Goal: Information Seeking & Learning: Find specific fact

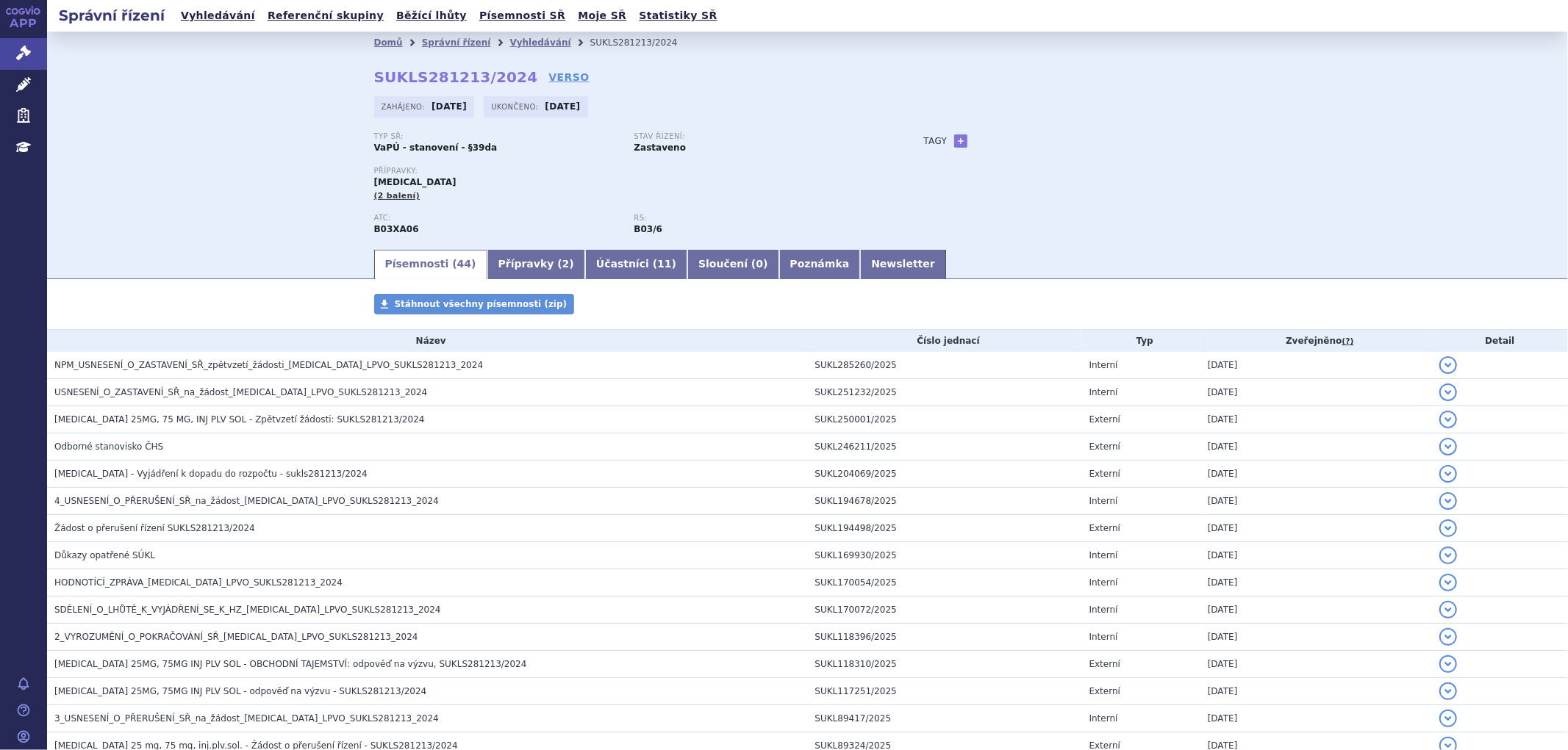
click at [1101, 132] on div "Tagy + Přidat" at bounding box center [1068, 141] width 347 height 18
click at [32, 55] on link "Správní řízení" at bounding box center [23, 53] width 47 height 31
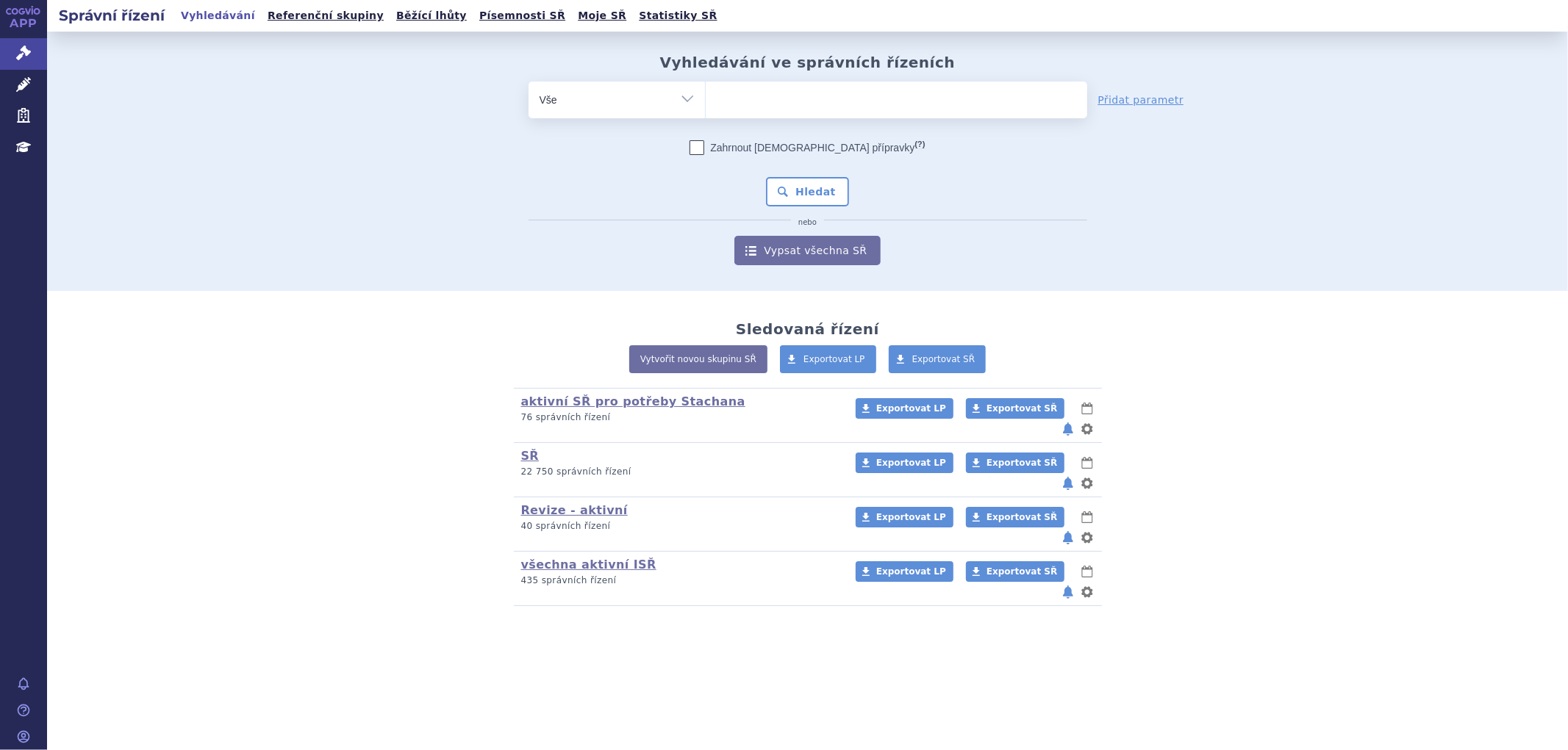
click at [829, 106] on ul at bounding box center [896, 97] width 382 height 31
click at [705, 106] on select at bounding box center [705, 99] width 1 height 37
paste input "SUKLS297583/2024"
type input "SUKLS297583/2024"
select select "SUKLS297583/2024"
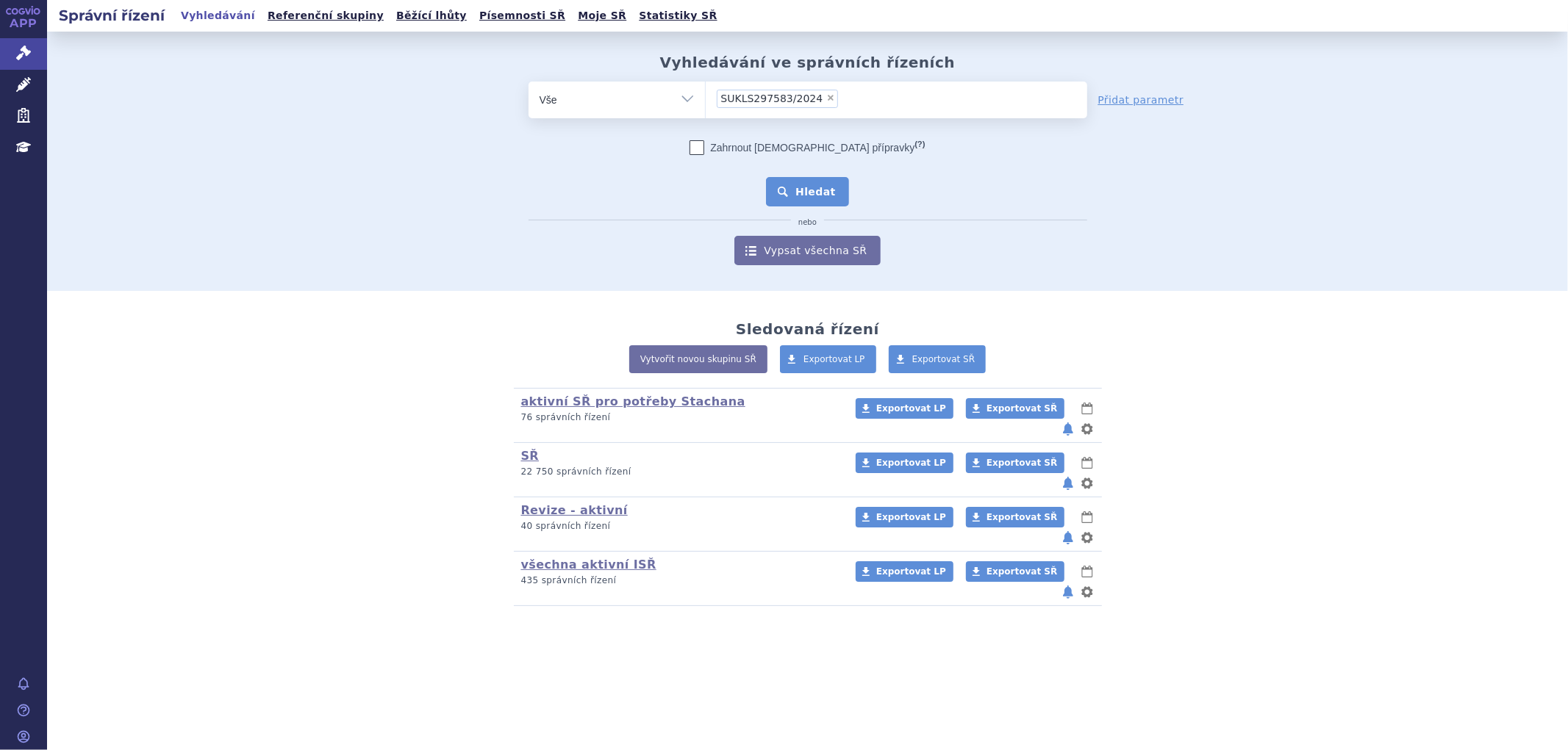
click at [827, 197] on button "Hledat" at bounding box center [807, 192] width 83 height 29
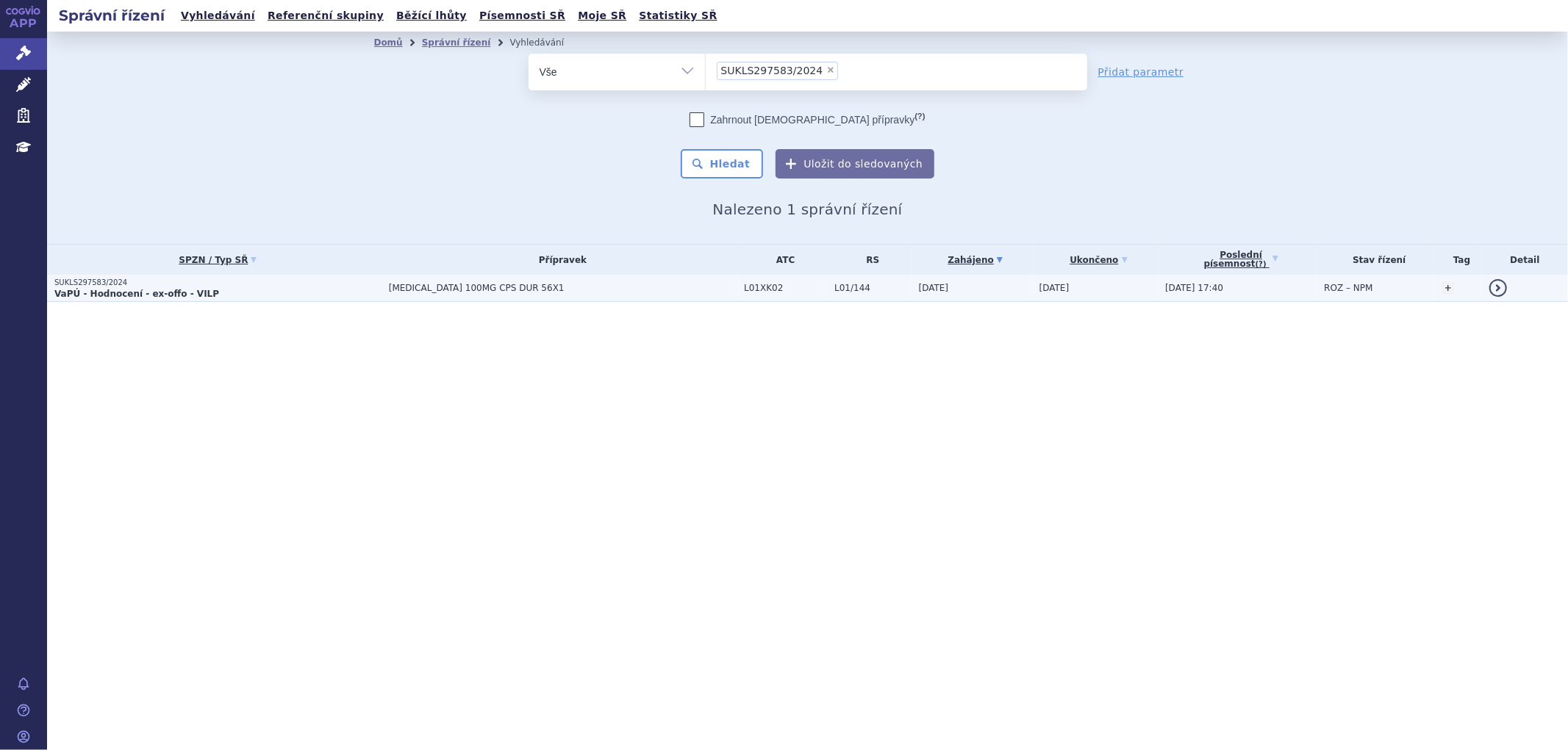
click at [279, 289] on p "VaPÚ - Hodnocení - ex-offo - VILP" at bounding box center [218, 294] width 327 height 12
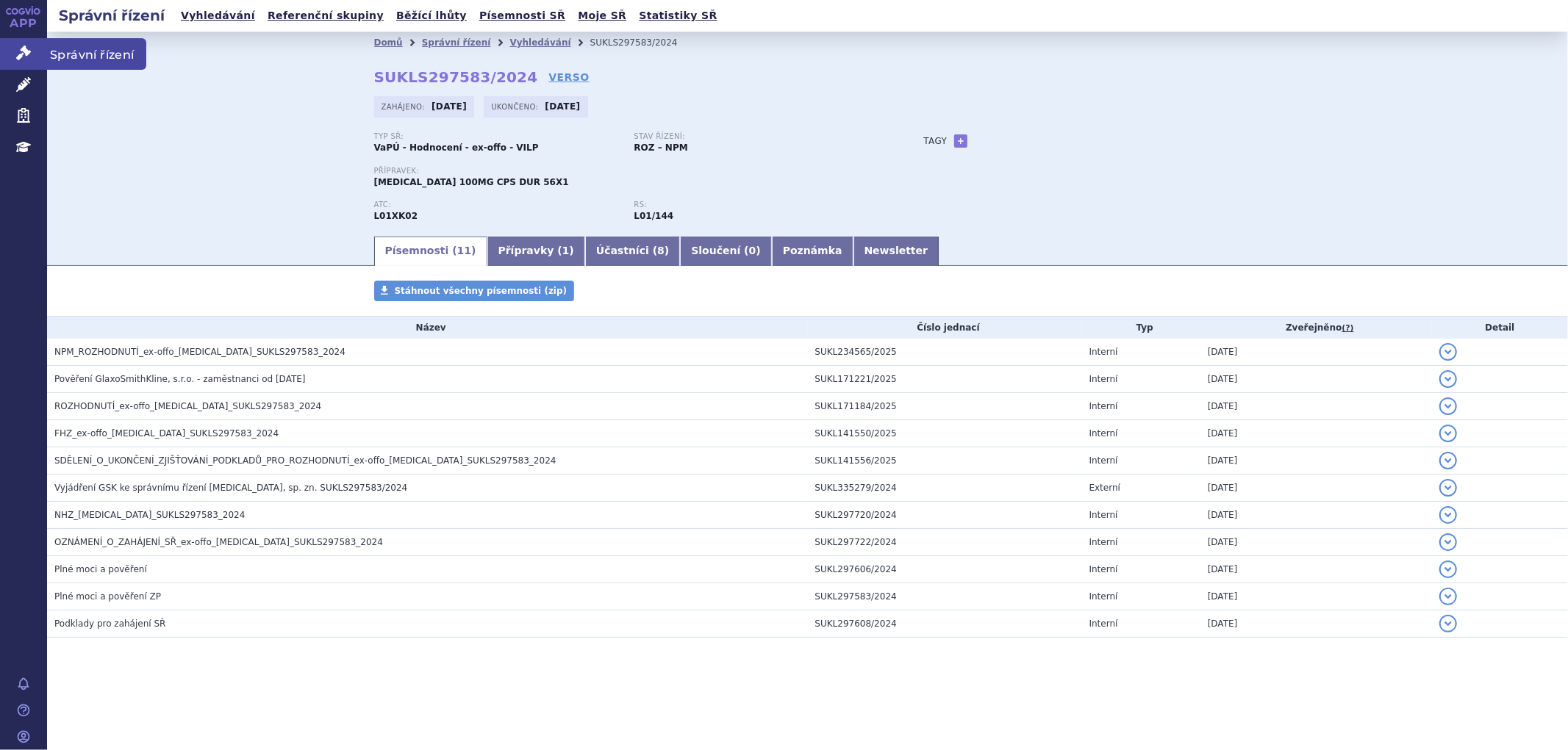
click at [23, 46] on icon at bounding box center [24, 53] width 15 height 15
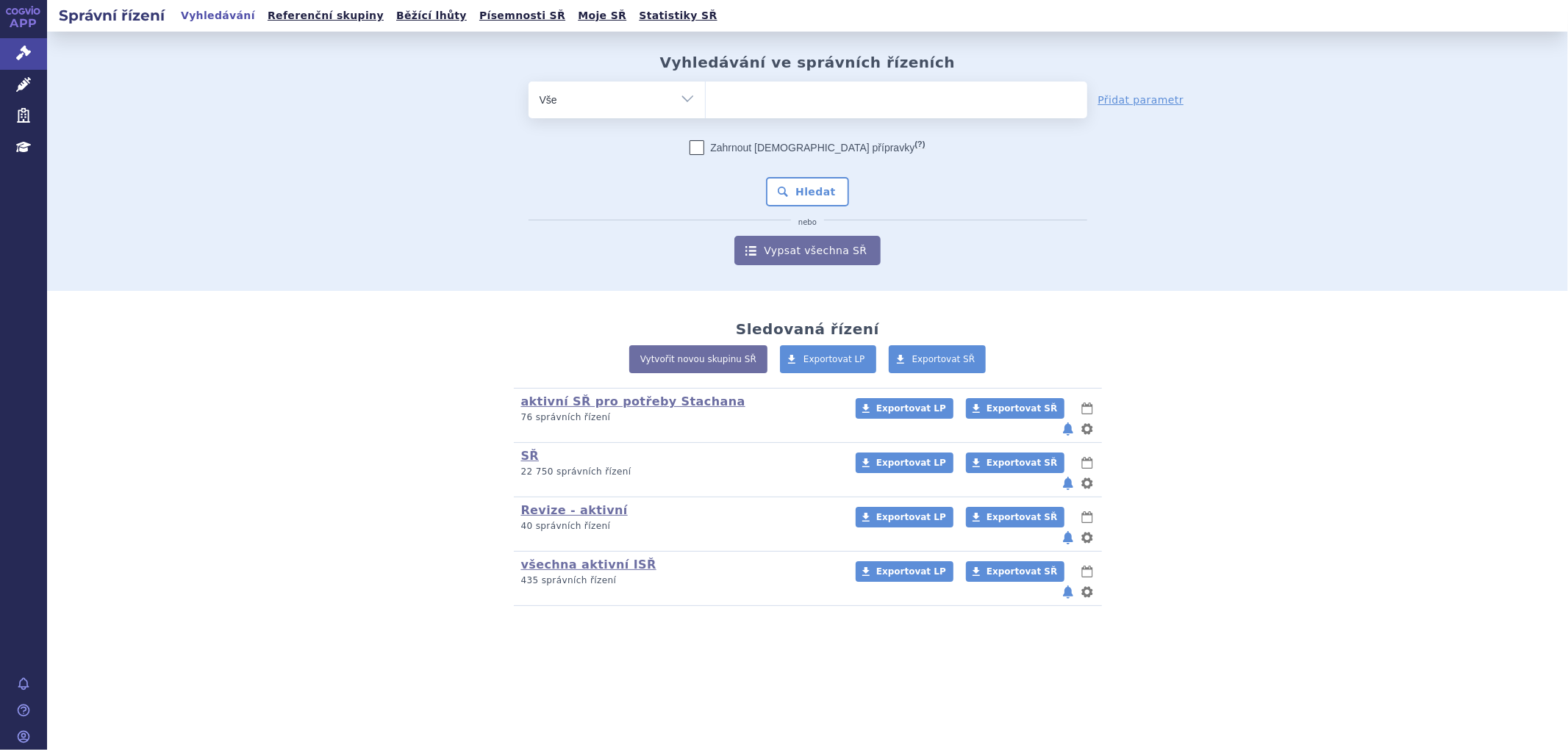
click at [827, 100] on ul at bounding box center [896, 97] width 382 height 31
click at [705, 100] on select at bounding box center [705, 99] width 1 height 37
paste input "SUKLS79560/2024"
type input "SUKLS79560/2024"
select select "SUKLS79560/2024"
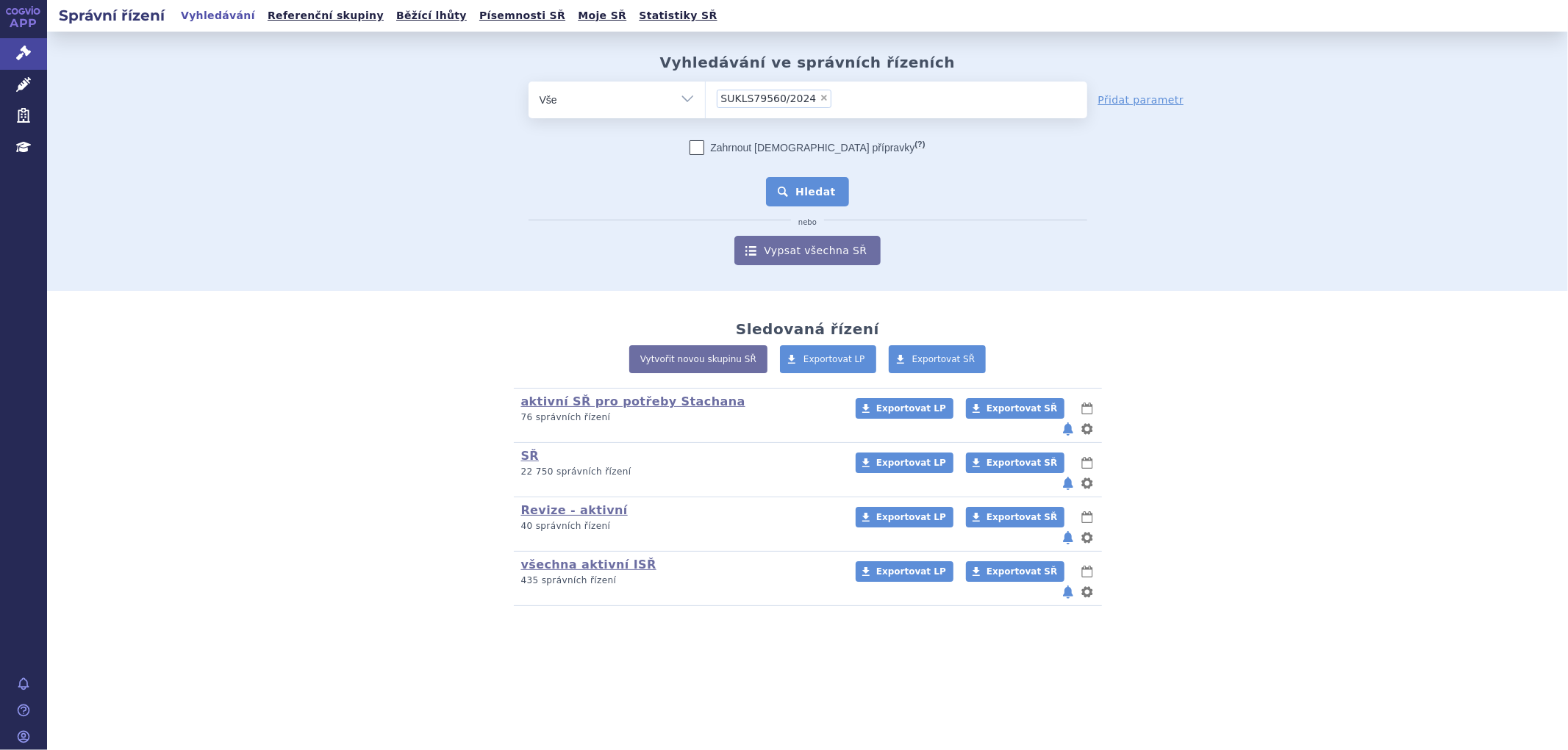
click at [824, 186] on button "Hledat" at bounding box center [807, 192] width 83 height 29
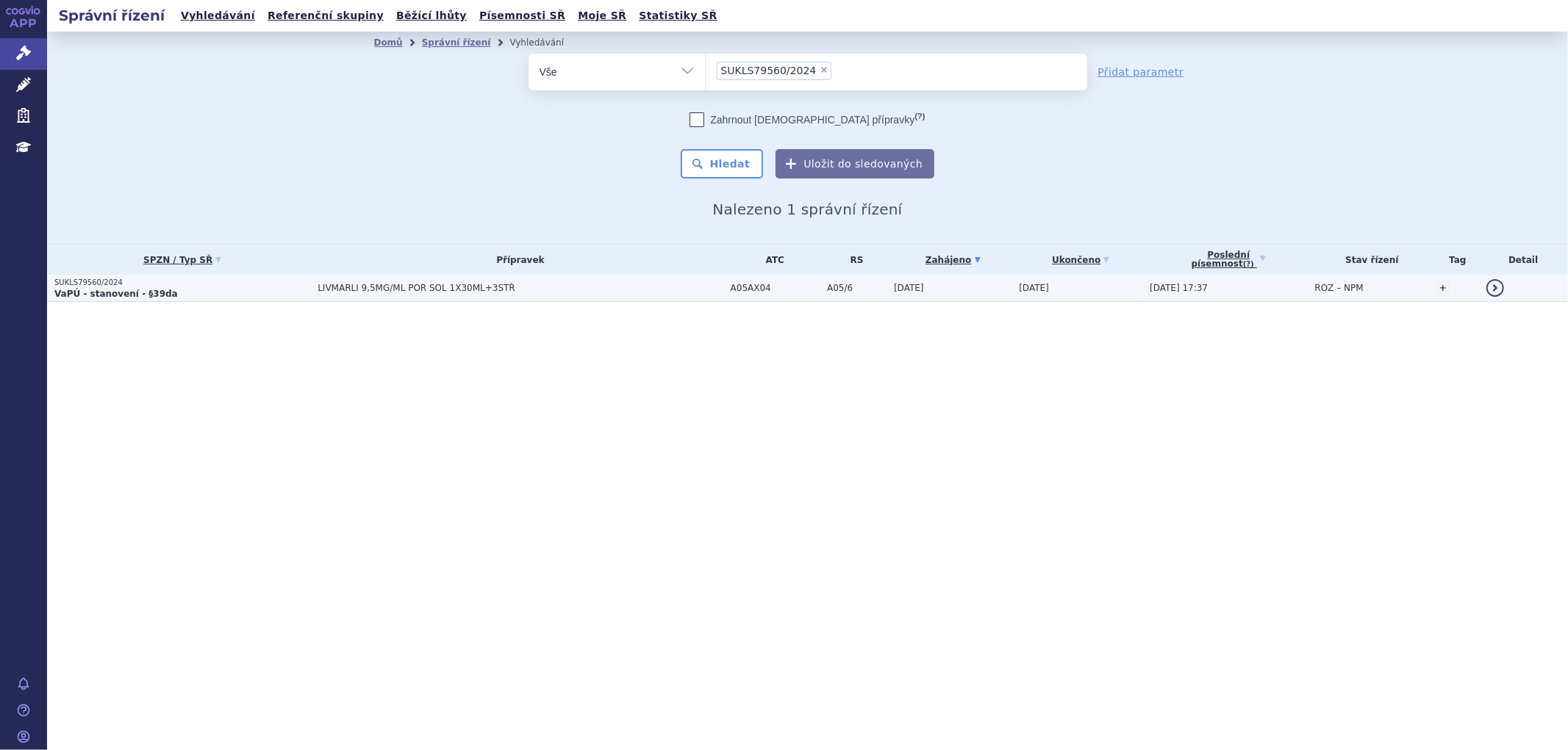
click at [535, 297] on td "LIVMARLI 9,5MG/ML POR SOL 1X30ML+3STŘ" at bounding box center [516, 288] width 413 height 27
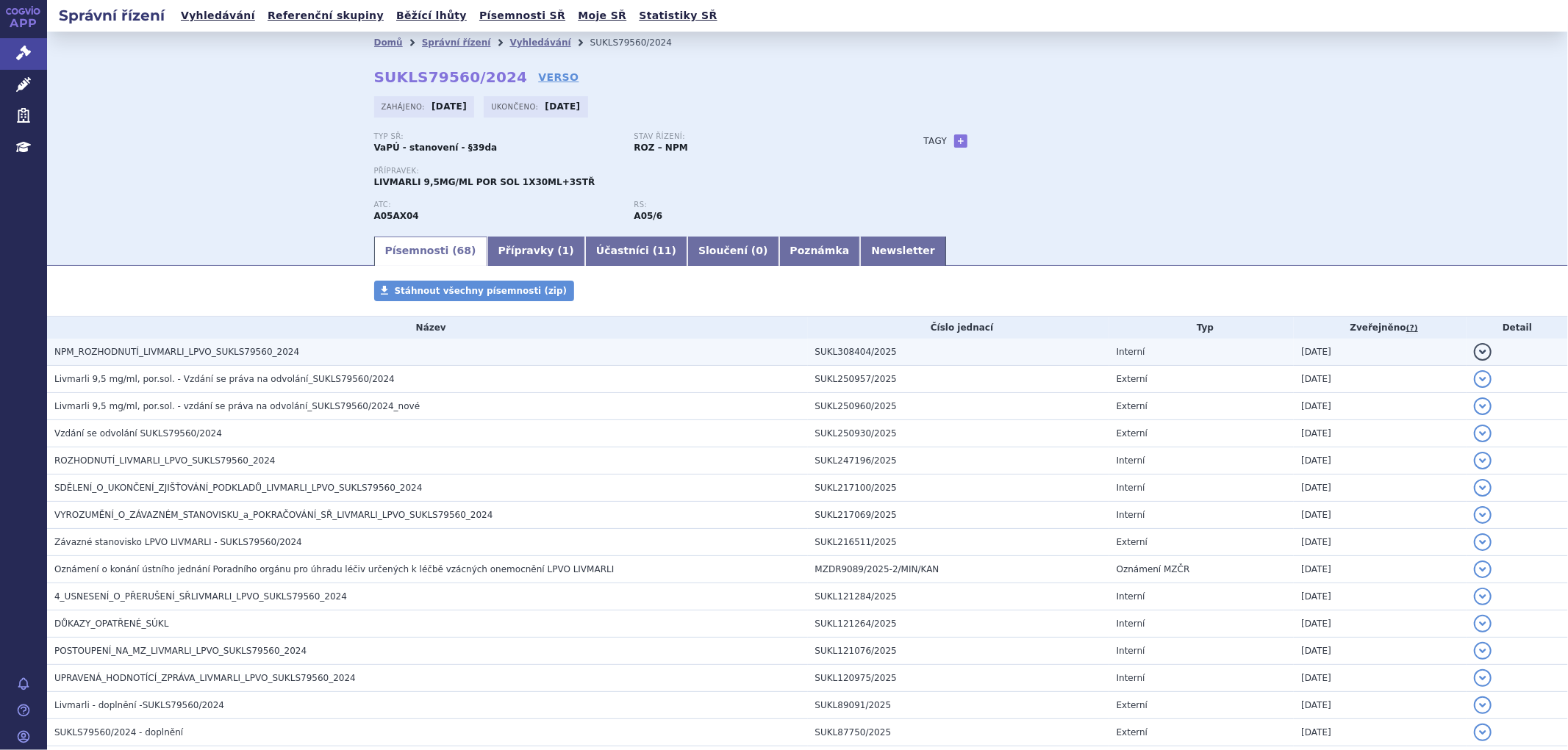
click at [215, 354] on span "NPM_ROZHODNUTÍ_LIVMARLI_LPVO_SUKLS79560_2024" at bounding box center [177, 352] width 245 height 10
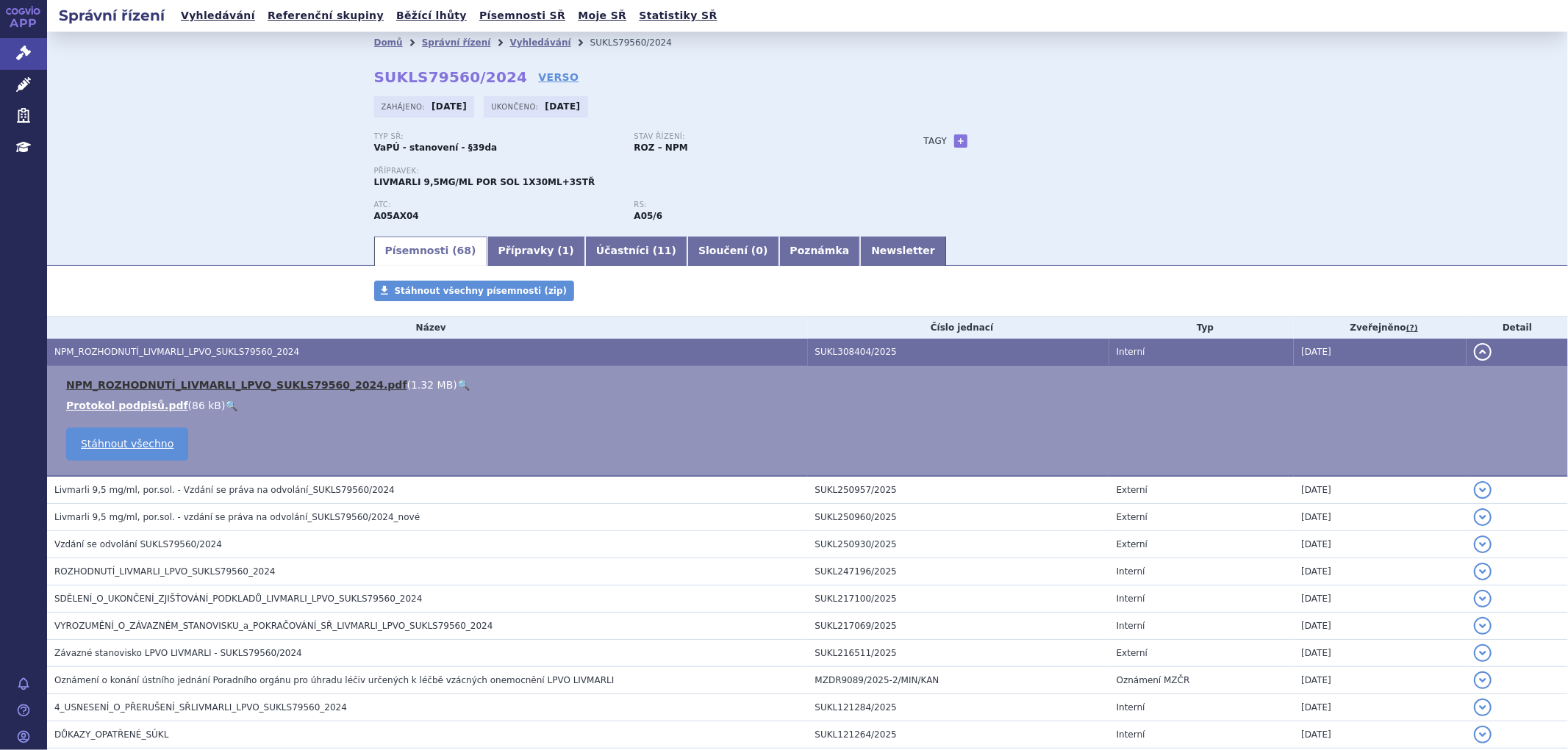
click at [235, 384] on link "NPM_ROZHODNUTÍ_LIVMARLI_LPVO_SUKLS79560_2024.pdf" at bounding box center [237, 385] width 341 height 12
click at [19, 47] on icon at bounding box center [24, 53] width 15 height 15
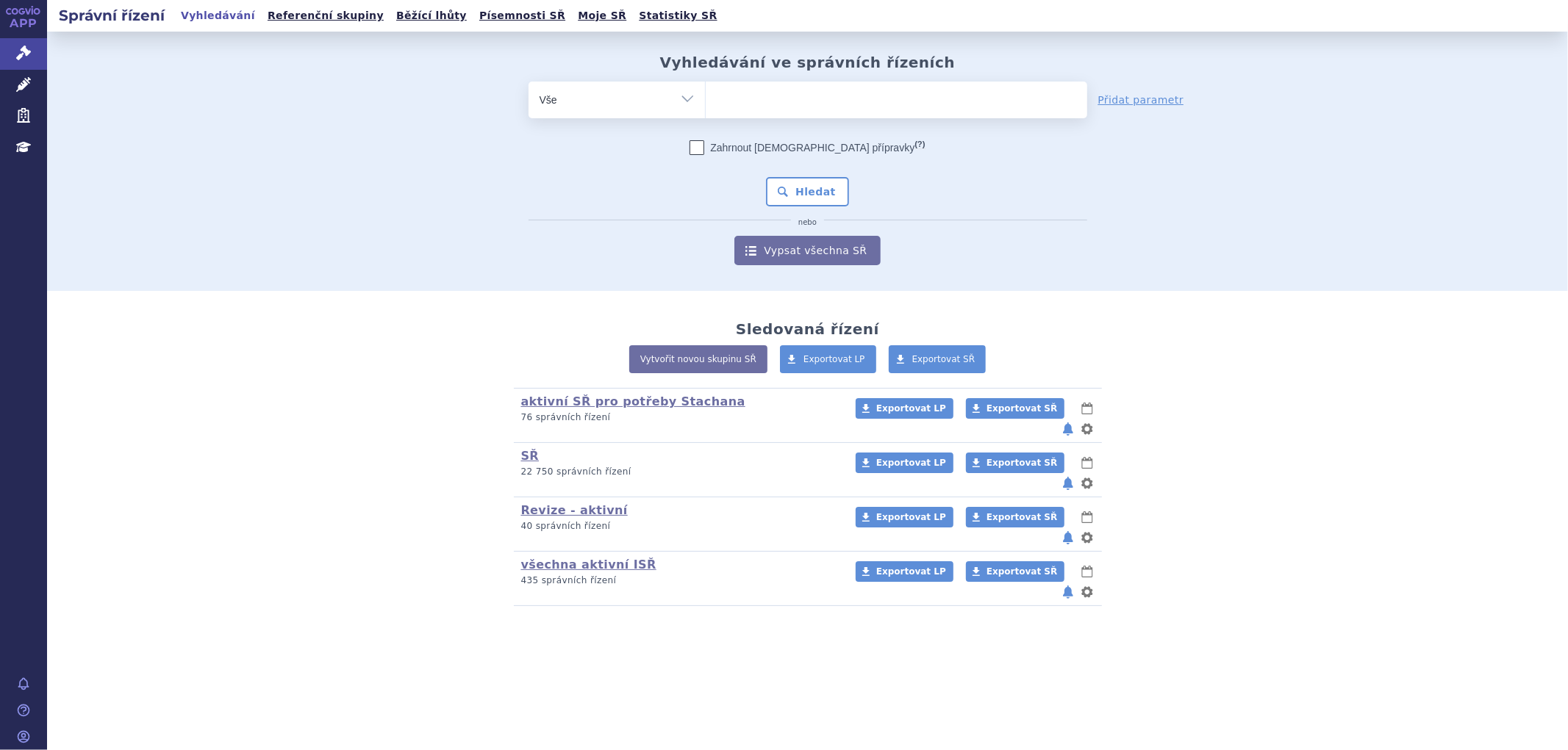
click at [739, 97] on ul at bounding box center [896, 97] width 382 height 31
click at [705, 97] on select at bounding box center [705, 99] width 1 height 37
paste input "SUKLS161240/2024"
type input "SUKLS161240/2024"
select select "SUKLS161240/2024"
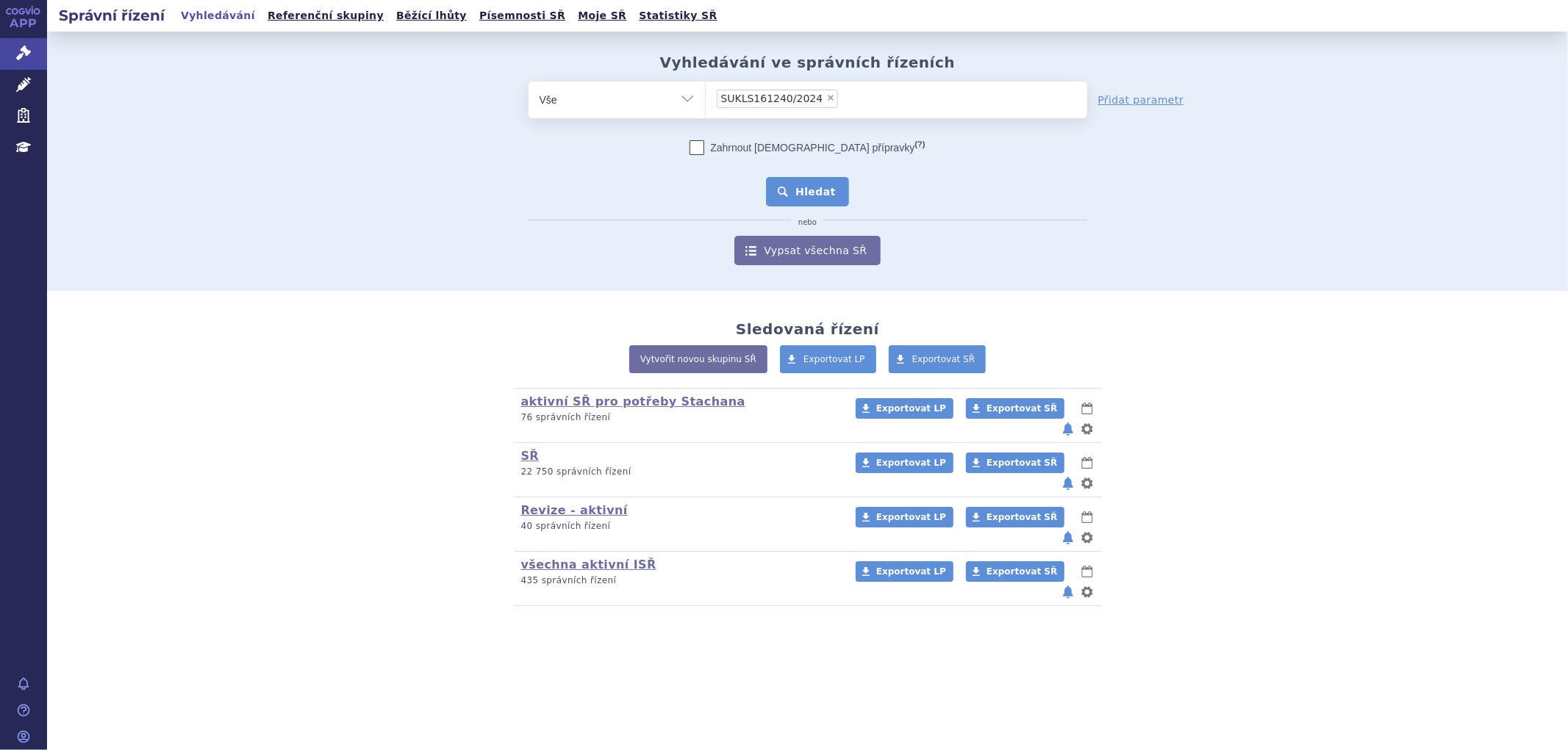
click at [824, 194] on button "Hledat" at bounding box center [807, 192] width 83 height 29
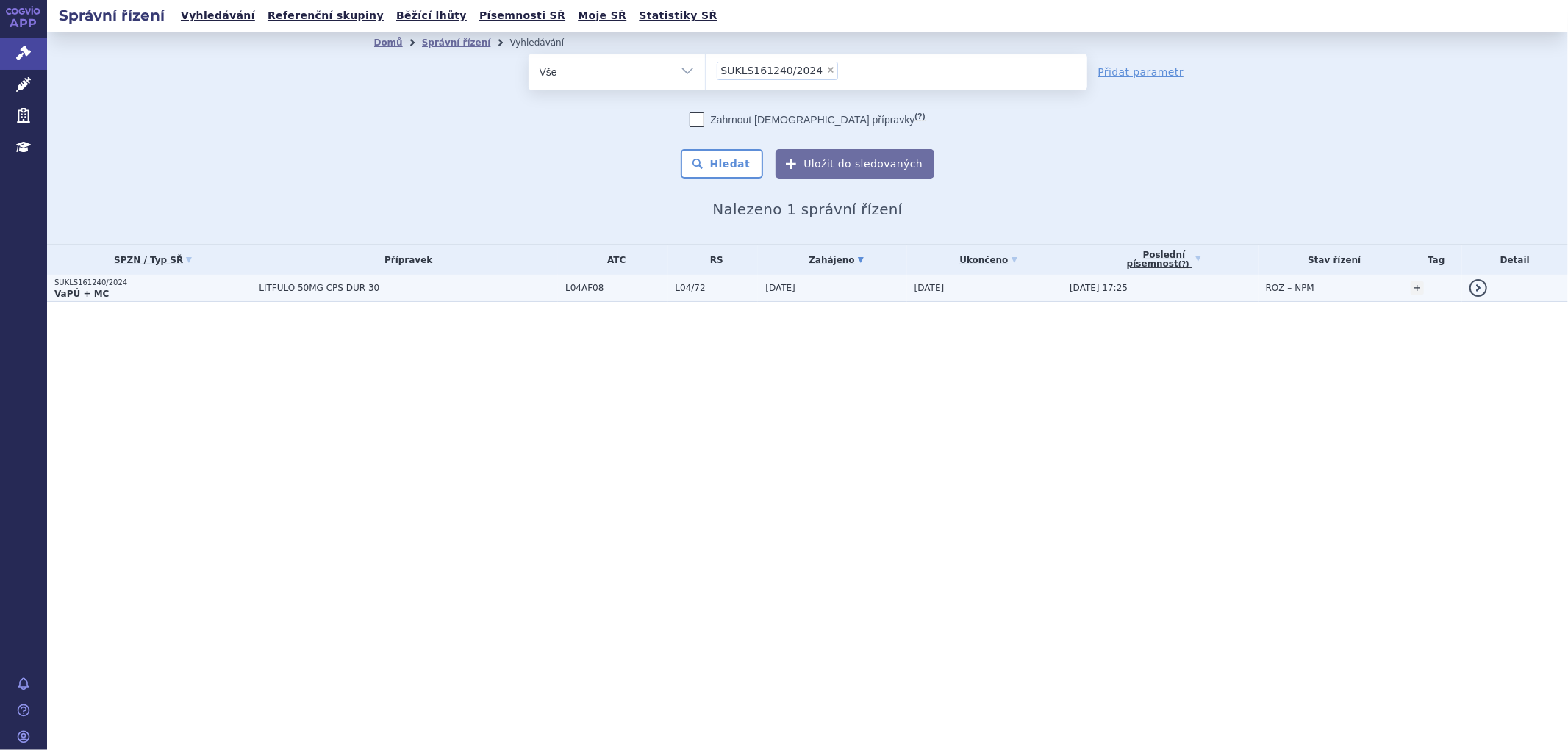
click at [517, 296] on td "LITFULO 50MG CPS DUR 30" at bounding box center [404, 288] width 306 height 27
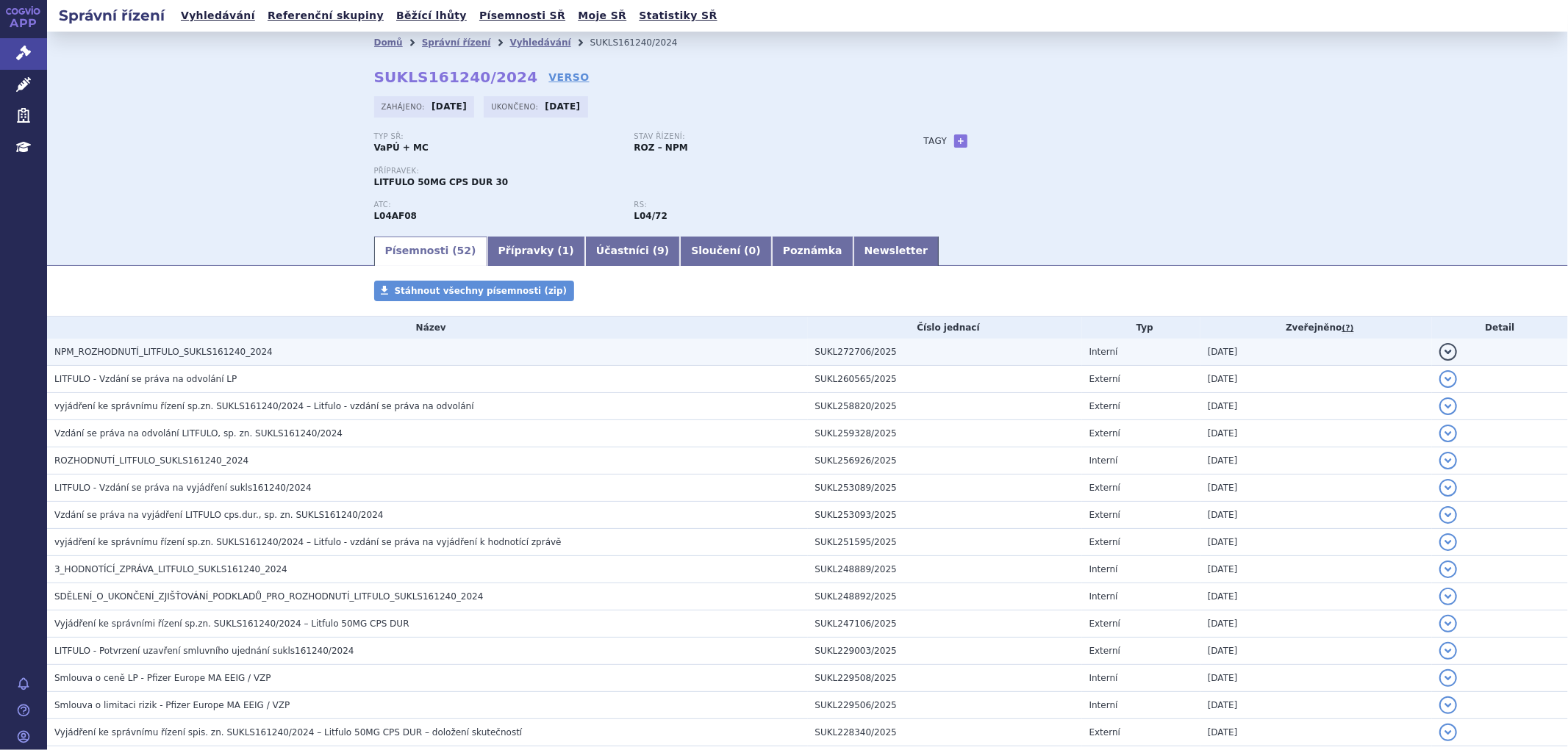
click at [270, 359] on h3 "NPM_ROZHODNUTÍ_LITFULO_SUKLS161240_2024" at bounding box center [431, 352] width 753 height 15
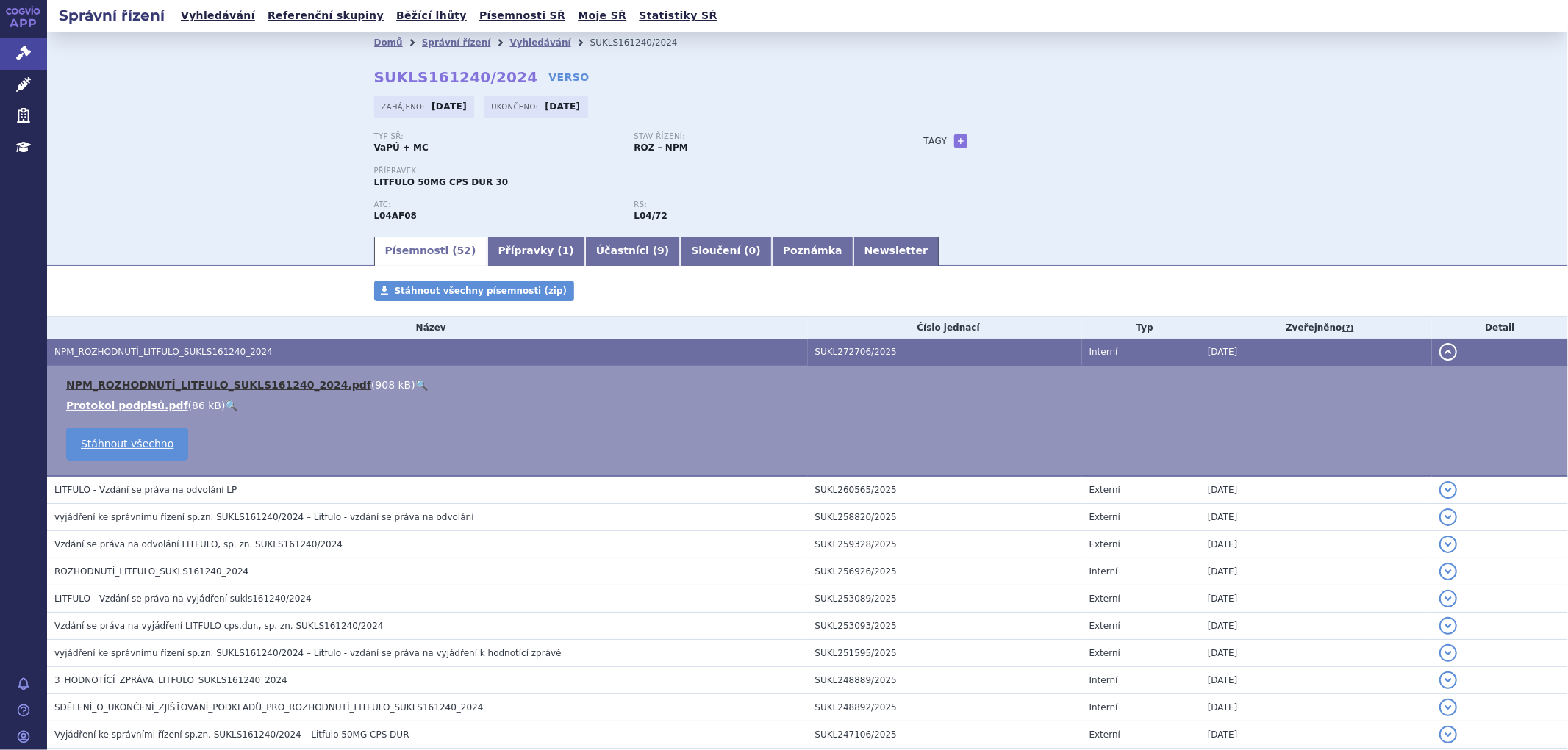
click at [290, 389] on link "NPM_ROZHODNUTÍ_LITFULO_SUKLS161240_2024.pdf" at bounding box center [218, 385] width 305 height 12
click at [514, 38] on link "Vyhledávání" at bounding box center [539, 43] width 61 height 10
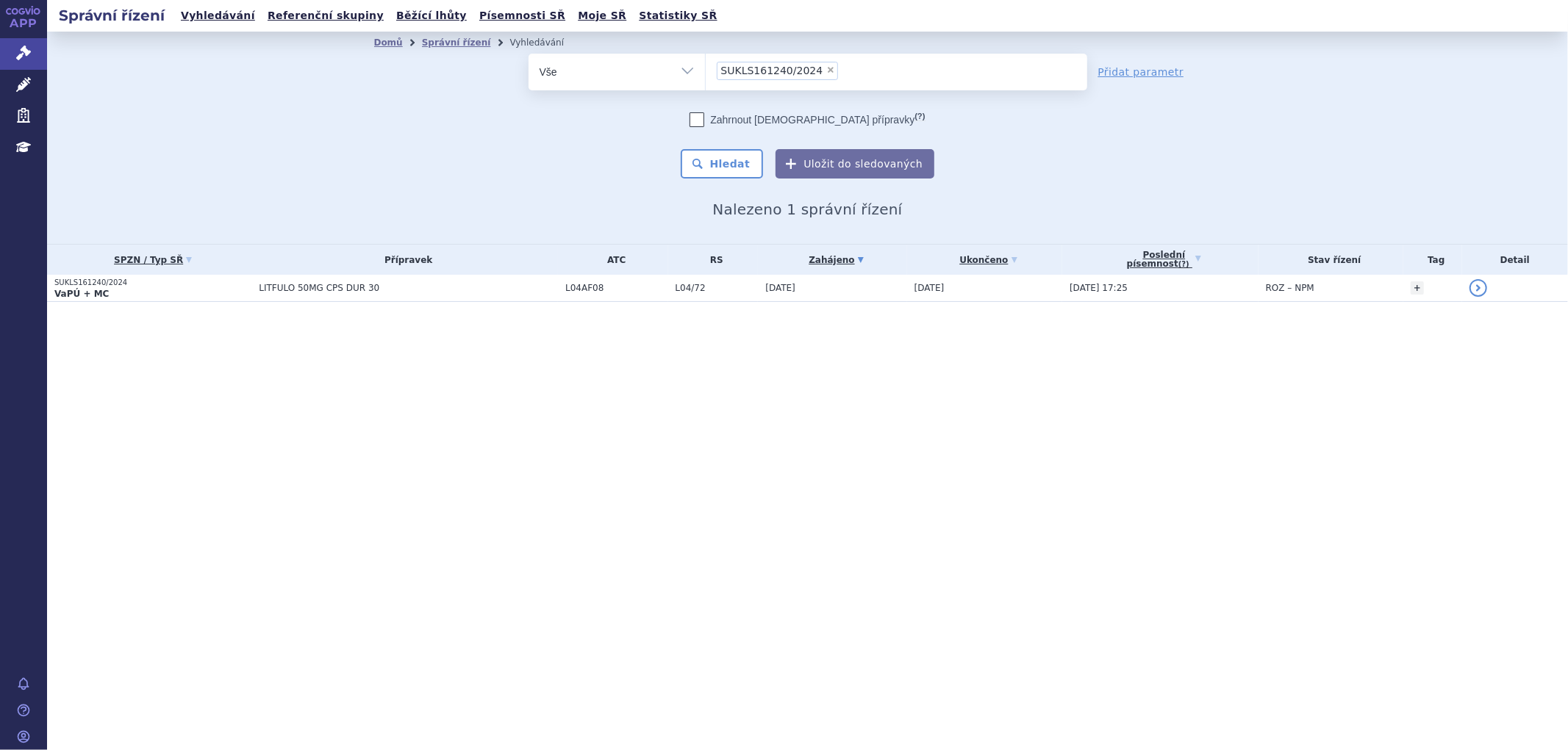
click at [826, 70] on span "×" at bounding box center [830, 70] width 9 height 9
click at [705, 70] on select "SUKLS161240/2024" at bounding box center [705, 71] width 1 height 37
select select
type input "SUKLS72107/2024"
select select "SUKLS72107/2024"
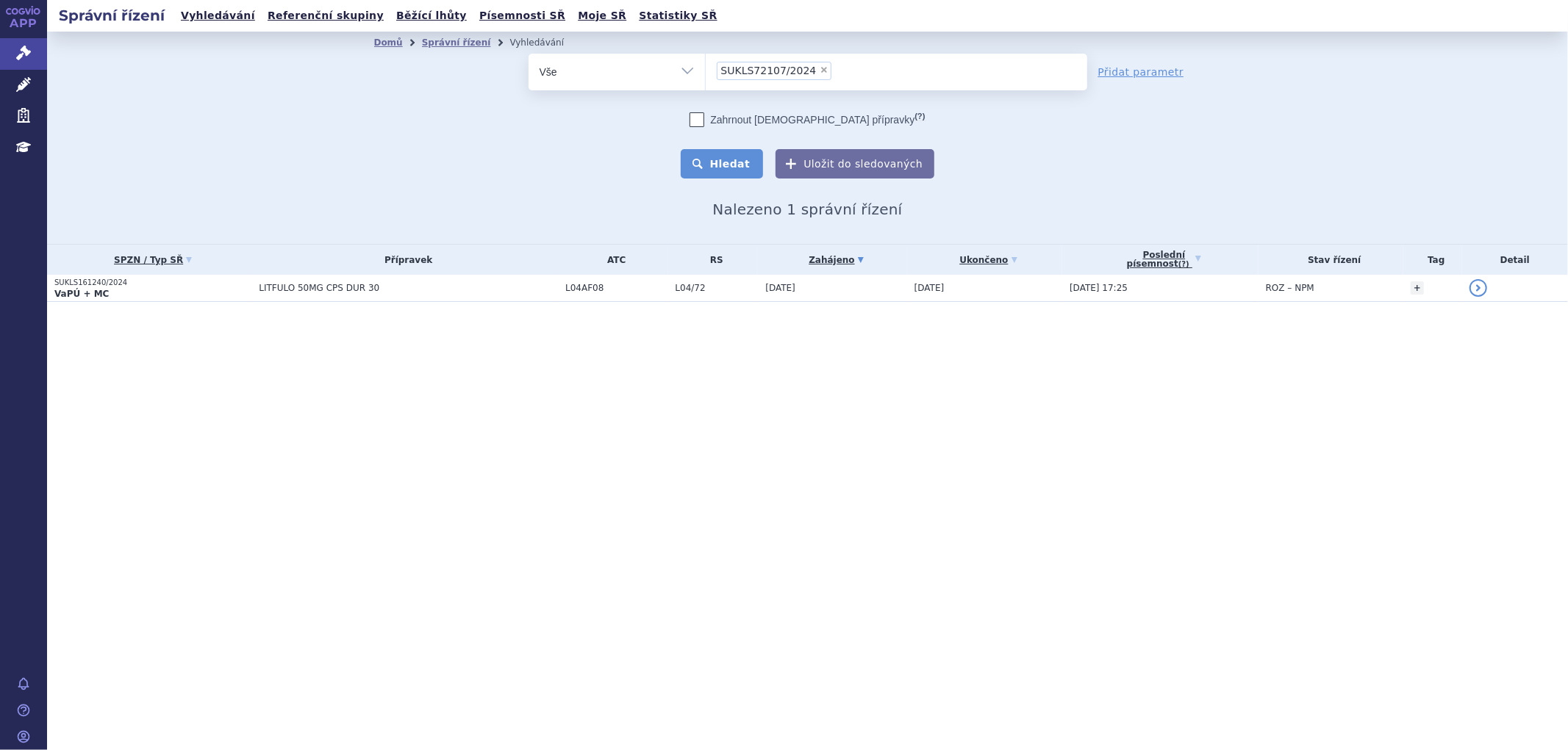
click at [738, 162] on button "Hledat" at bounding box center [722, 163] width 83 height 29
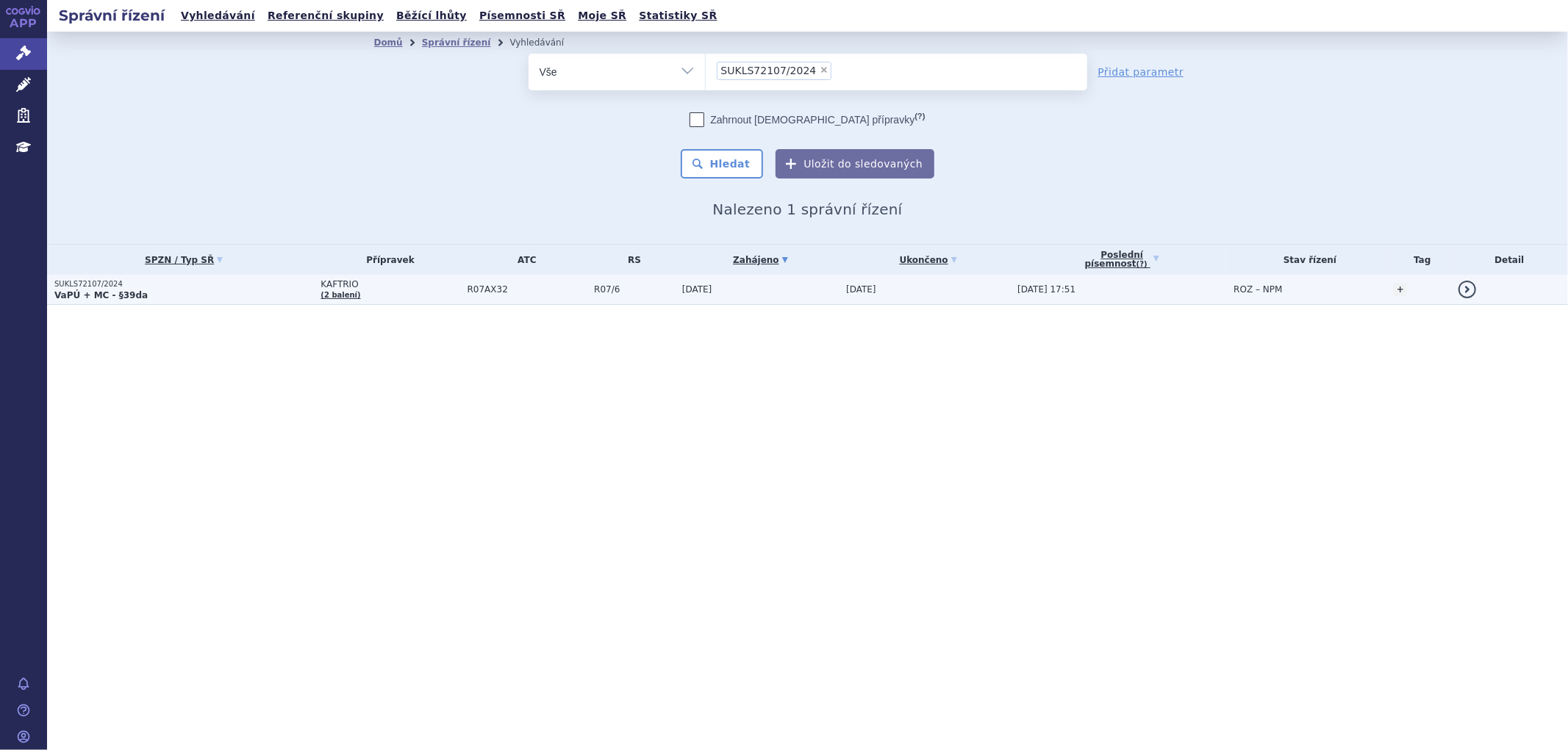
click at [437, 288] on span "KAFTRIO" at bounding box center [390, 284] width 139 height 10
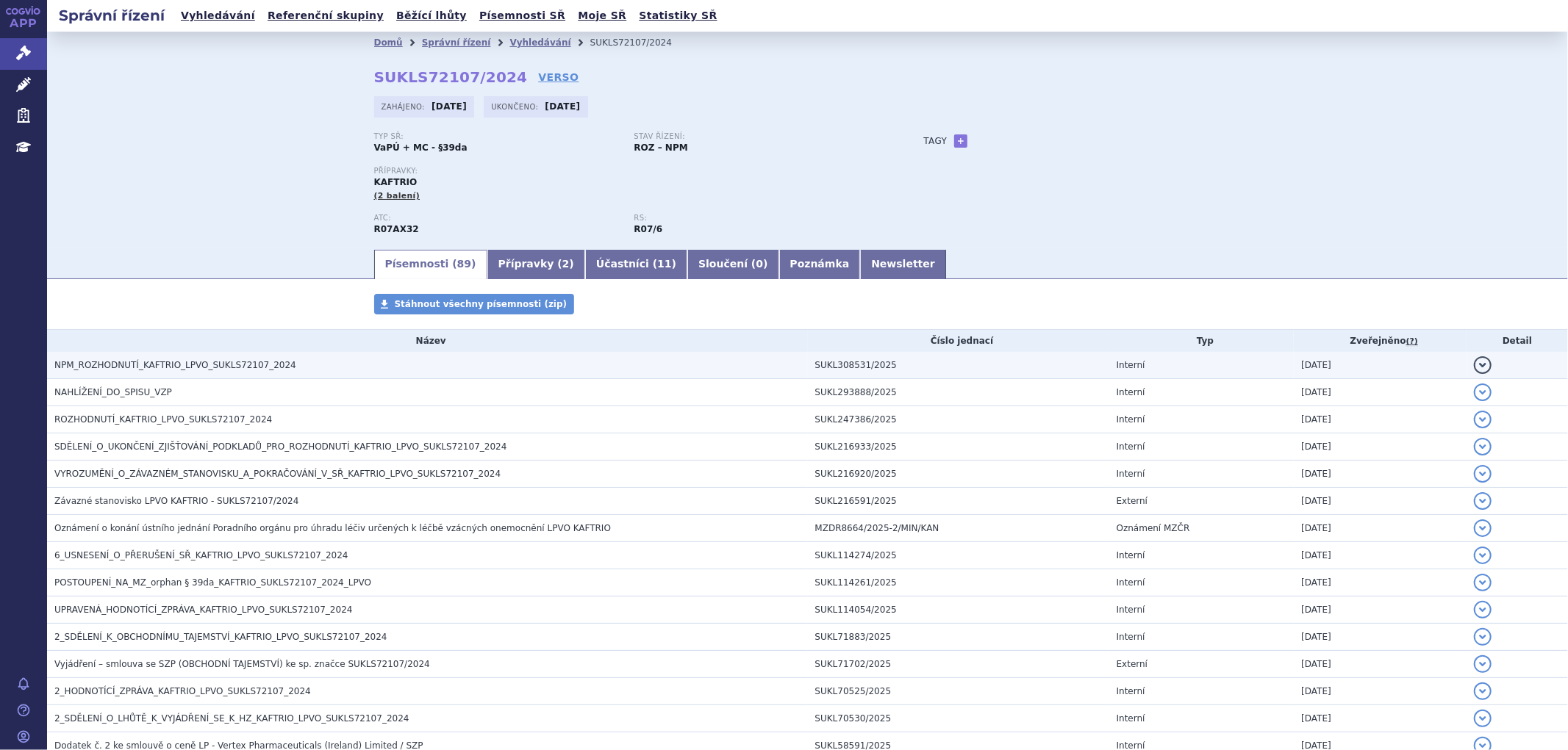
click at [204, 376] on td "NPM_ROZHODNUTÍ_KAFTRIO_LPVO_SUKLS72107_2024" at bounding box center [428, 365] width 761 height 27
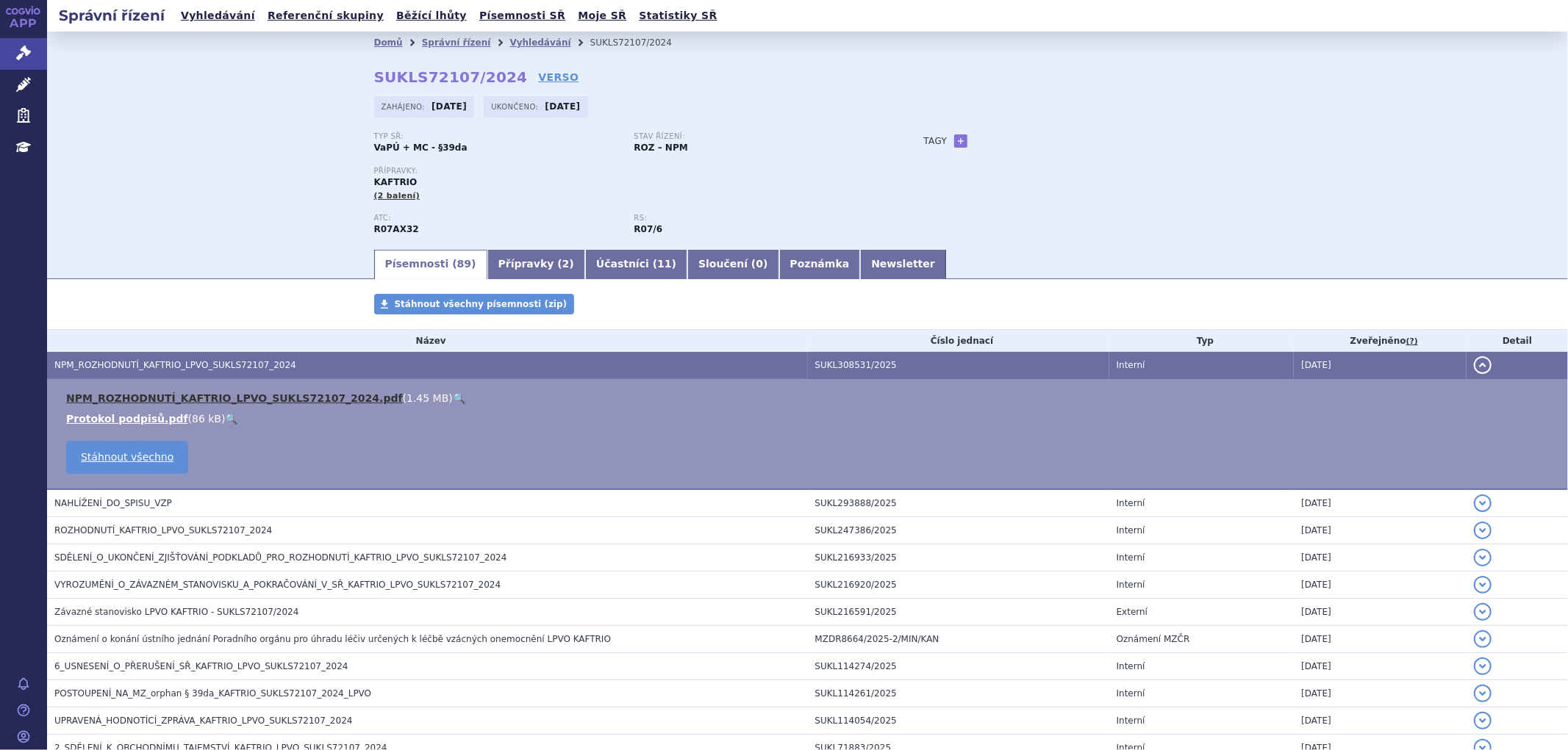
click at [224, 400] on link "NPM_ROZHODNUTÍ_KAFTRIO_LPVO_SUKLS72107_2024.pdf" at bounding box center [234, 398] width 337 height 12
click at [509, 38] on link "Vyhledávání" at bounding box center [539, 43] width 61 height 10
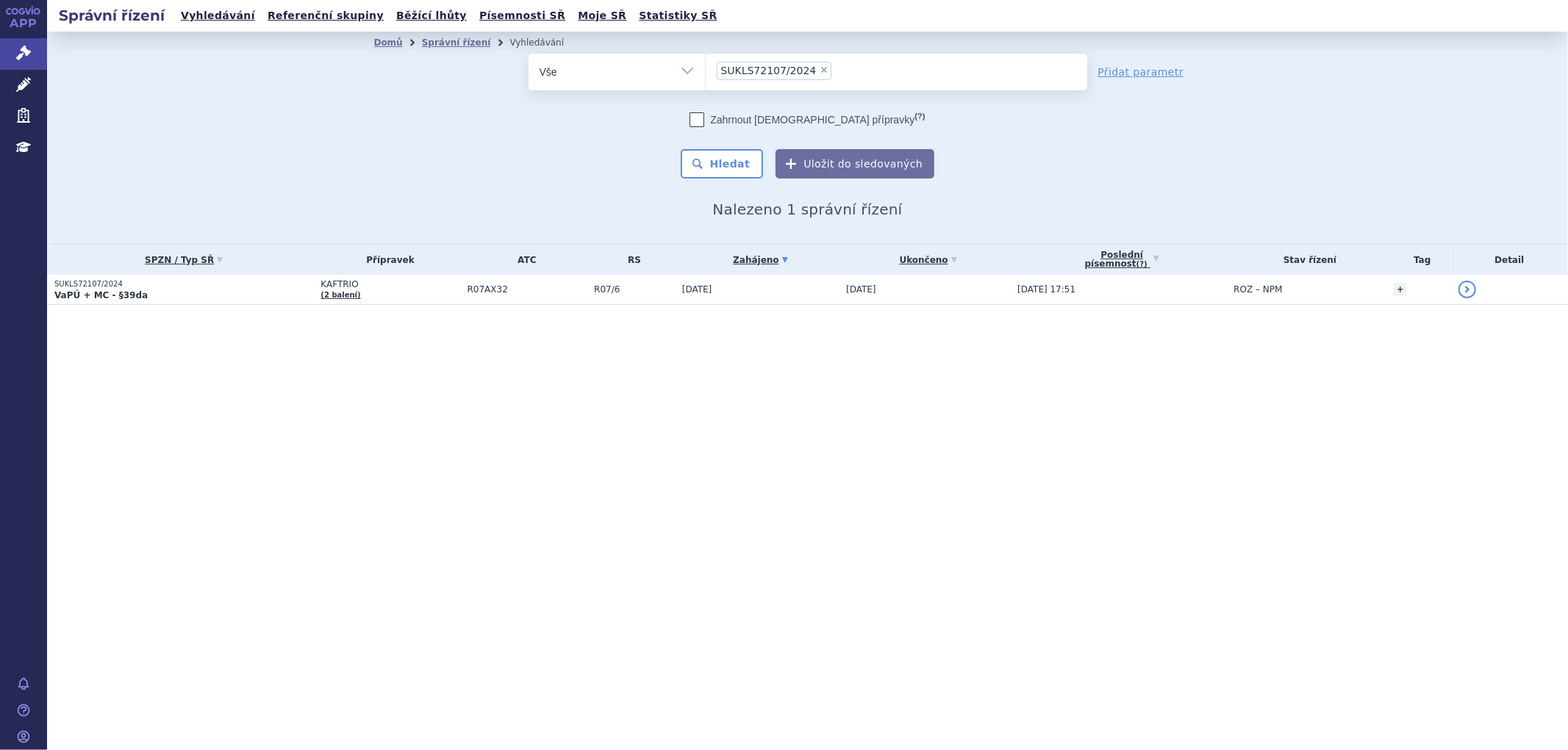
click at [820, 70] on span "×" at bounding box center [824, 70] width 9 height 9
click at [705, 70] on select "SUKLS72107/2024" at bounding box center [705, 71] width 1 height 37
select select
type input "SUKLS161240/2024"
select select "SUKLS161240/2024"
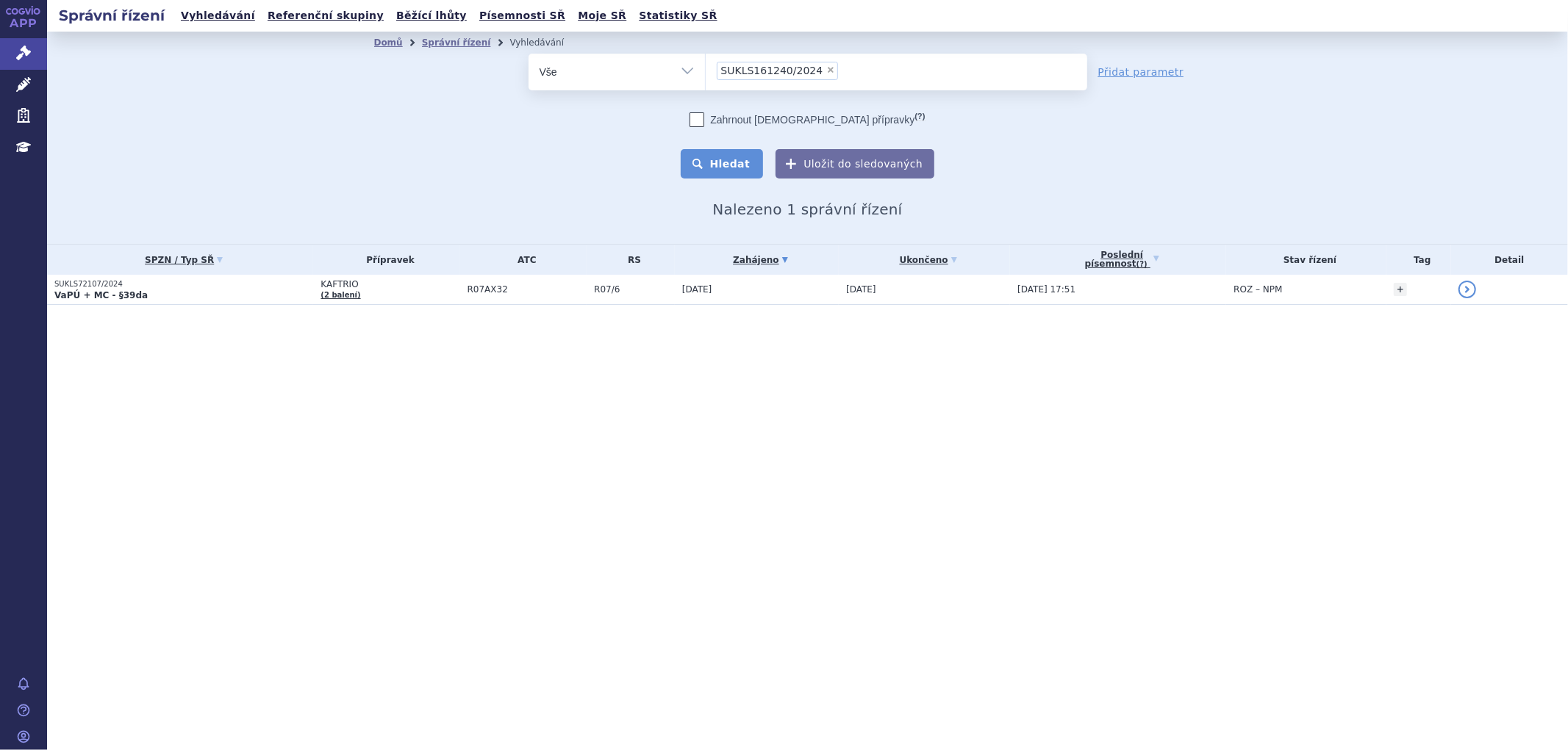
click at [746, 159] on button "Hledat" at bounding box center [722, 163] width 83 height 29
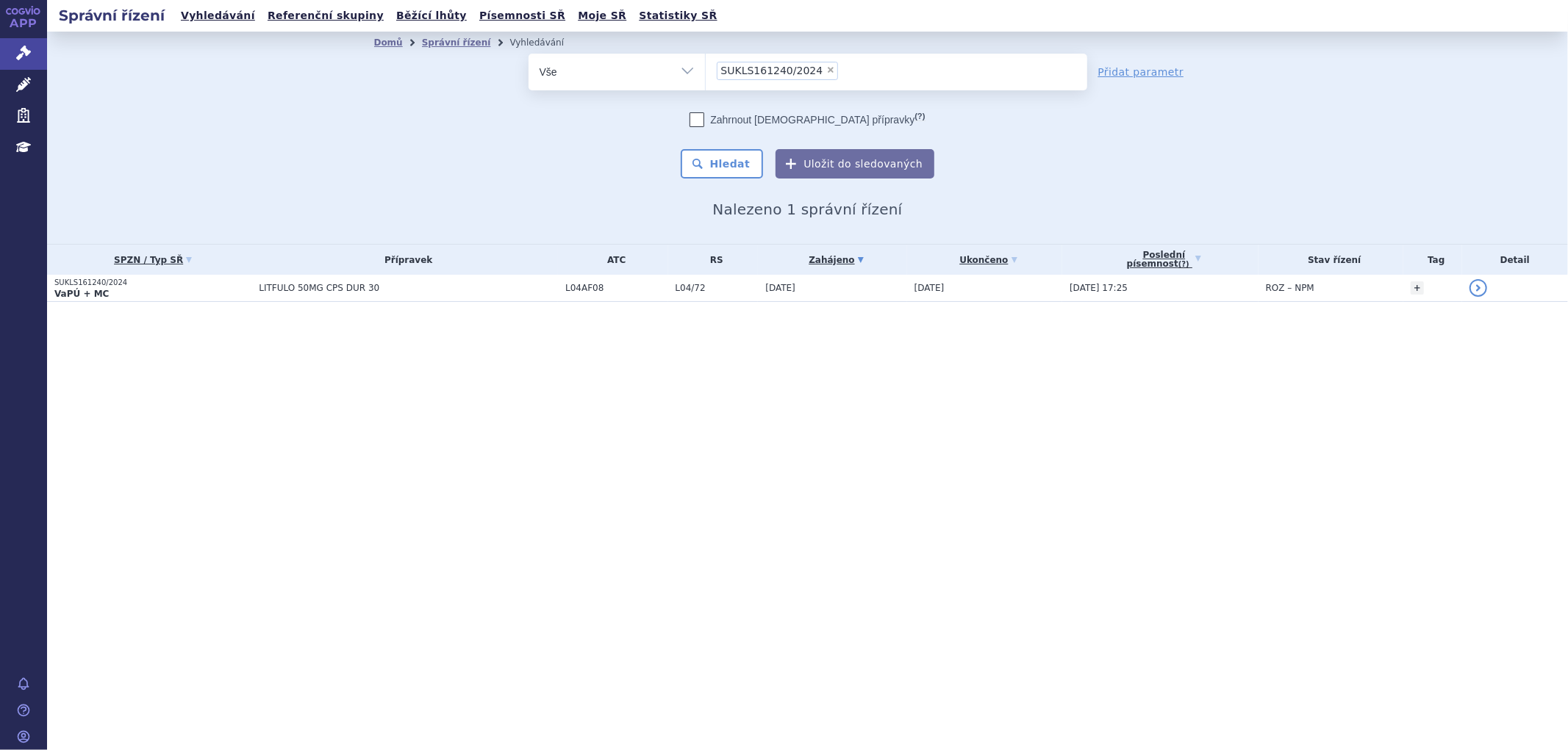
click at [826, 70] on span "×" at bounding box center [830, 70] width 9 height 9
click at [705, 70] on select "SUKLS161240/2024" at bounding box center [705, 71] width 1 height 37
select select
type input "SUKLS281213/2024"
select select "SUKLS281213/2024"
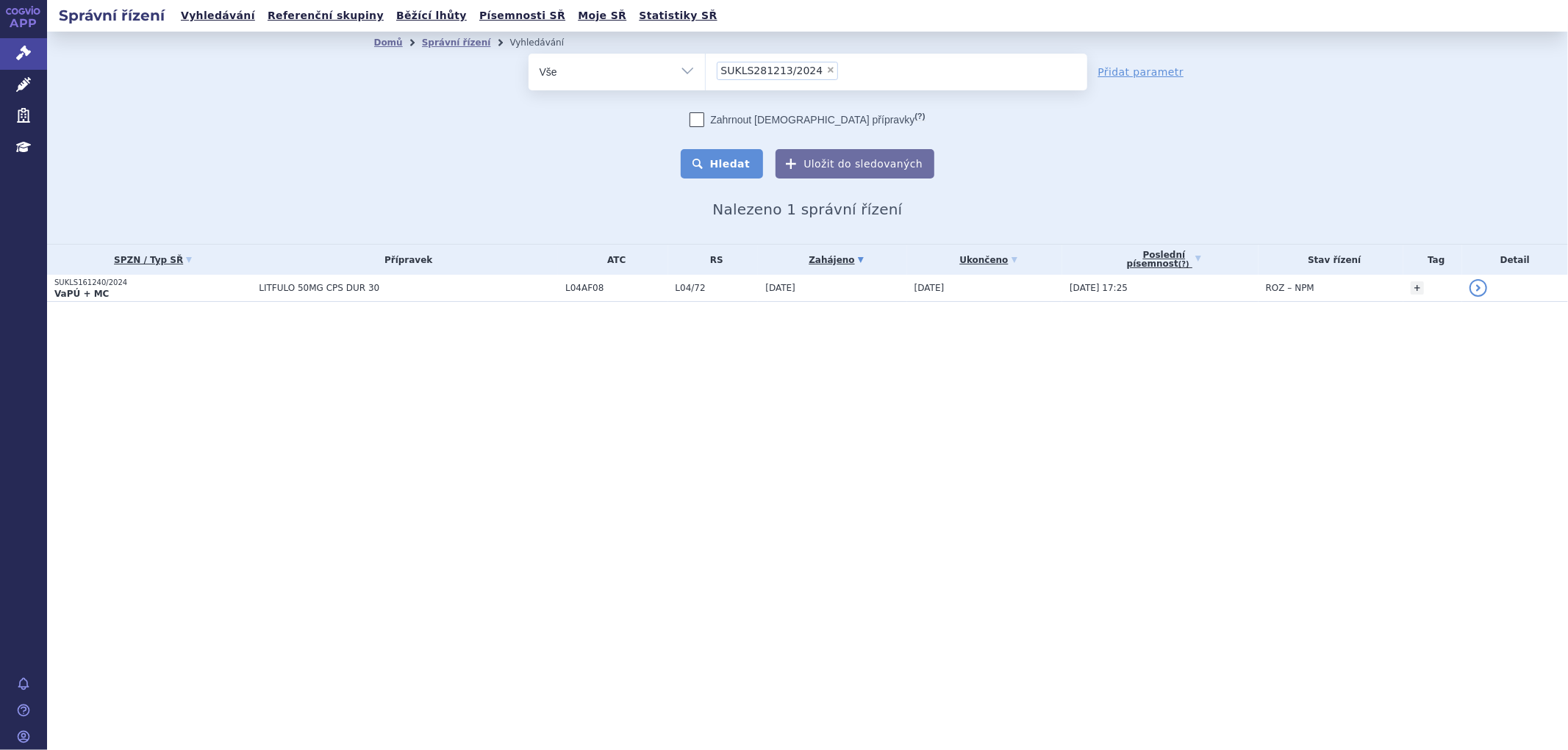
click at [748, 165] on button "Hledat" at bounding box center [722, 163] width 83 height 29
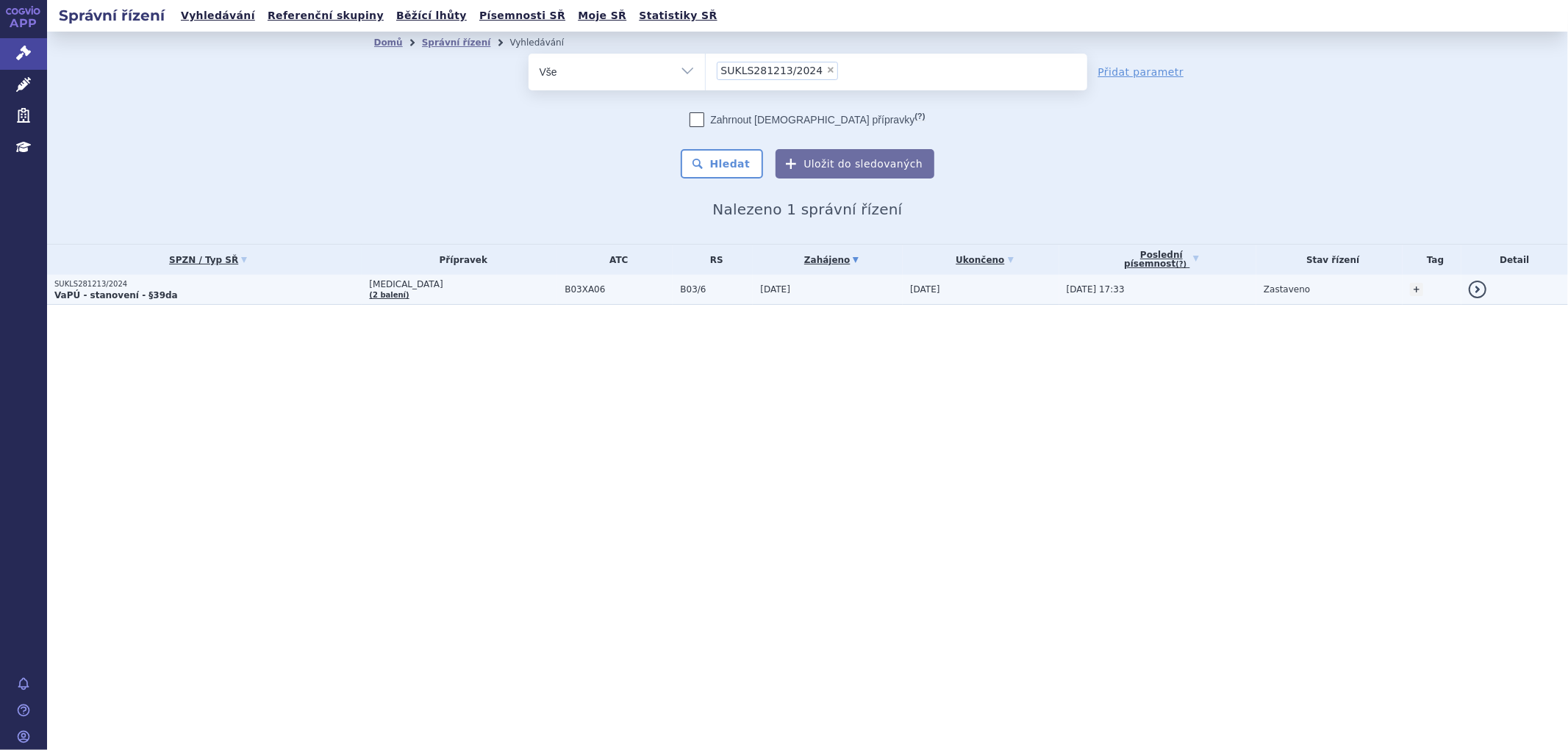
click at [331, 297] on p "VaPÚ - stanovení - §39da" at bounding box center [208, 296] width 307 height 12
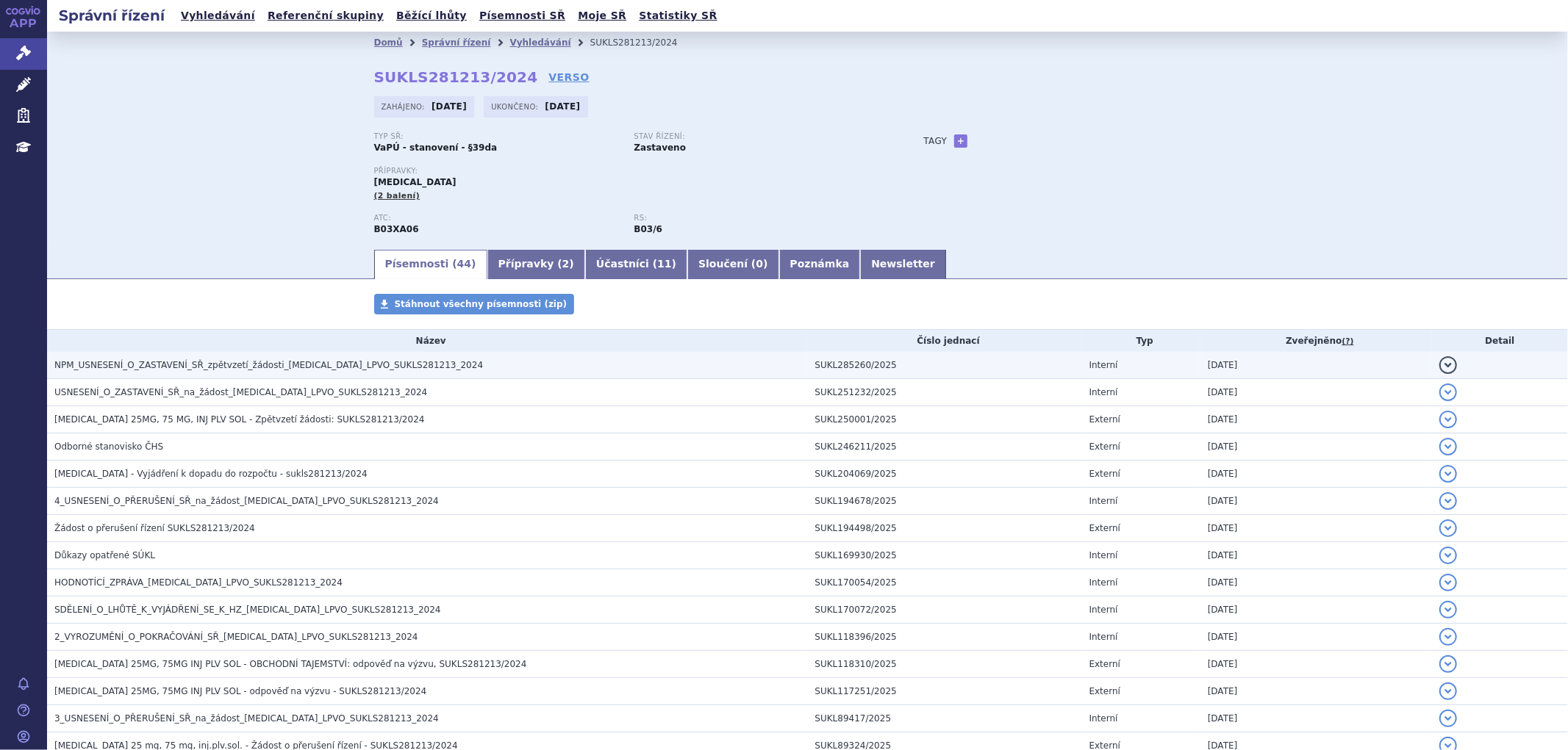
click at [194, 368] on span "NPM_USNESENÍ_O_ZASTAVENÍ_SŘ_zpětvzetí_žádosti_[MEDICAL_DATA]_LPVO_SUKLS281213_2…" at bounding box center [269, 365] width 428 height 10
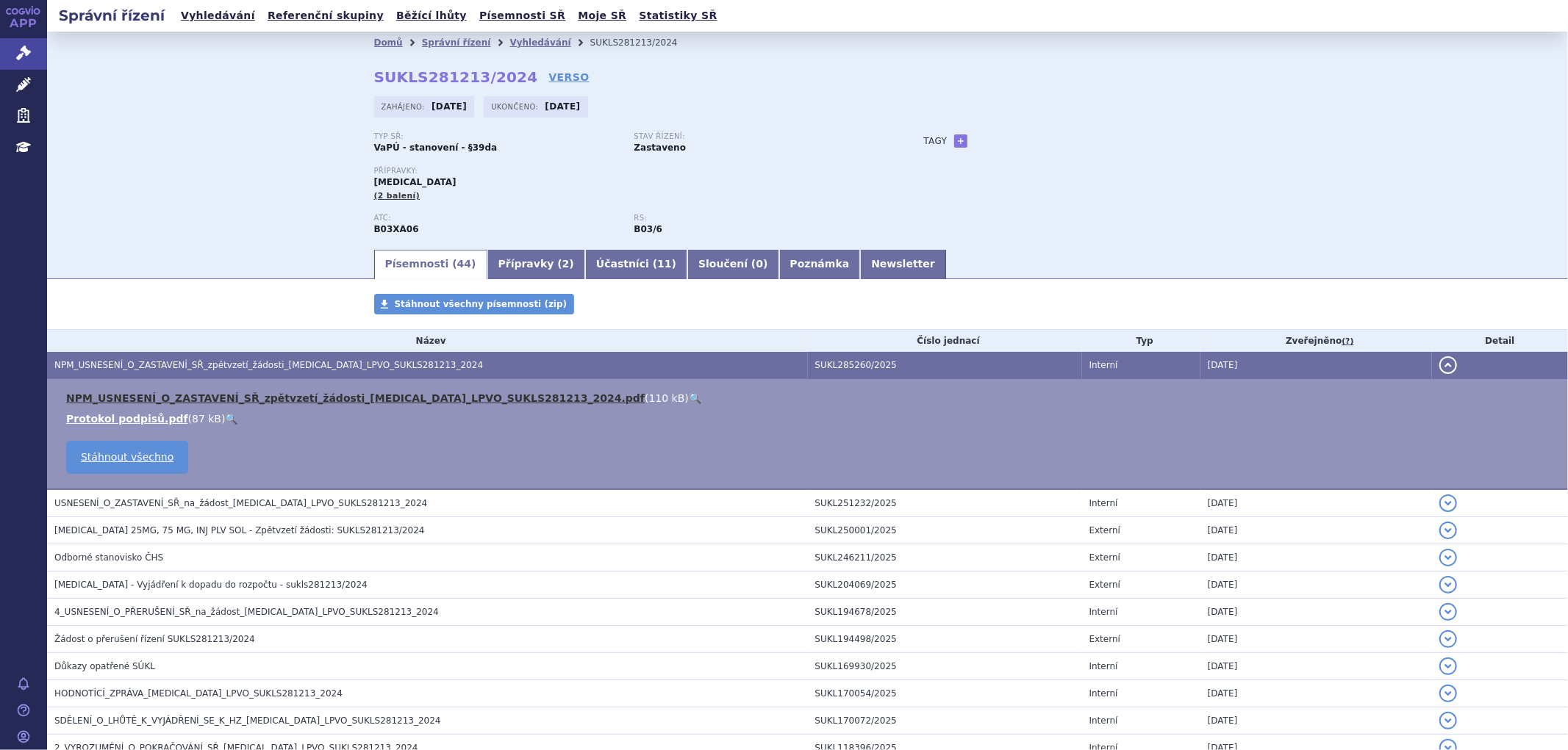
click at [208, 404] on link "NPM_USNESENÍ_O_ZASTAVENÍ_SŘ_zpětvzetí_žádosti_[MEDICAL_DATA]_LPVO_SUKLS281213_2…" at bounding box center [355, 398] width 579 height 12
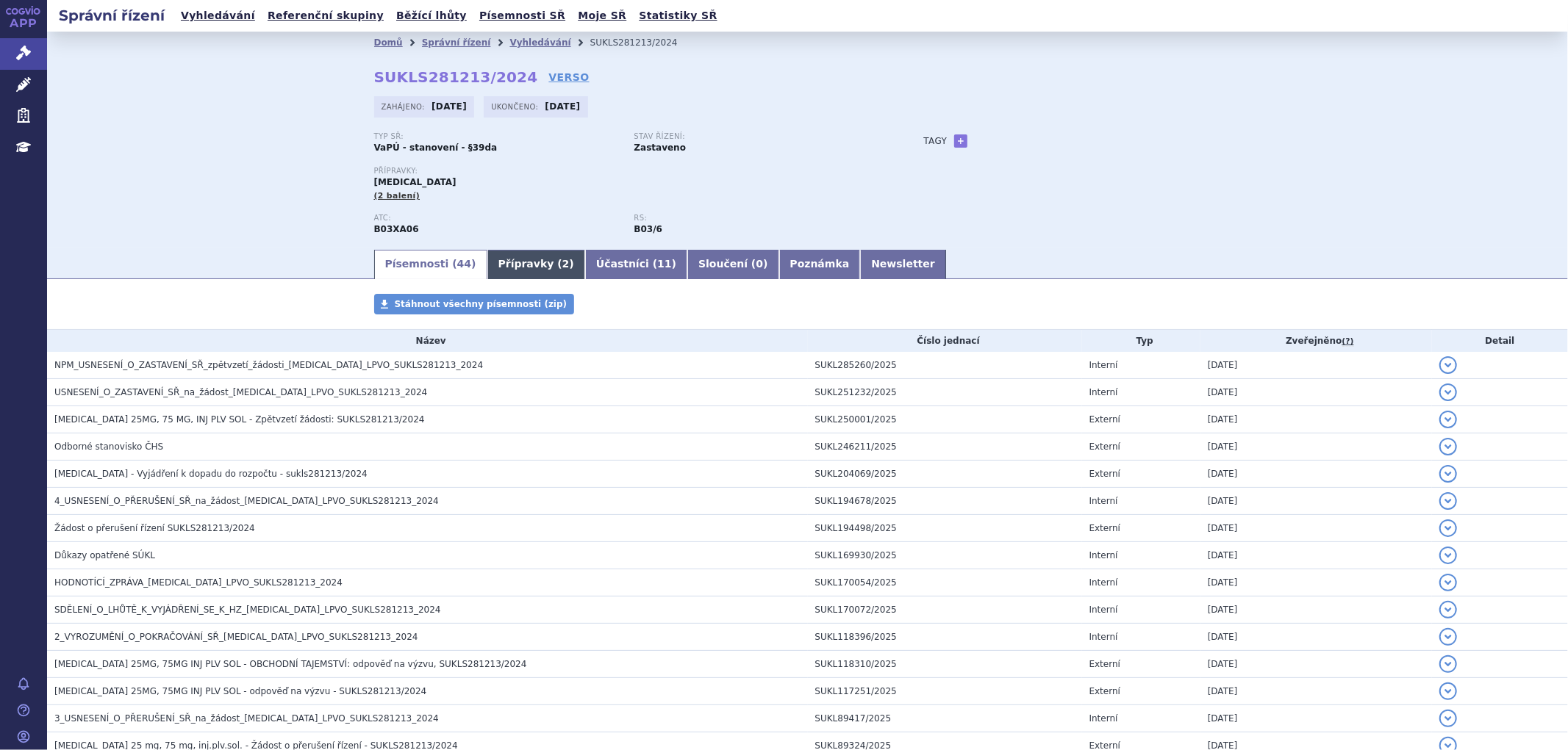
click at [502, 258] on link "Přípravky ( 2 )" at bounding box center [536, 264] width 98 height 29
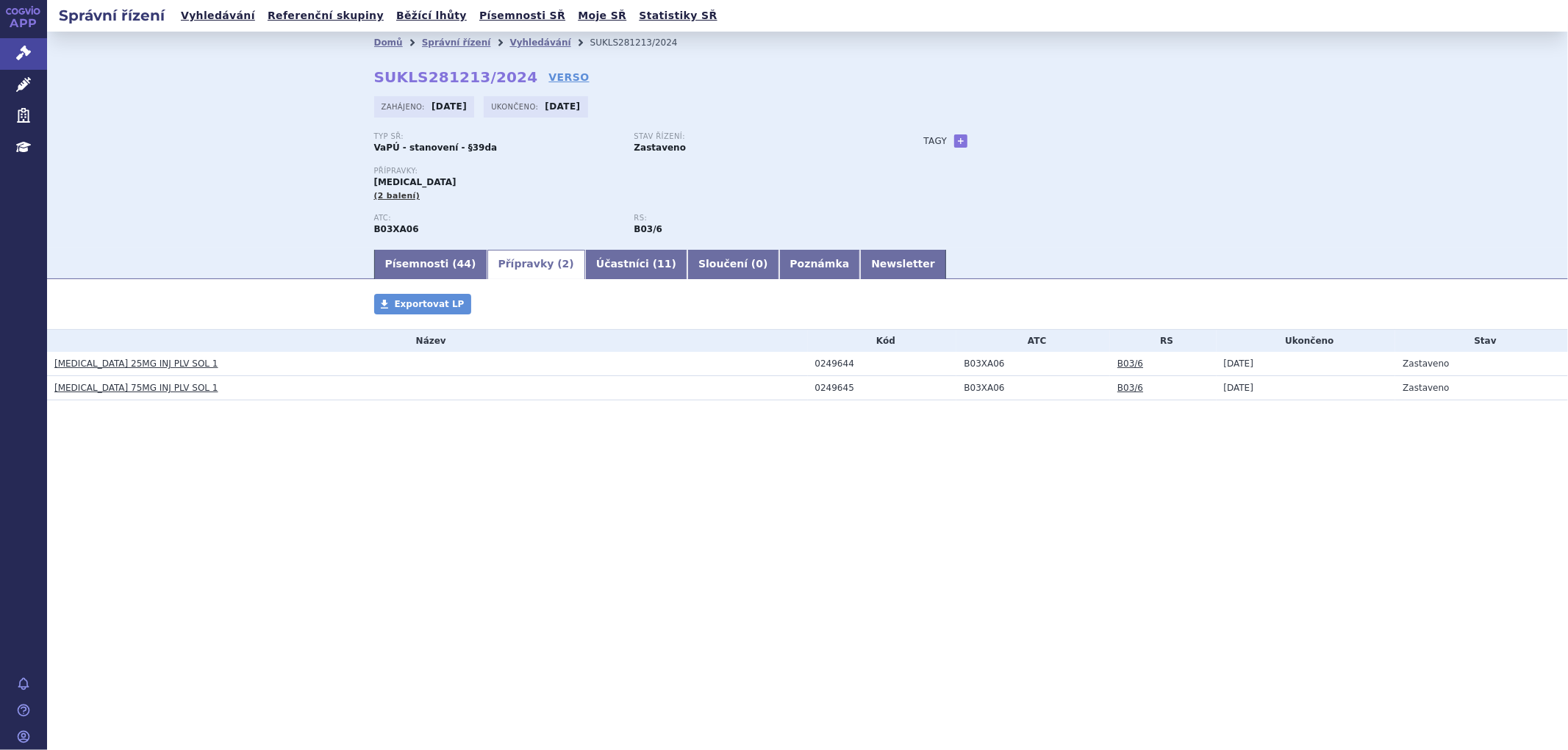
click at [150, 368] on link "REBLOZYL 25MG INJ PLV SOL 1" at bounding box center [136, 364] width 164 height 10
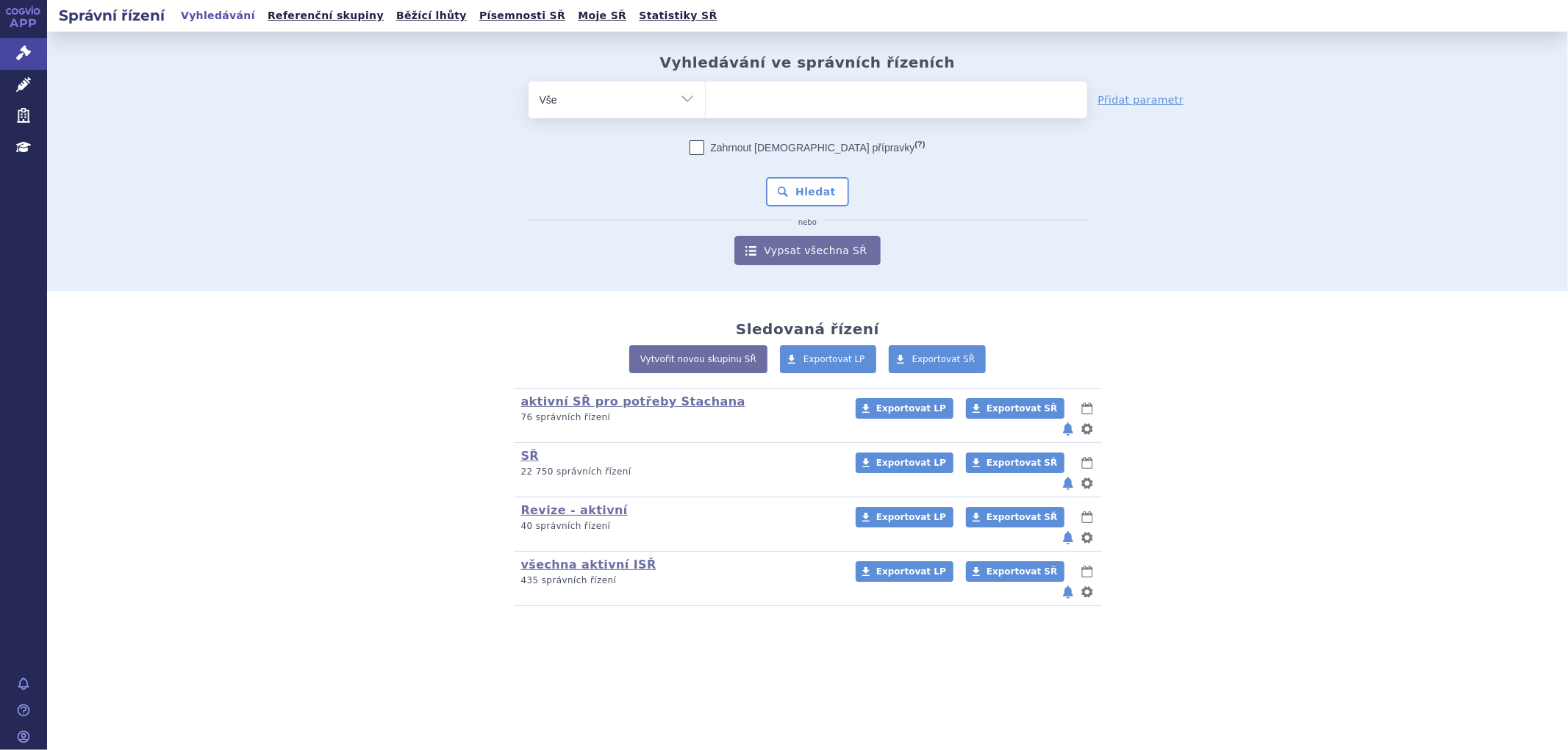
click at [765, 86] on ul at bounding box center [896, 97] width 382 height 31
click at [705, 86] on select at bounding box center [705, 99] width 1 height 37
paste input "SUKLS301635/2023"
type input "SUKLS301635/2023"
select select "SUKLS301635/2023"
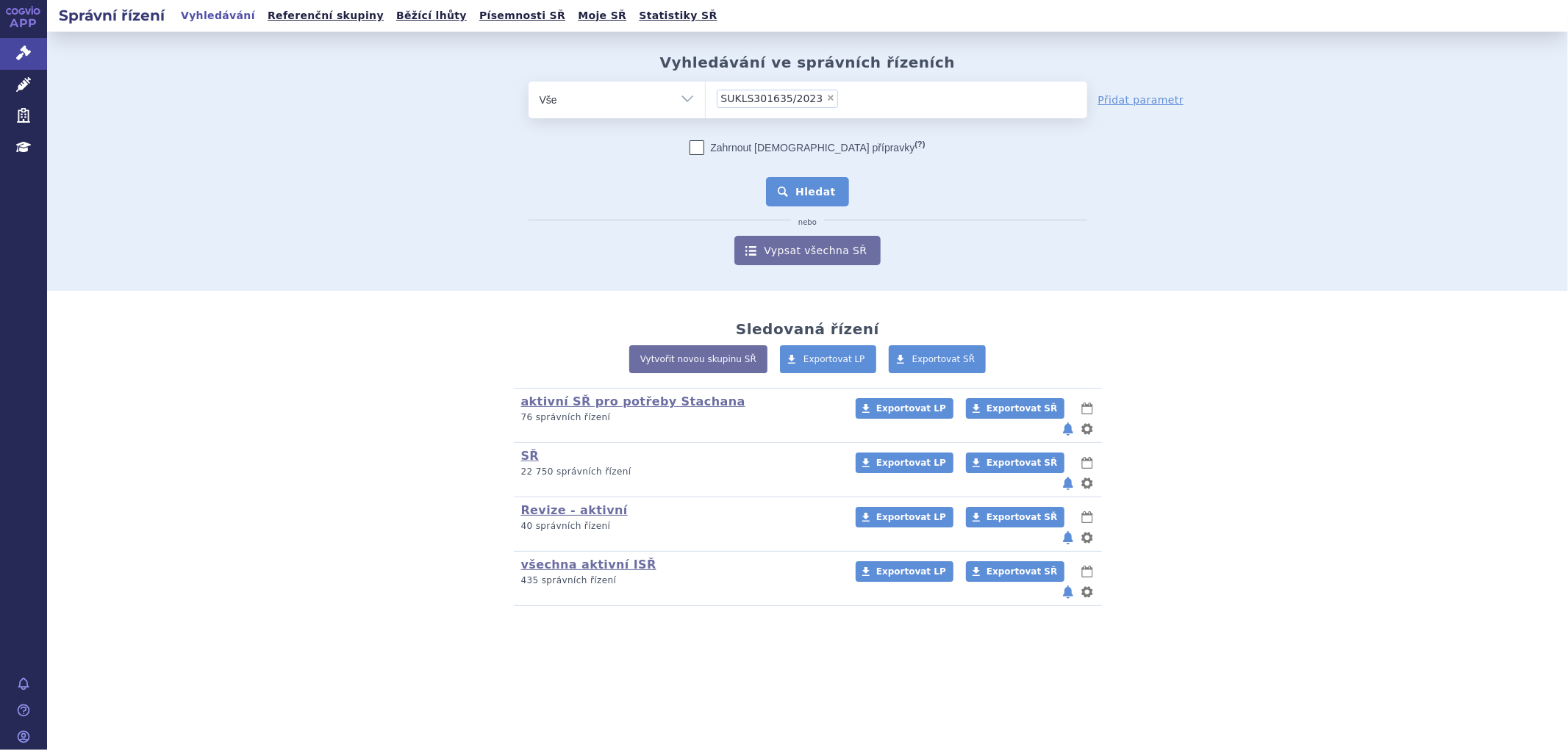
click at [824, 184] on button "Hledat" at bounding box center [807, 192] width 83 height 29
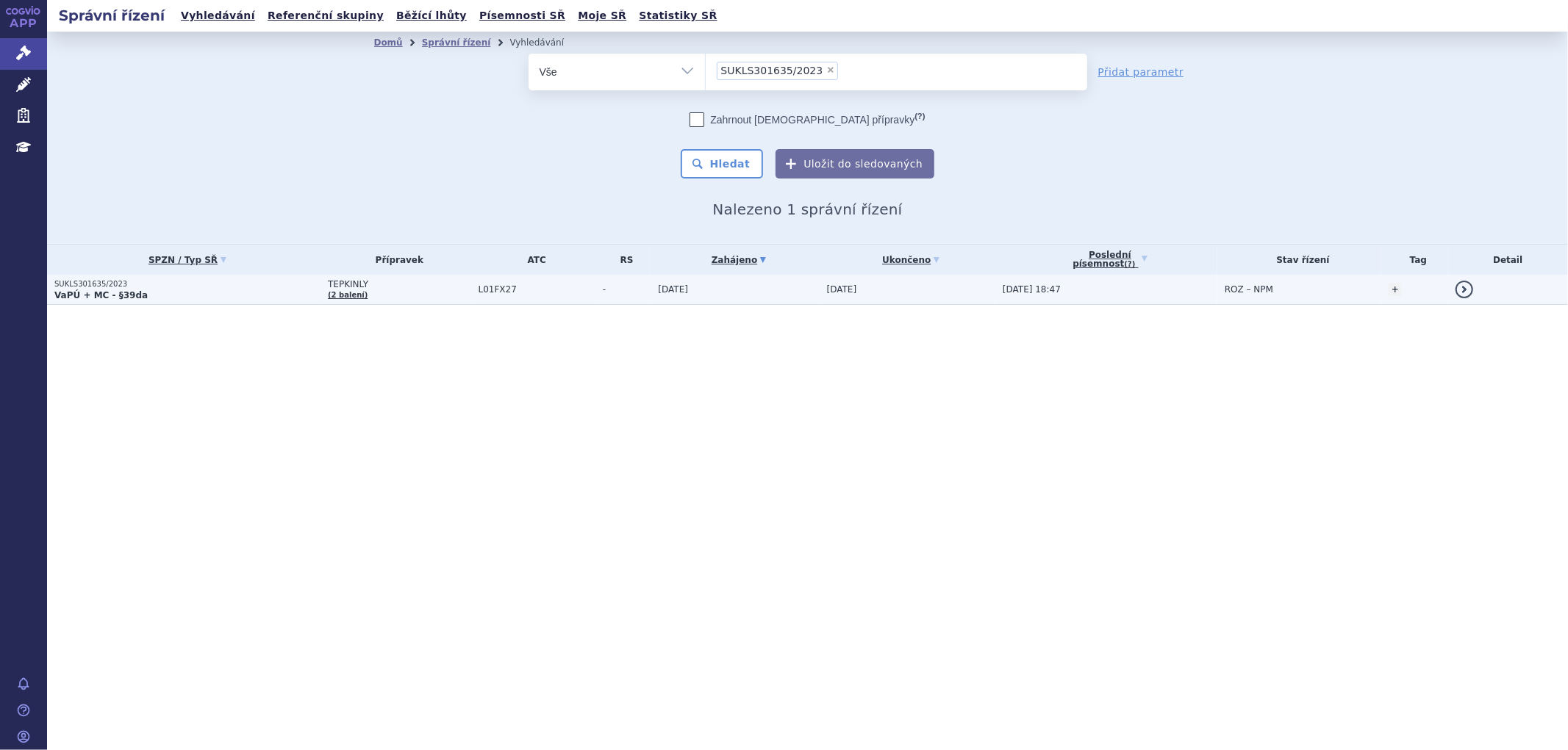
click at [651, 282] on td "[DATE]" at bounding box center [735, 290] width 168 height 30
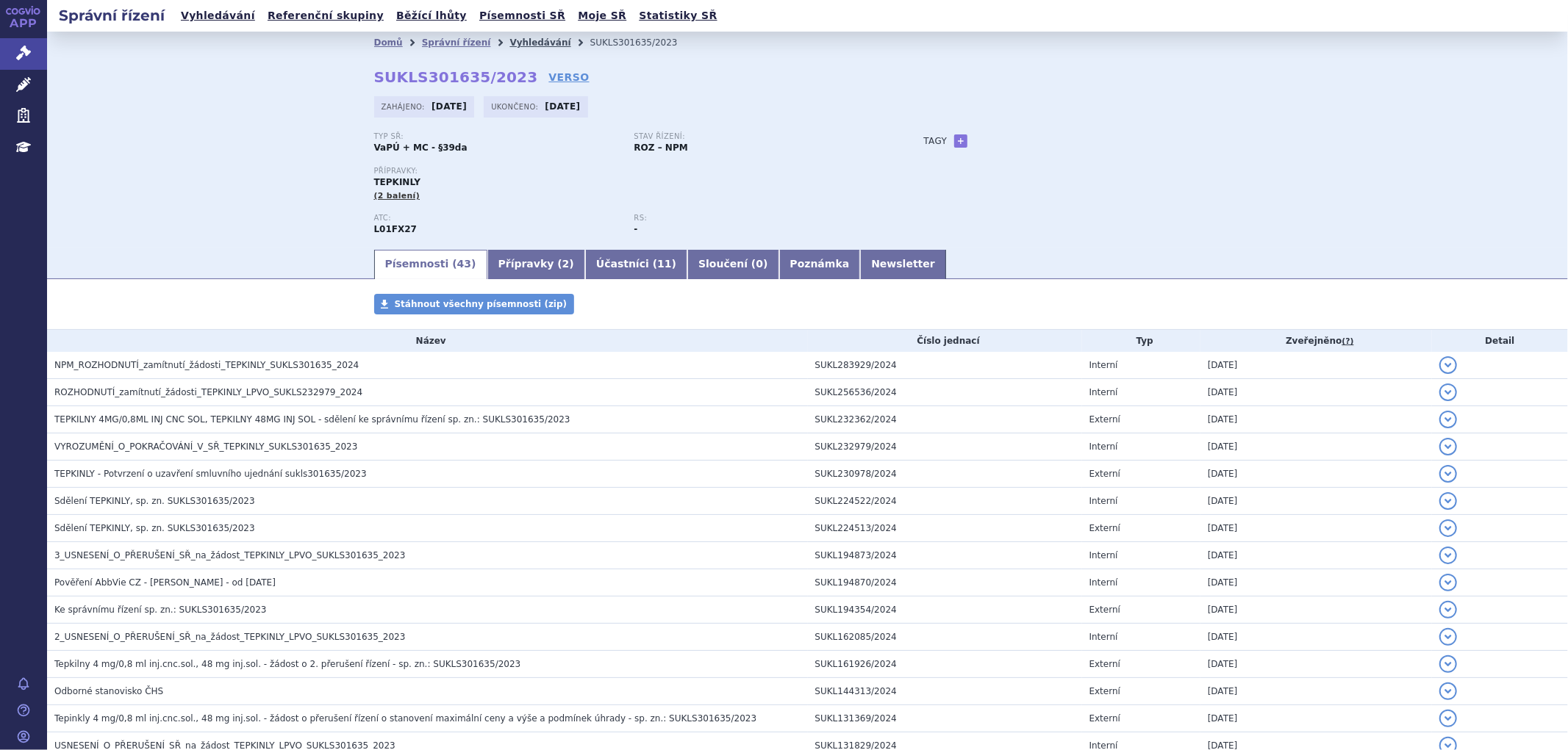
click at [516, 48] on link "Vyhledávání" at bounding box center [539, 43] width 61 height 10
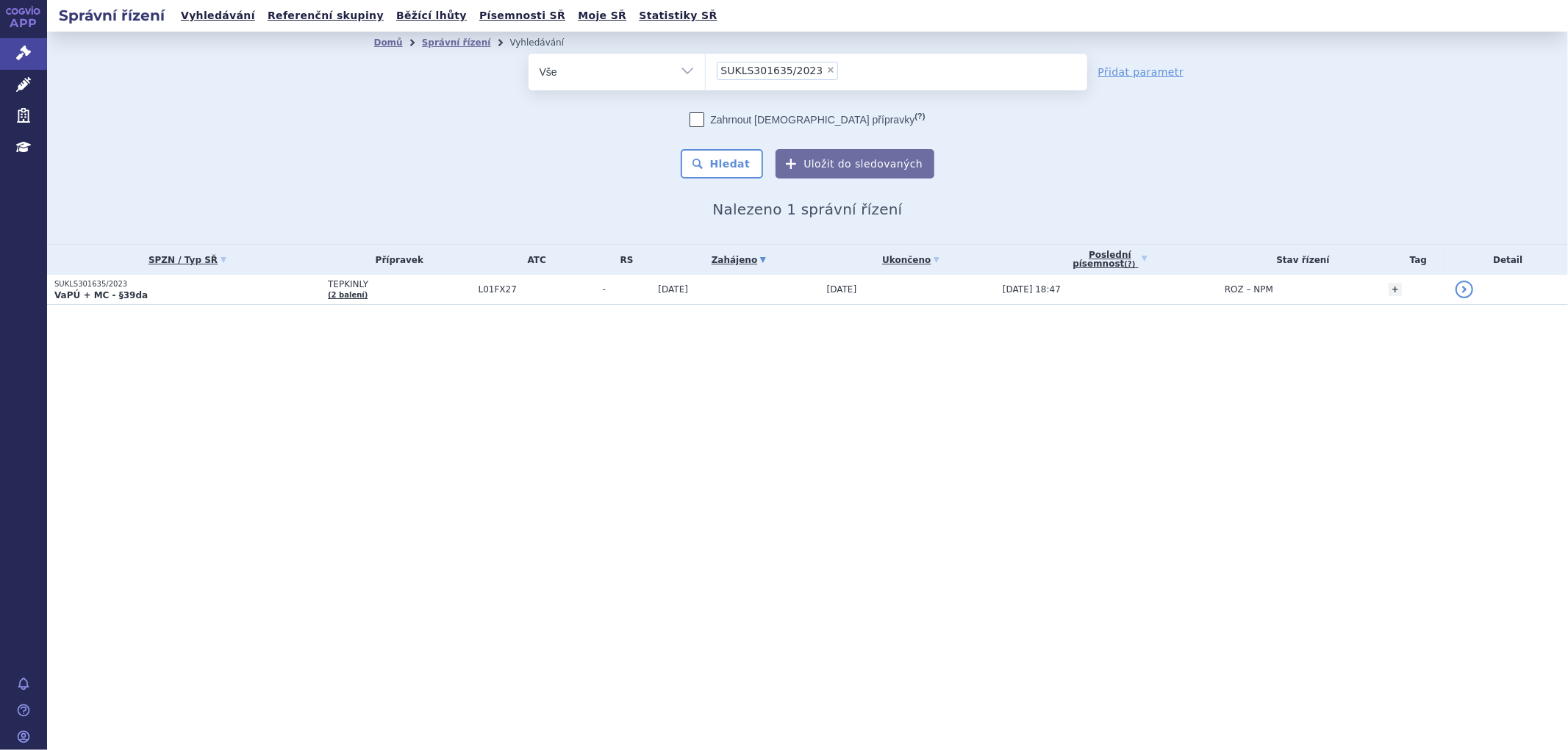
click at [826, 68] on span "×" at bounding box center [830, 70] width 9 height 9
click at [705, 68] on select "SUKLS301635/2023" at bounding box center [705, 71] width 1 height 37
select select
type input "SUKLS280405/2024"
select select "SUKLS280405/2024"
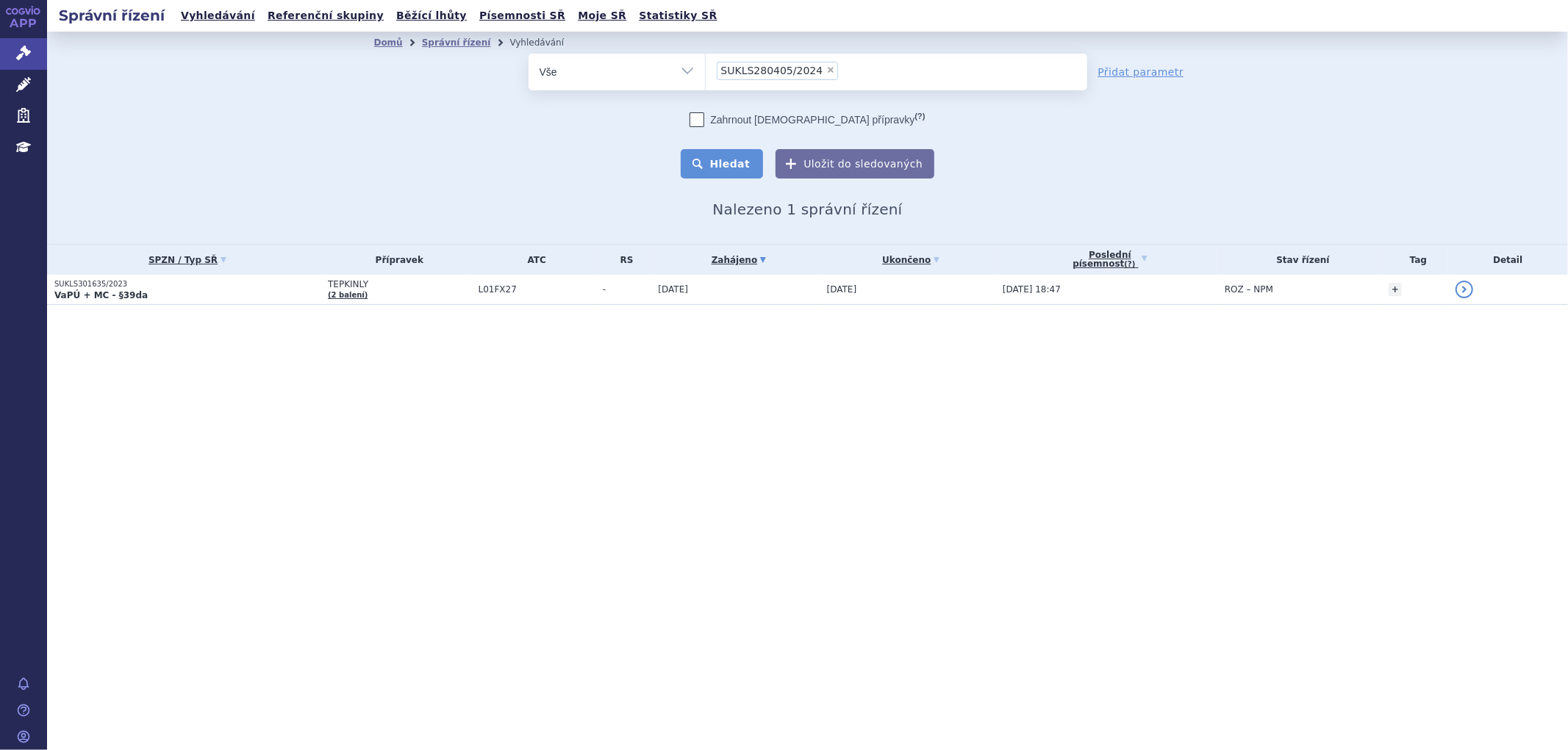
click at [739, 150] on button "Hledat" at bounding box center [722, 163] width 83 height 29
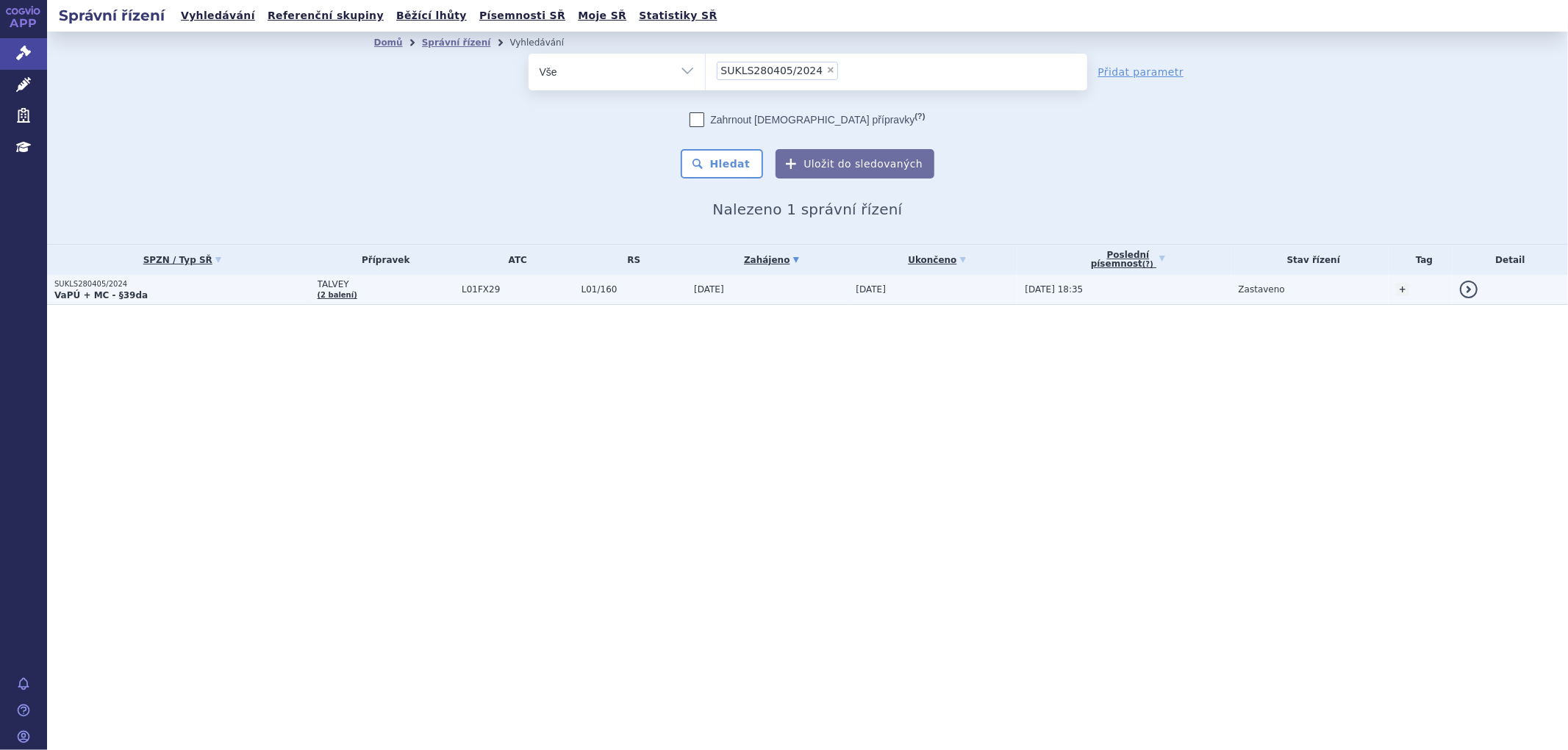
click at [541, 279] on td "L01FX29" at bounding box center [514, 290] width 120 height 30
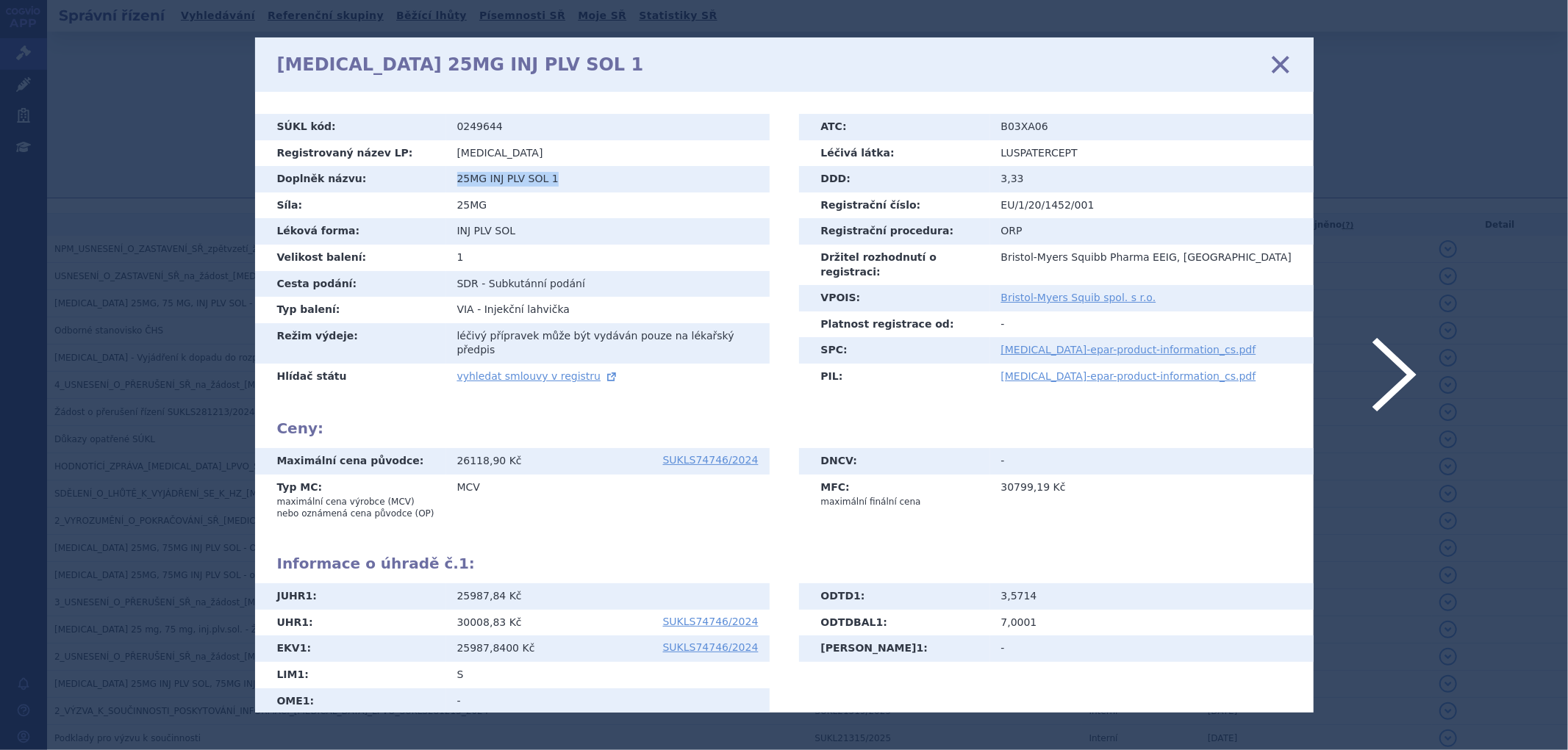
drag, startPoint x: 562, startPoint y: 180, endPoint x: 443, endPoint y: 181, distance: 119.0
click at [443, 181] on tr "Doplněk názvu: 25MG INJ PLV SOL 1" at bounding box center [512, 179] width 514 height 26
copy tr "Doplněk názvu: 25MG INJ PLV SOL 1"
click at [1288, 67] on icon at bounding box center [1280, 64] width 31 height 31
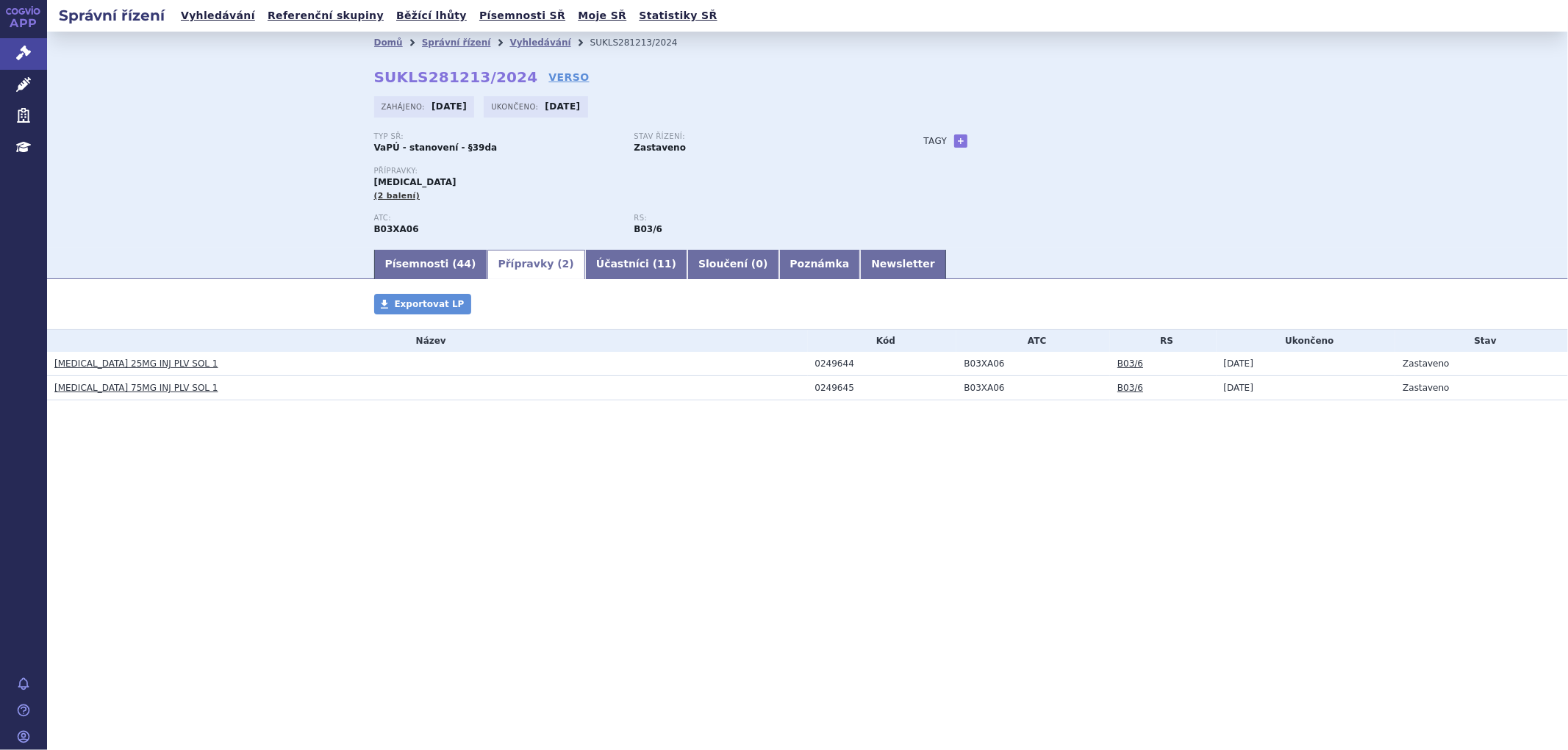
click at [624, 394] on h3 "[MEDICAL_DATA] 75MG INJ PLV SOL 1" at bounding box center [431, 388] width 753 height 15
click at [150, 393] on link "[MEDICAL_DATA] 75MG INJ PLV SOL 1" at bounding box center [136, 388] width 164 height 10
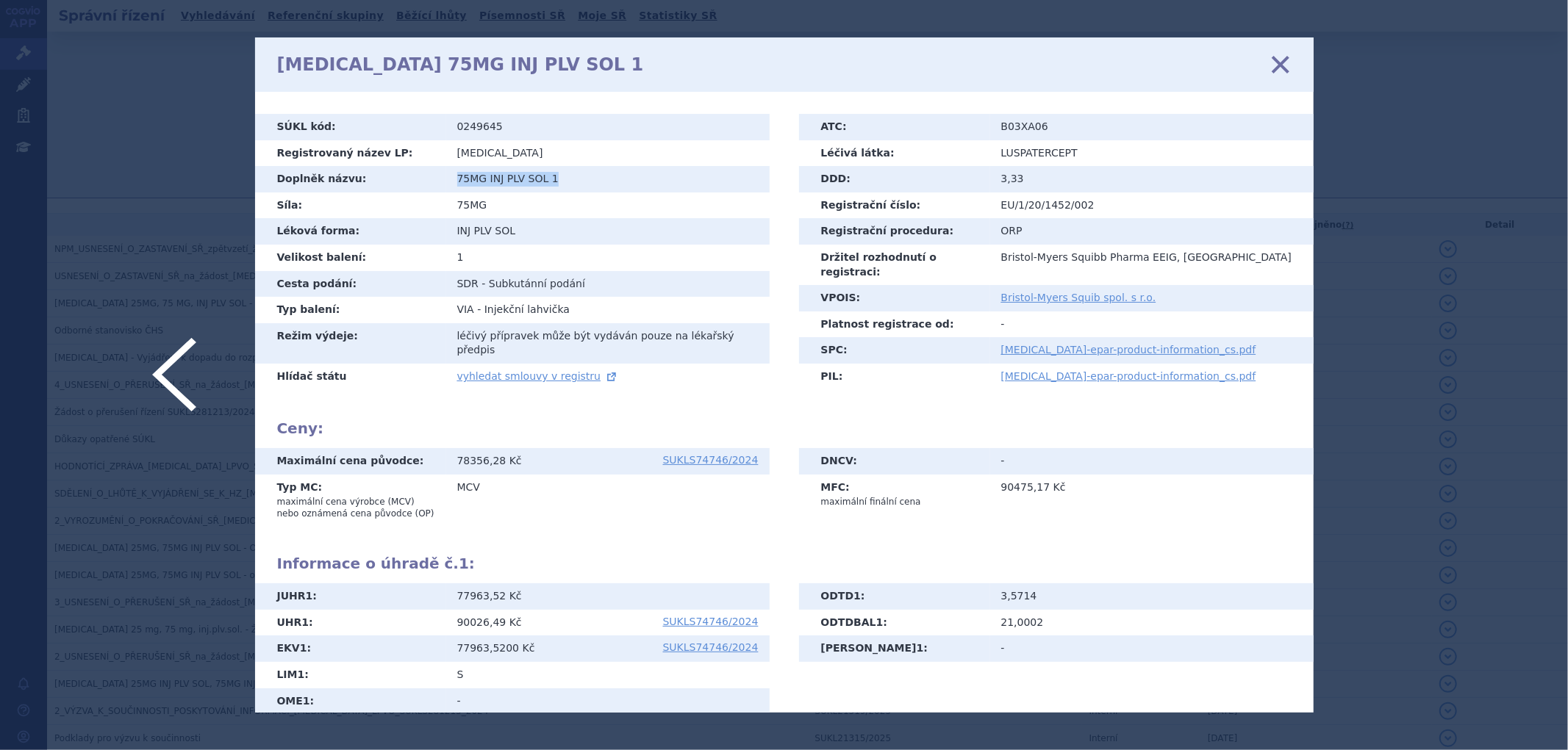
drag, startPoint x: 553, startPoint y: 180, endPoint x: 445, endPoint y: 180, distance: 108.0
click at [445, 180] on tr "Doplněk názvu: 75MG INJ PLV SOL 1" at bounding box center [512, 179] width 514 height 26
copy tr "Doplněk názvu: 75MG INJ PLV SOL 1"
drag, startPoint x: 523, startPoint y: 148, endPoint x: 501, endPoint y: 131, distance: 27.8
click at [522, 147] on td "[MEDICAL_DATA]" at bounding box center [608, 153] width 323 height 26
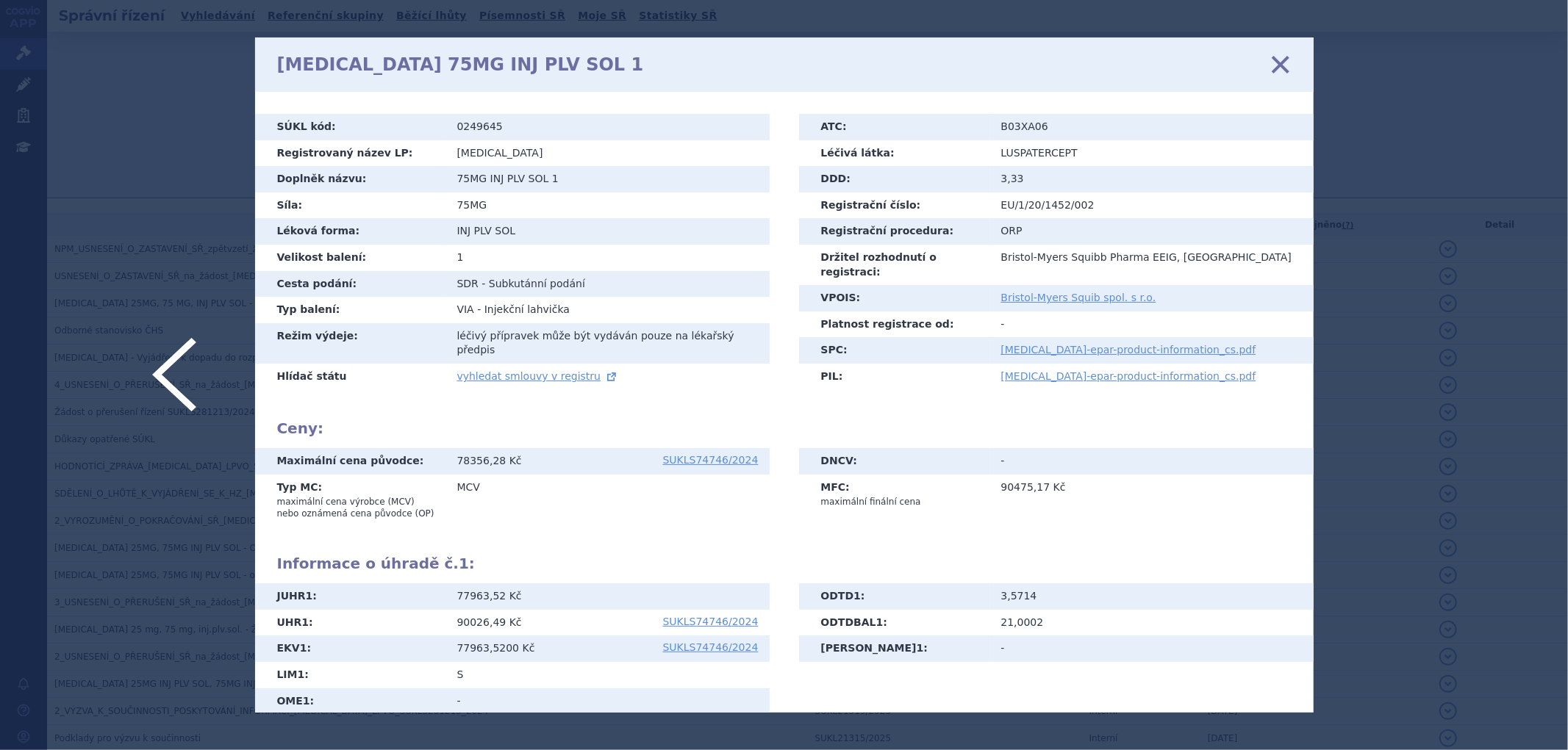
click at [498, 121] on td "0249645" at bounding box center [608, 126] width 323 height 26
drag, startPoint x: 497, startPoint y: 127, endPoint x: 416, endPoint y: 127, distance: 81.0
click at [444, 128] on tr "SÚKL kód: 0249645" at bounding box center [512, 126] width 514 height 26
copy tr "SÚKL kód: 0249645"
click at [225, 371] on icon at bounding box center [784, 375] width 1568 height 750
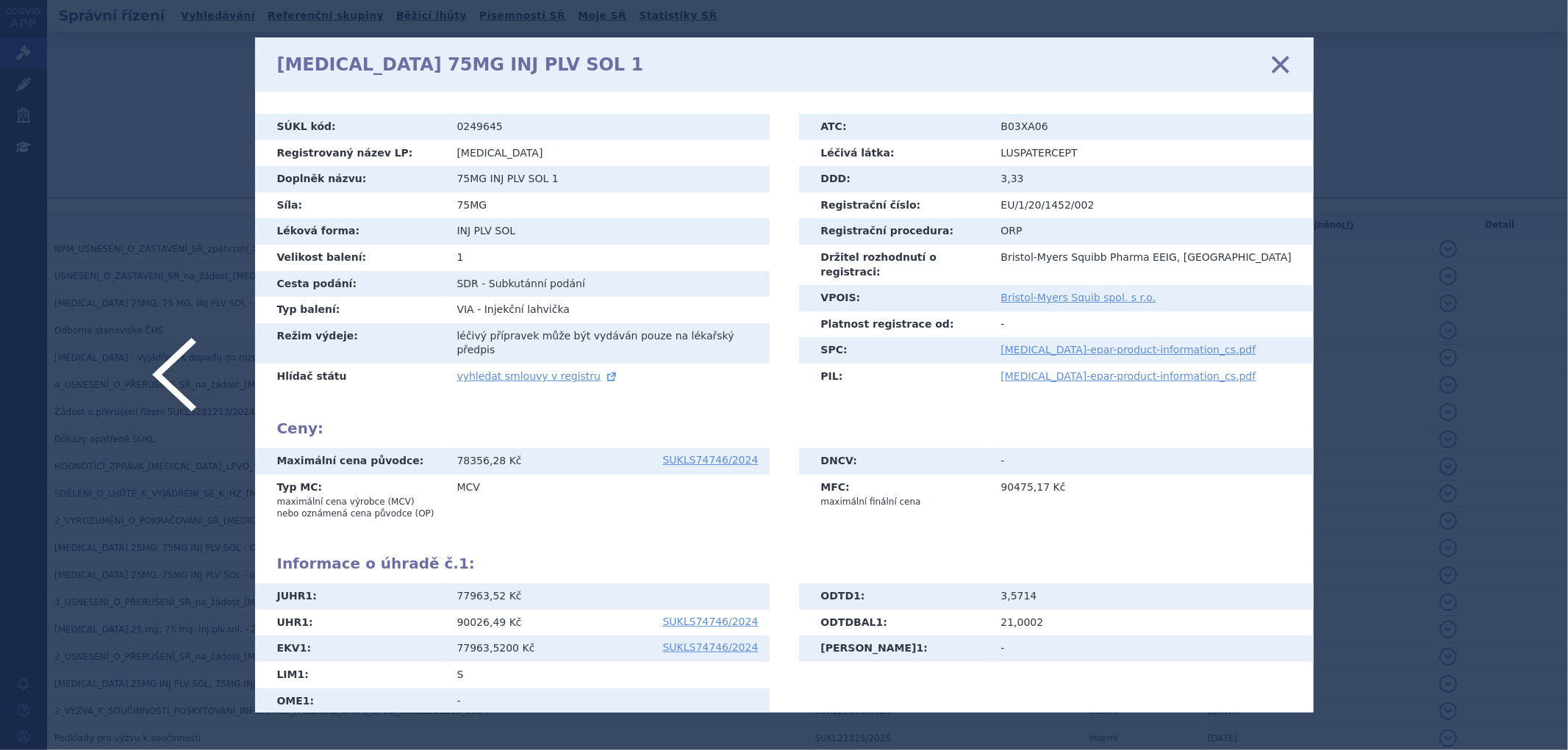
click at [177, 373] on link at bounding box center [174, 375] width 44 height 73
drag, startPoint x: 510, startPoint y: 132, endPoint x: 451, endPoint y: 126, distance: 59.3
click at [452, 126] on td "0249644" at bounding box center [608, 126] width 323 height 26
copy td "0249644"
click at [1283, 66] on icon at bounding box center [1280, 64] width 31 height 31
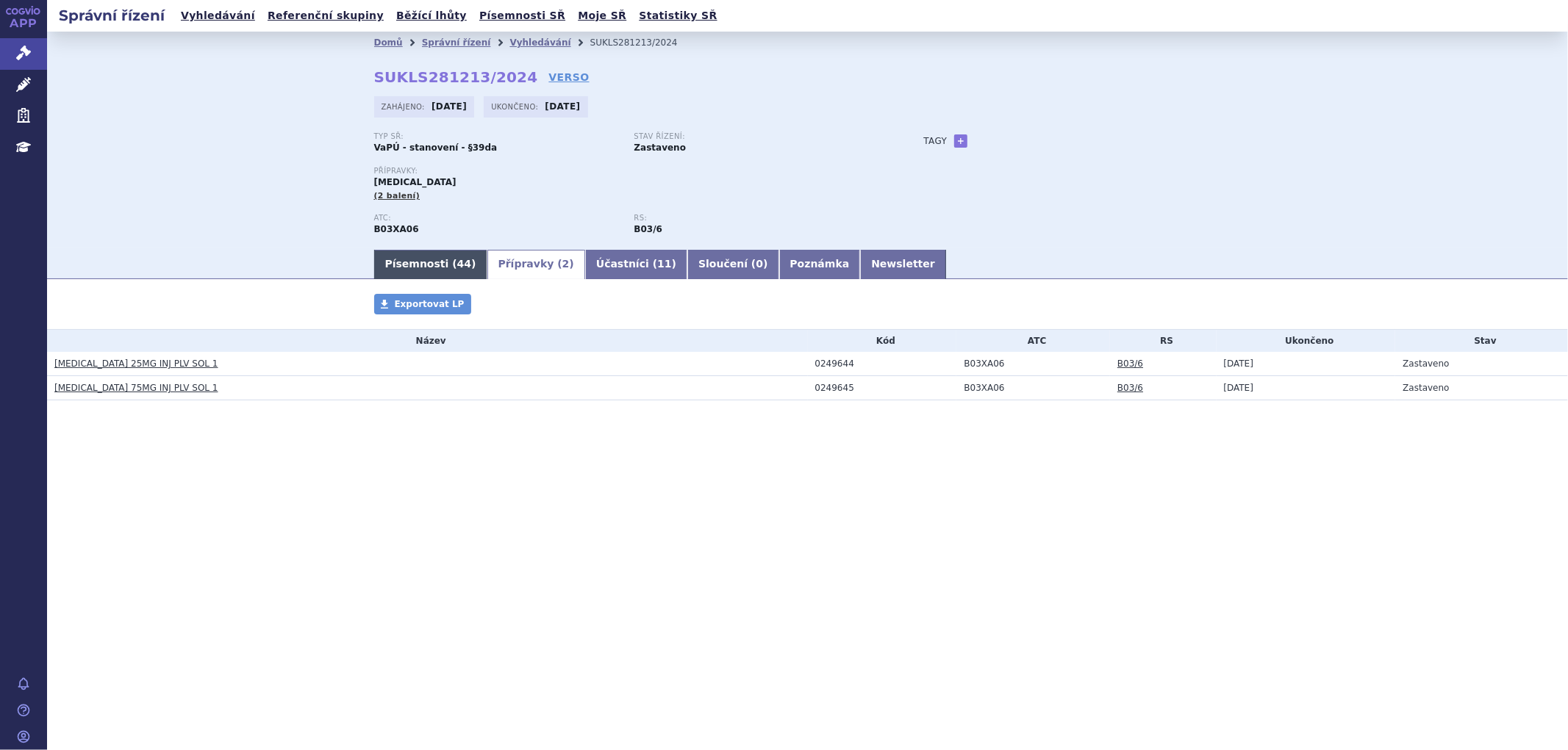
click at [432, 267] on link "Písemnosti ( 44 )" at bounding box center [431, 264] width 113 height 29
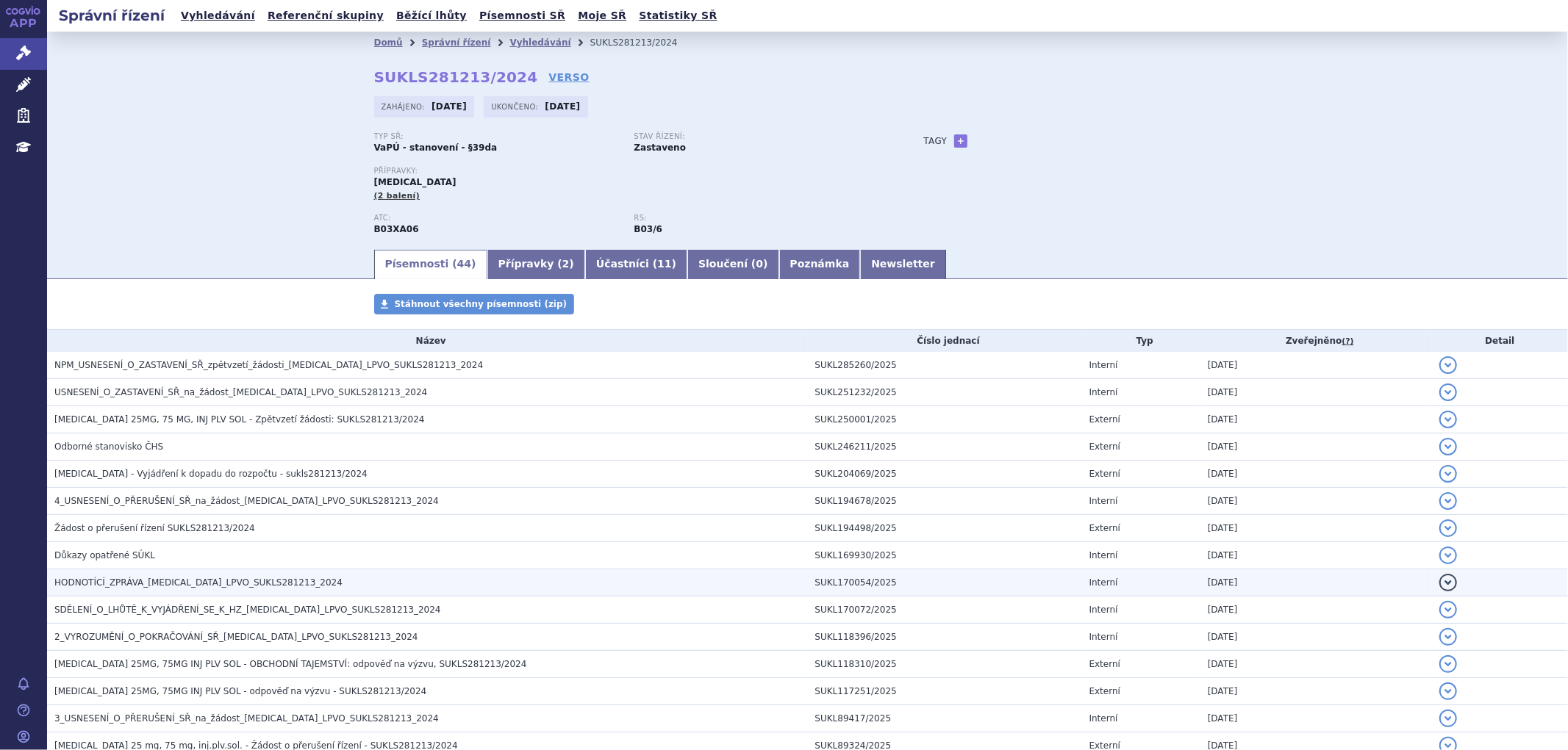
click at [175, 584] on span "HODNOTÍCÍ_ZPRÁVA_[MEDICAL_DATA]_LPVO_SUKLS281213_2024" at bounding box center [198, 583] width 288 height 10
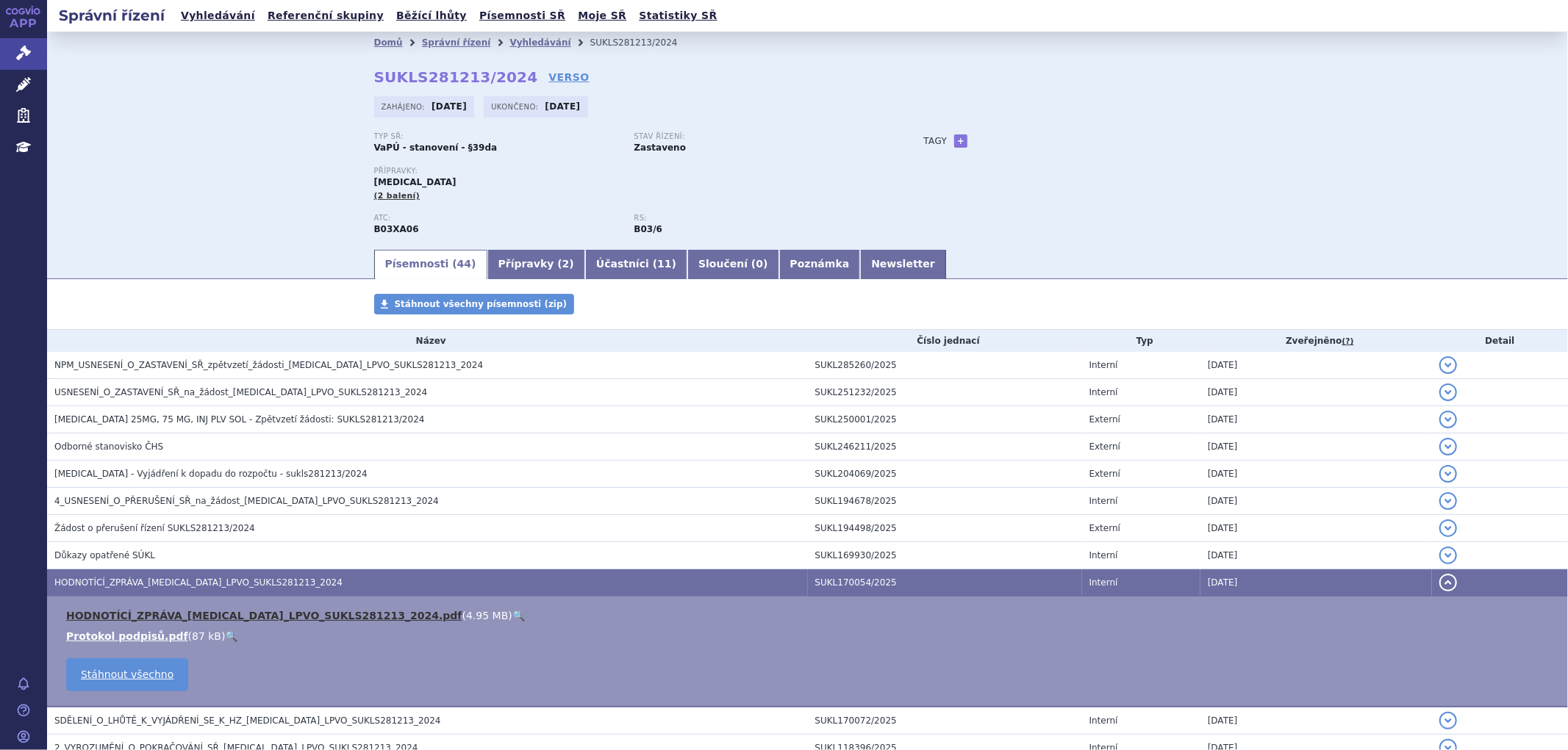
click at [203, 615] on link "HODNOTÍCÍ_ZPRÁVA_[MEDICAL_DATA]_LPVO_SUKLS281213_2024.pdf" at bounding box center [264, 616] width 396 height 12
click at [505, 31] on ul "Vyhledávání Referenční skupiny Běžící lhůty Písemnosti SŘ Moje SŘ Statistiky SŘ" at bounding box center [449, 16] width 545 height 31
click at [509, 43] on link "Vyhledávání" at bounding box center [539, 43] width 61 height 10
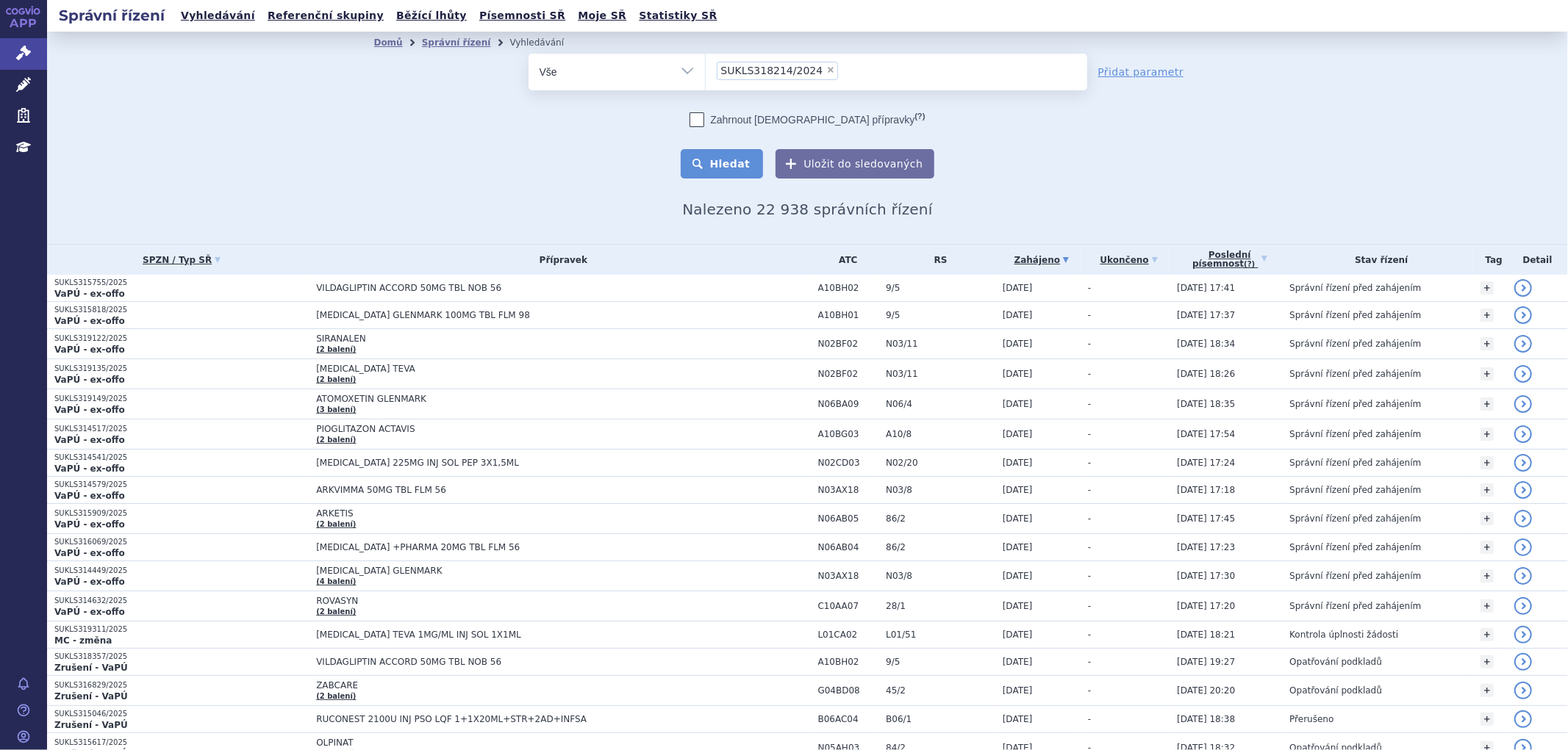
click at [737, 159] on button "Hledat" at bounding box center [722, 163] width 83 height 29
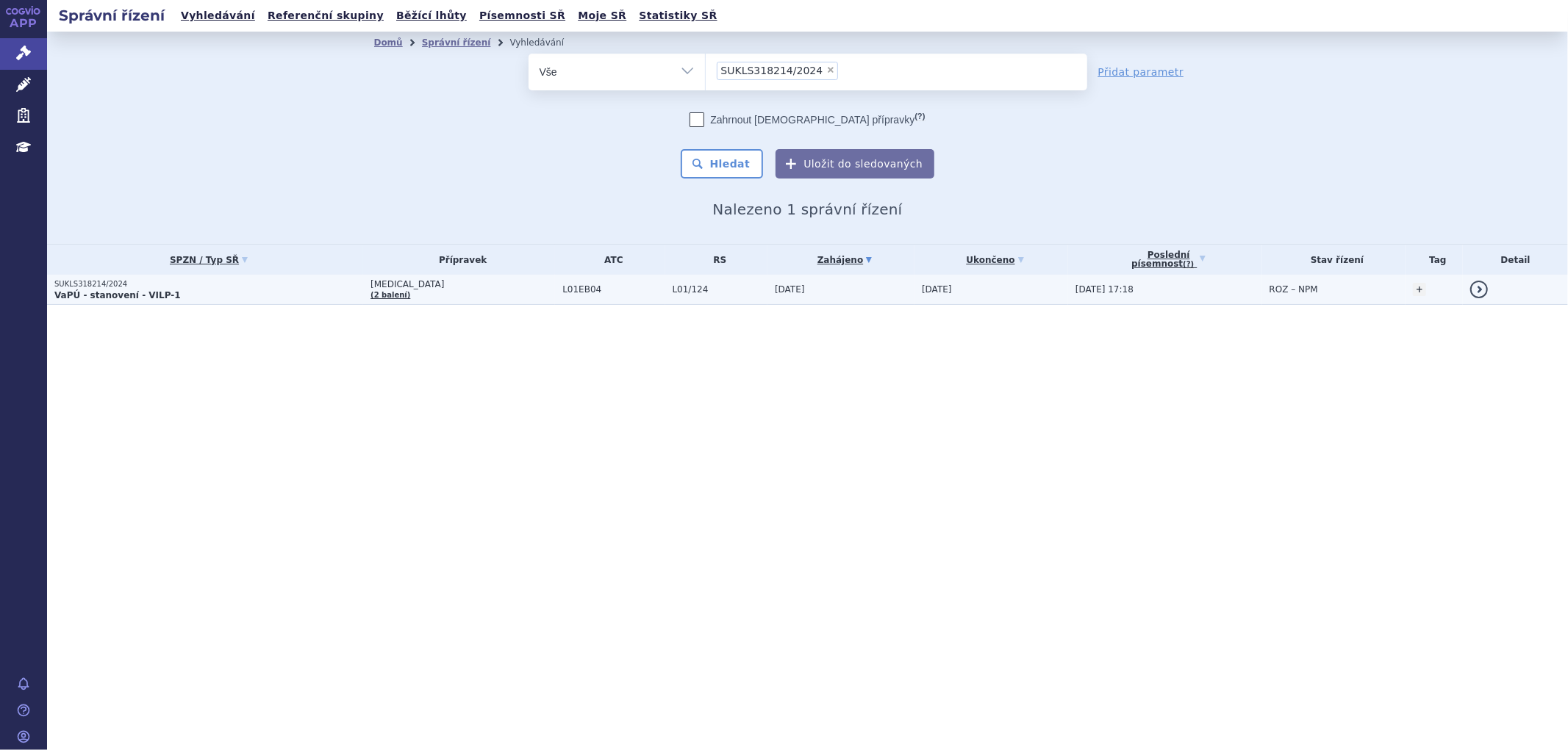
click at [598, 291] on span "L01EB04" at bounding box center [613, 290] width 102 height 10
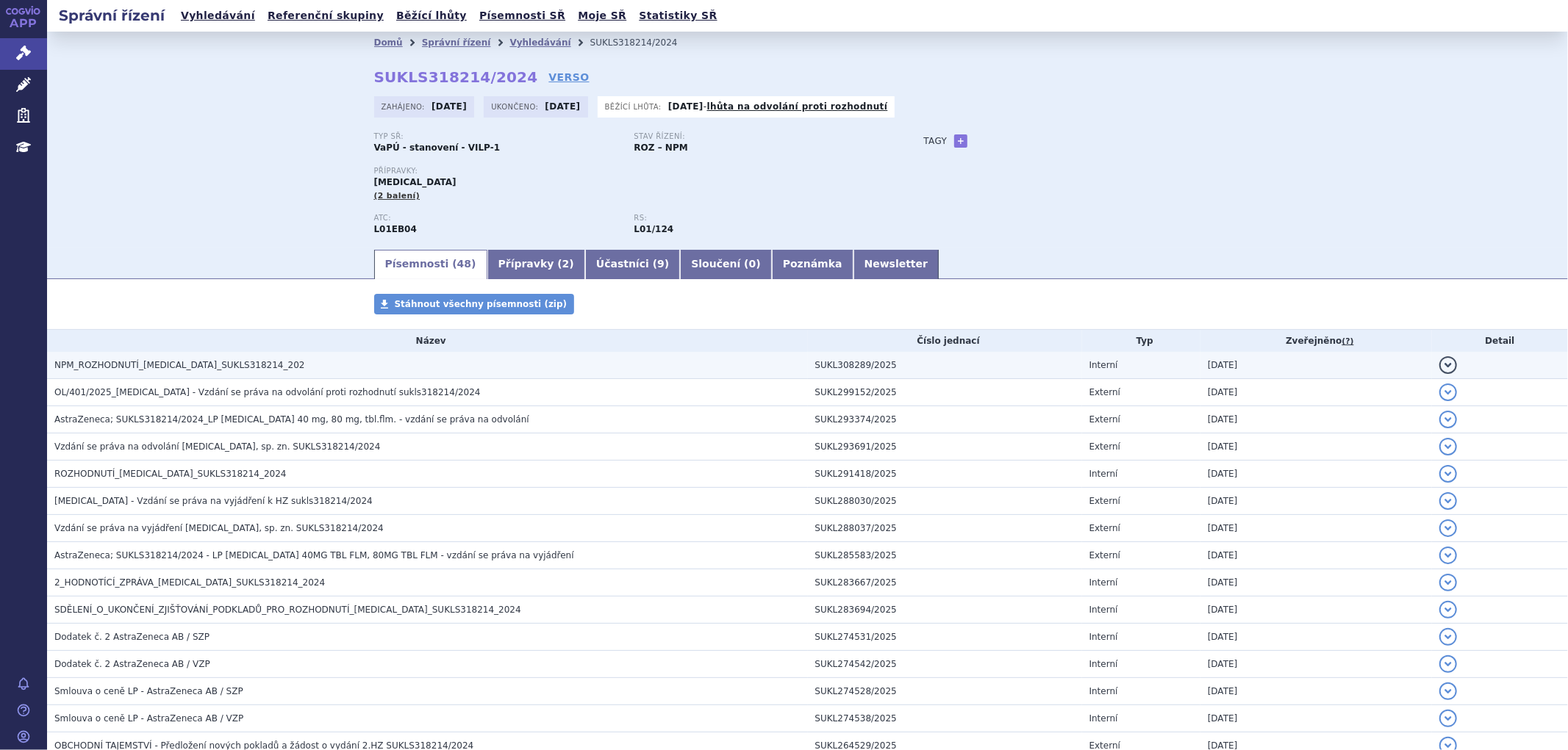
click at [215, 366] on span "NPM_ROZHODNUTÍ_[MEDICAL_DATA]_SUKLS318214_202" at bounding box center [180, 365] width 250 height 10
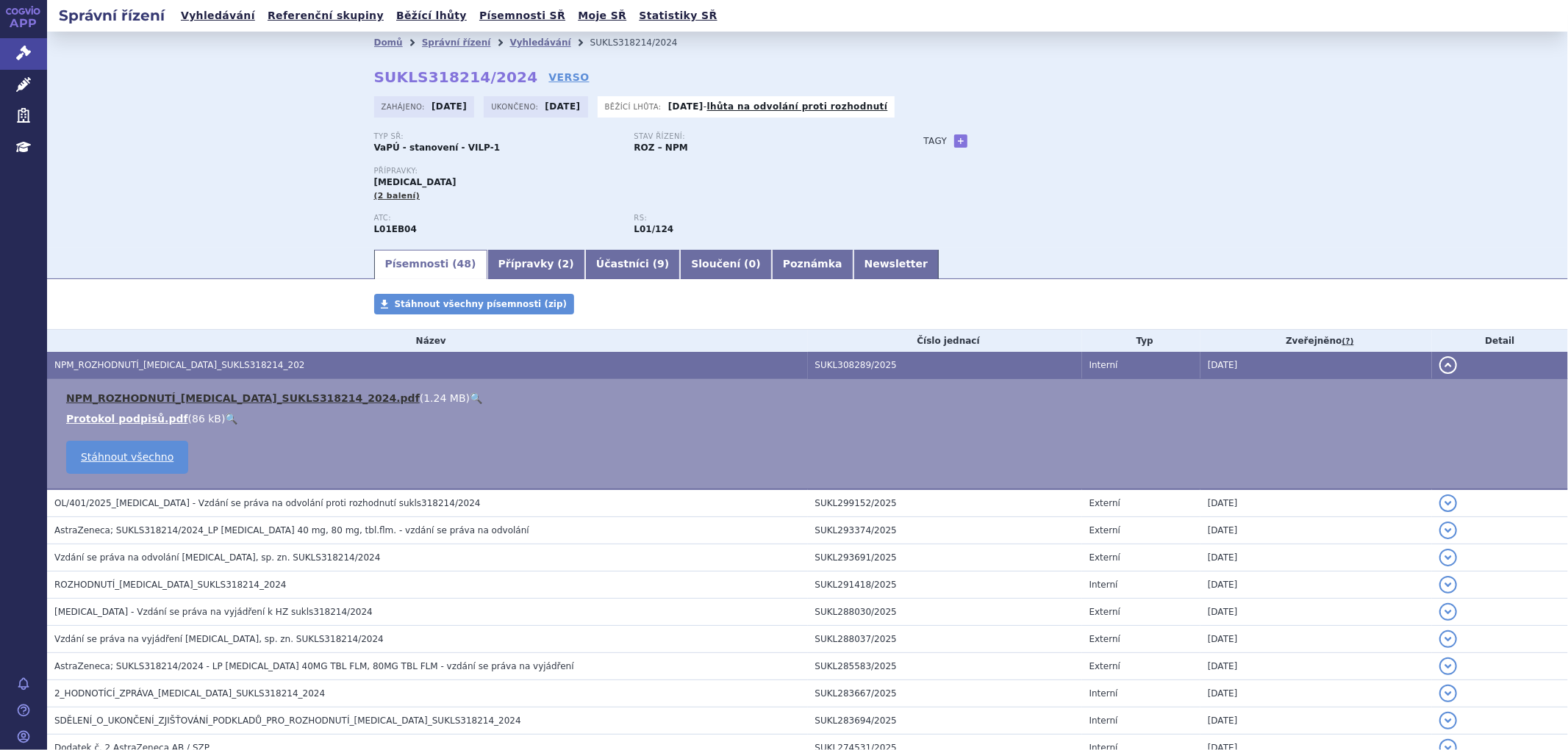
click at [307, 404] on link "NPM_ROZHODNUTÍ_TAGRISSO_SUKLS318214_2024.pdf" at bounding box center [243, 398] width 353 height 12
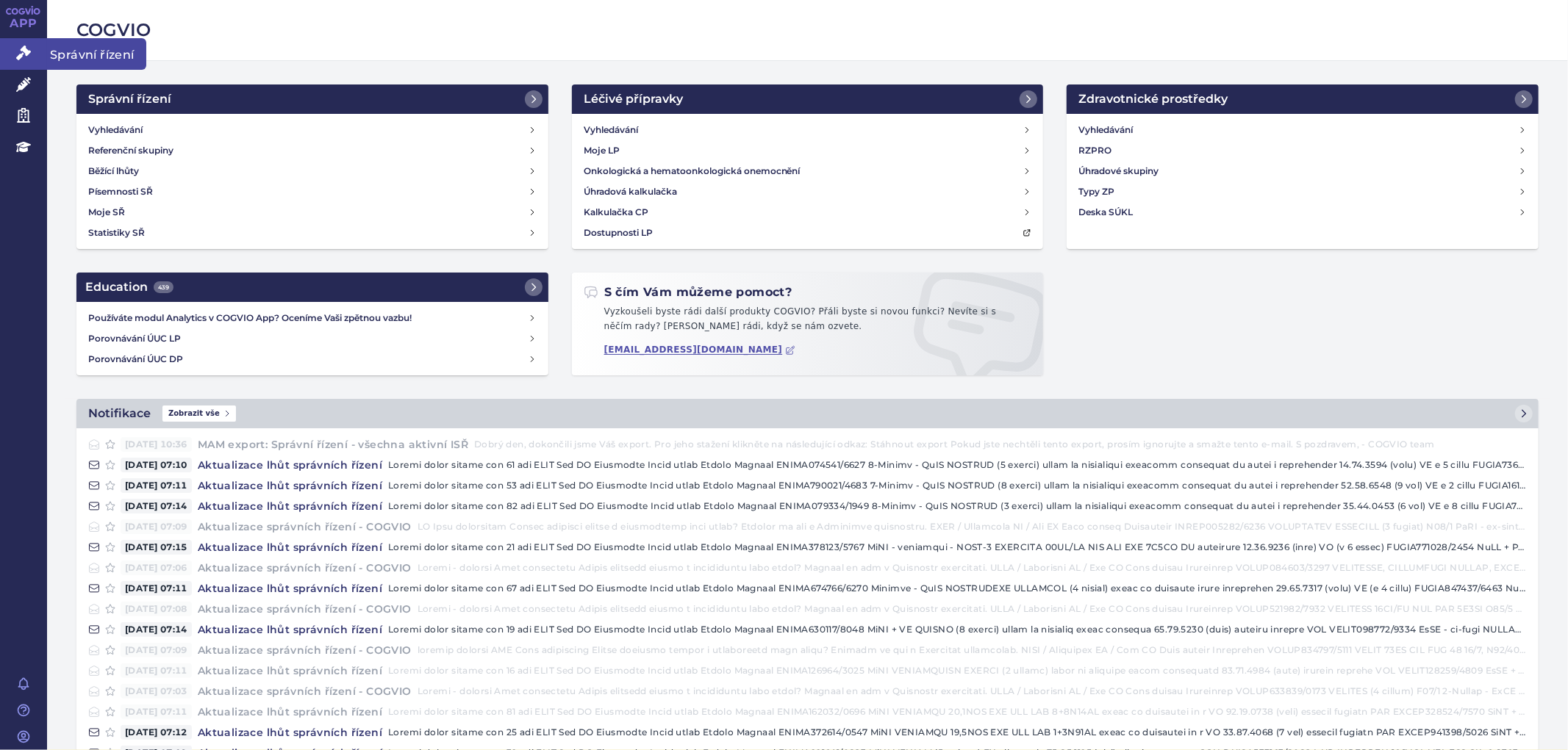
click at [24, 53] on icon at bounding box center [24, 53] width 15 height 15
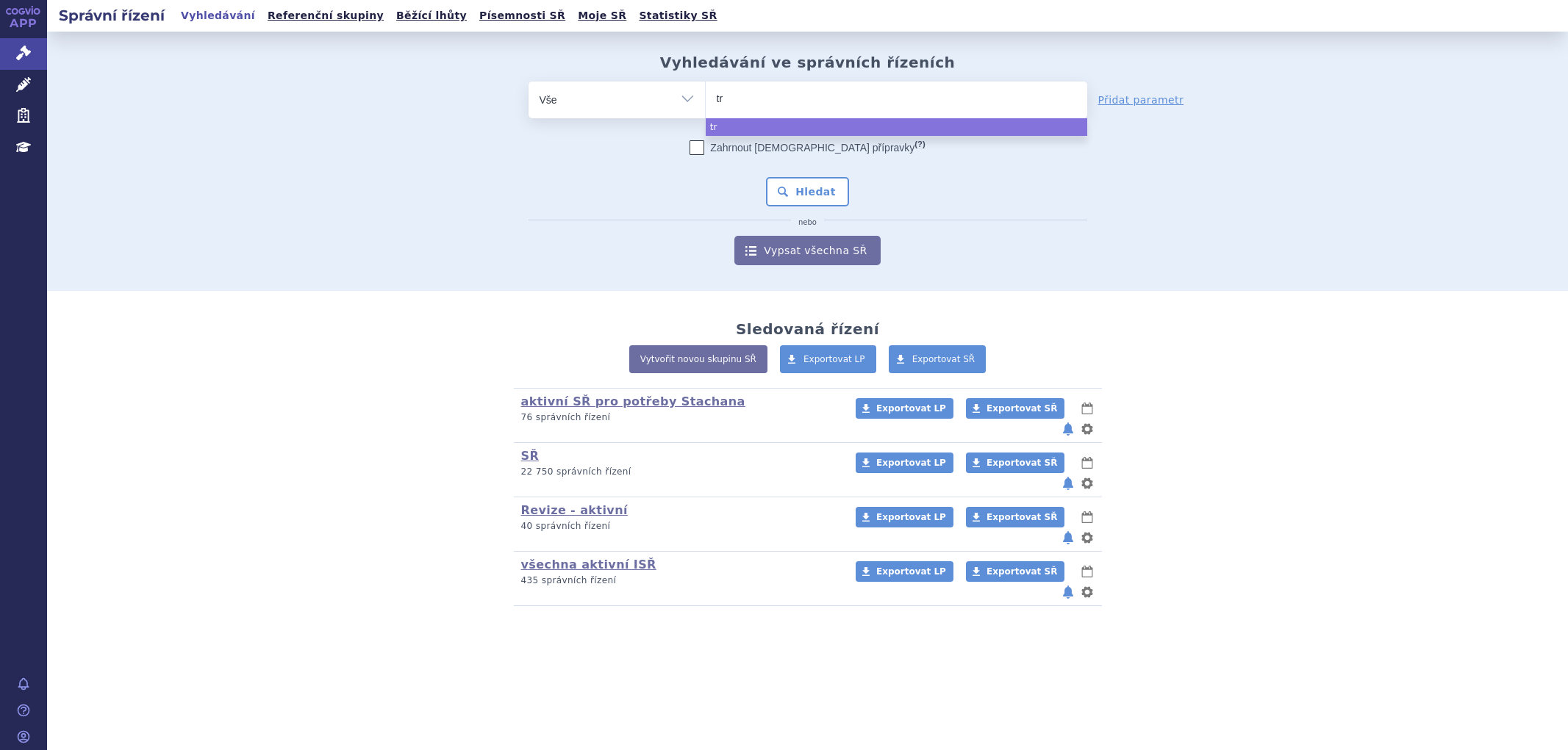
select select
type input "trde"
type input "trdel"
type input "trdelv"
type input "trdelvy"
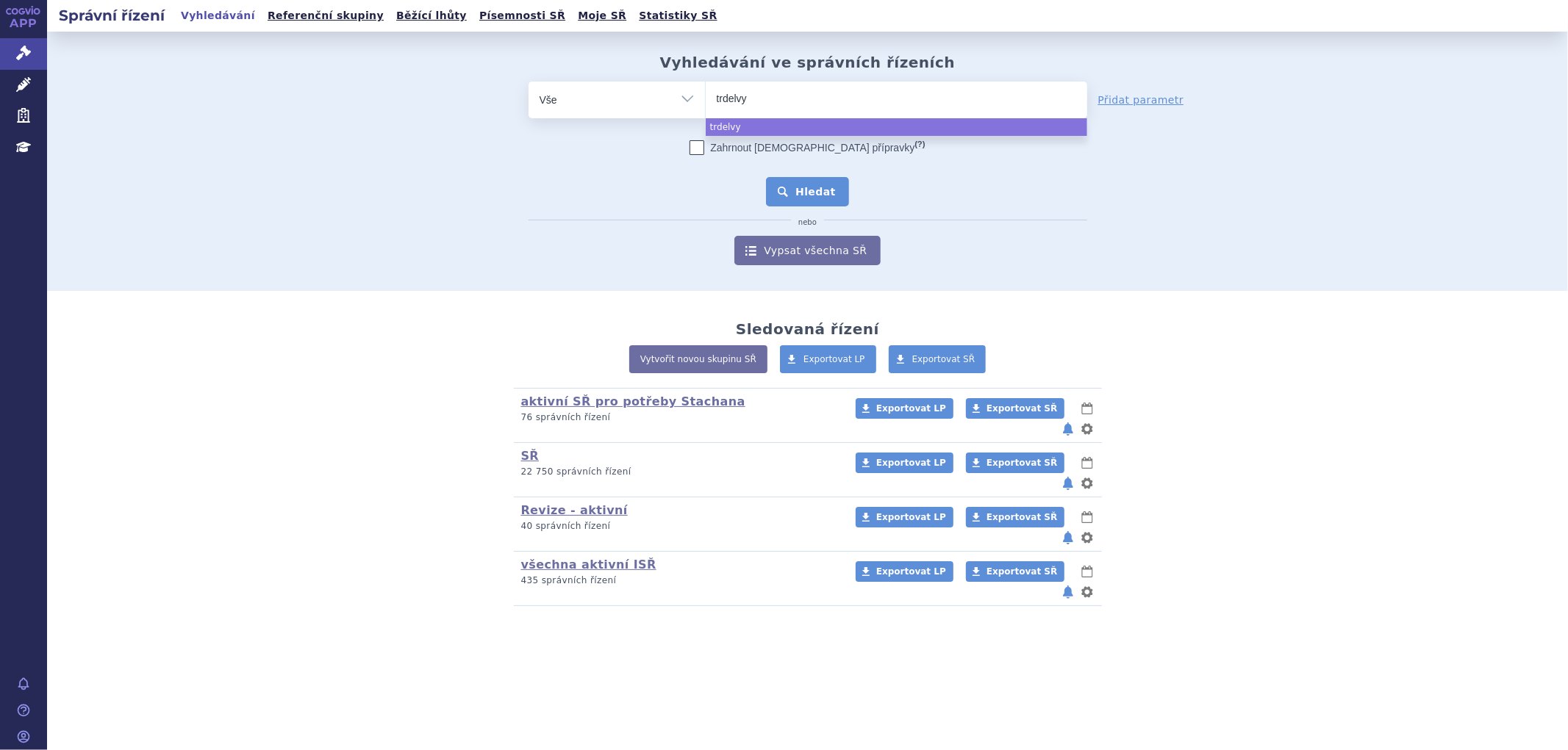
select select "trdelvy"
click at [803, 192] on button "Hledat" at bounding box center [807, 192] width 83 height 29
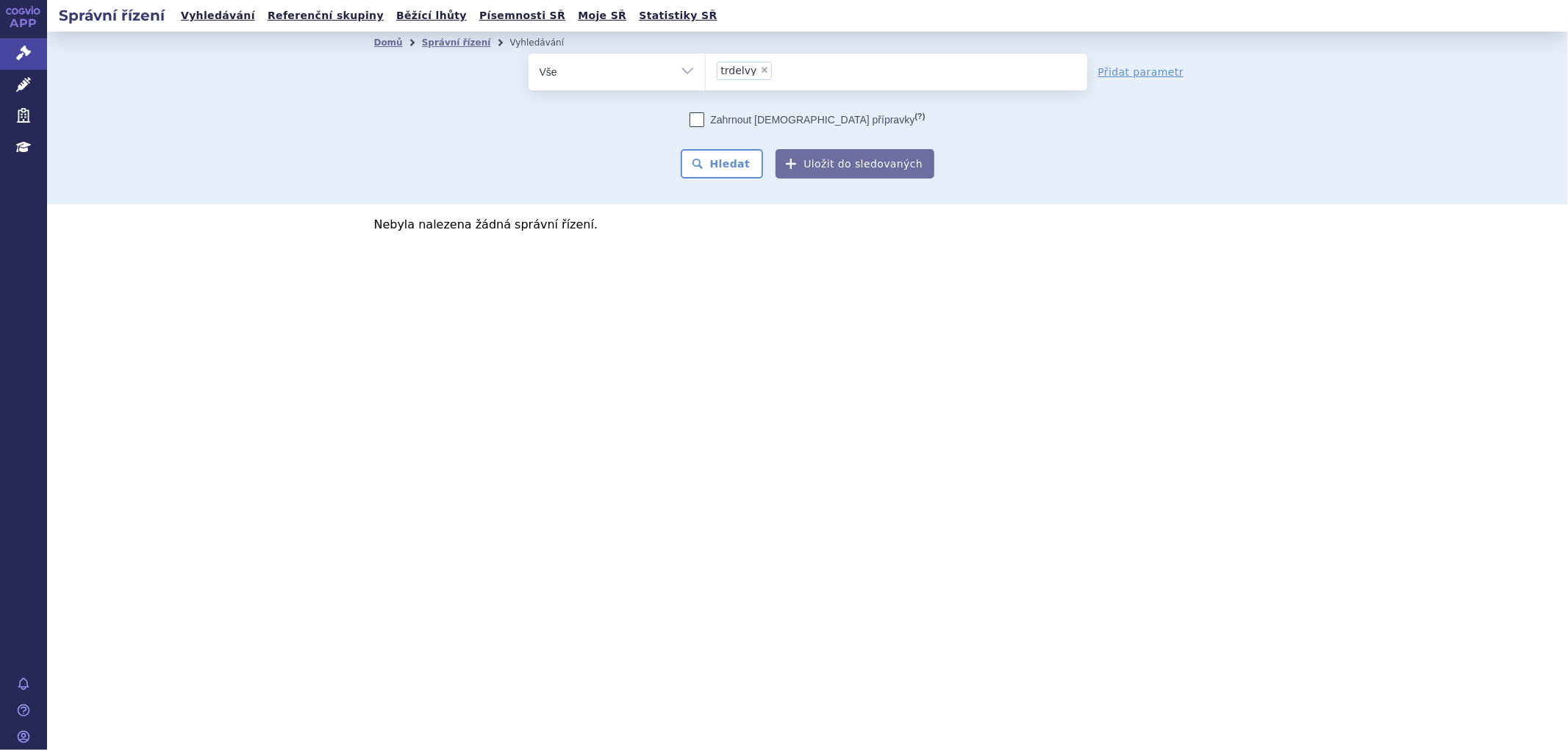
click at [816, 66] on ul "× trdelvy" at bounding box center [896, 70] width 382 height 32
click at [705, 66] on select "trdelvy" at bounding box center [705, 71] width 1 height 37
select select
type input "trdelvy"
type input "trde"
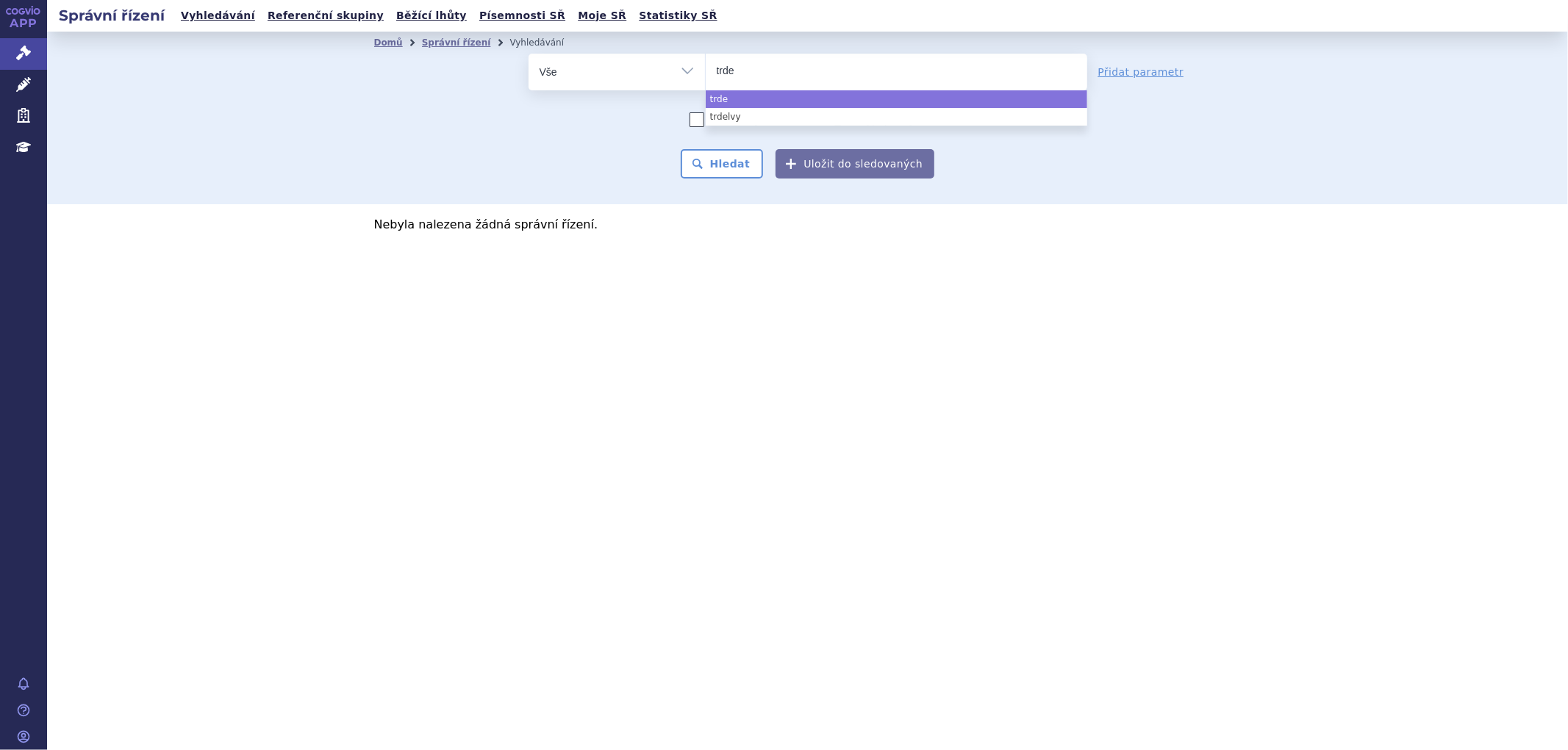
type input "trd"
type input "tr"
type input "tro"
type input "trode"
type input "trodel"
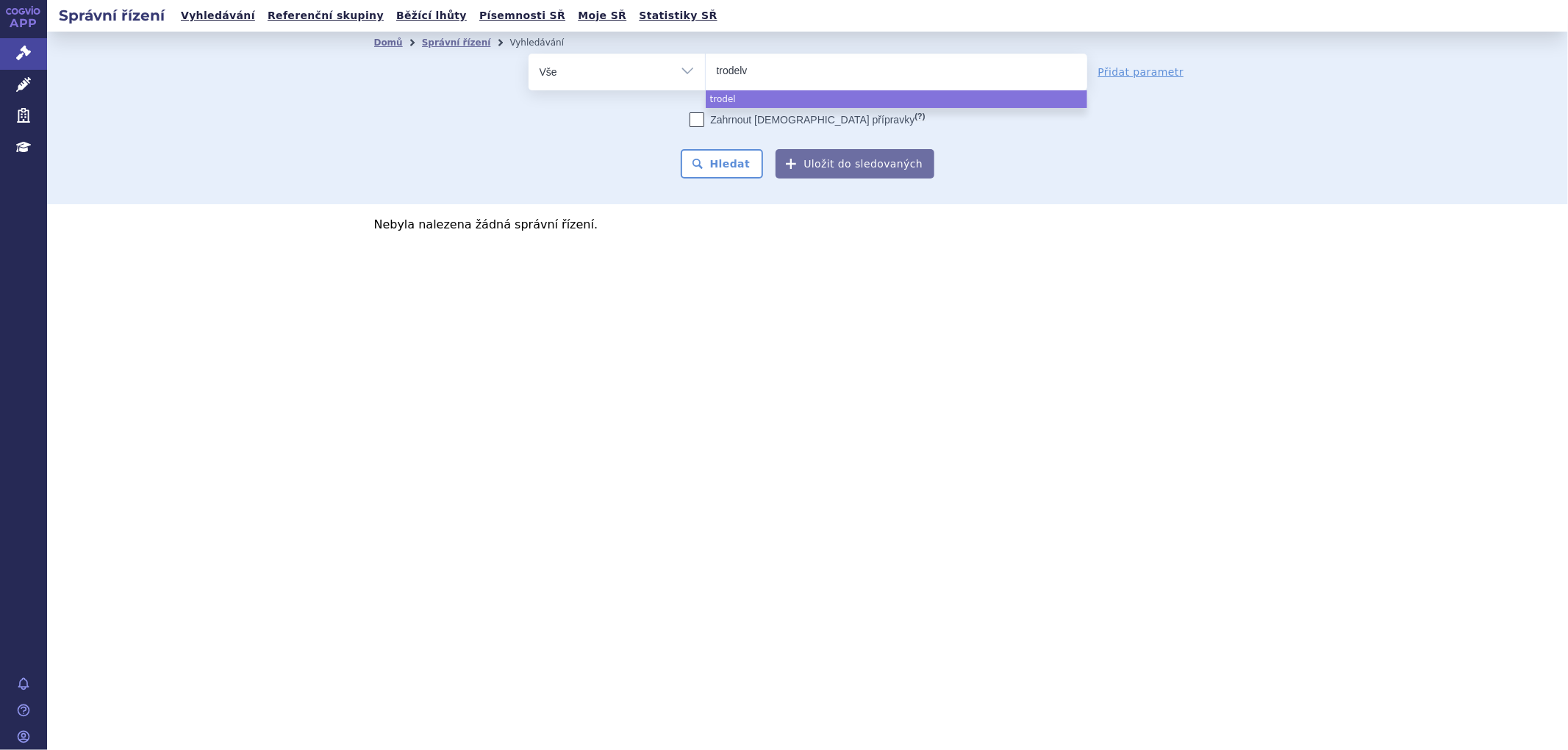
type input "trodelvy"
select select "trodelvy"
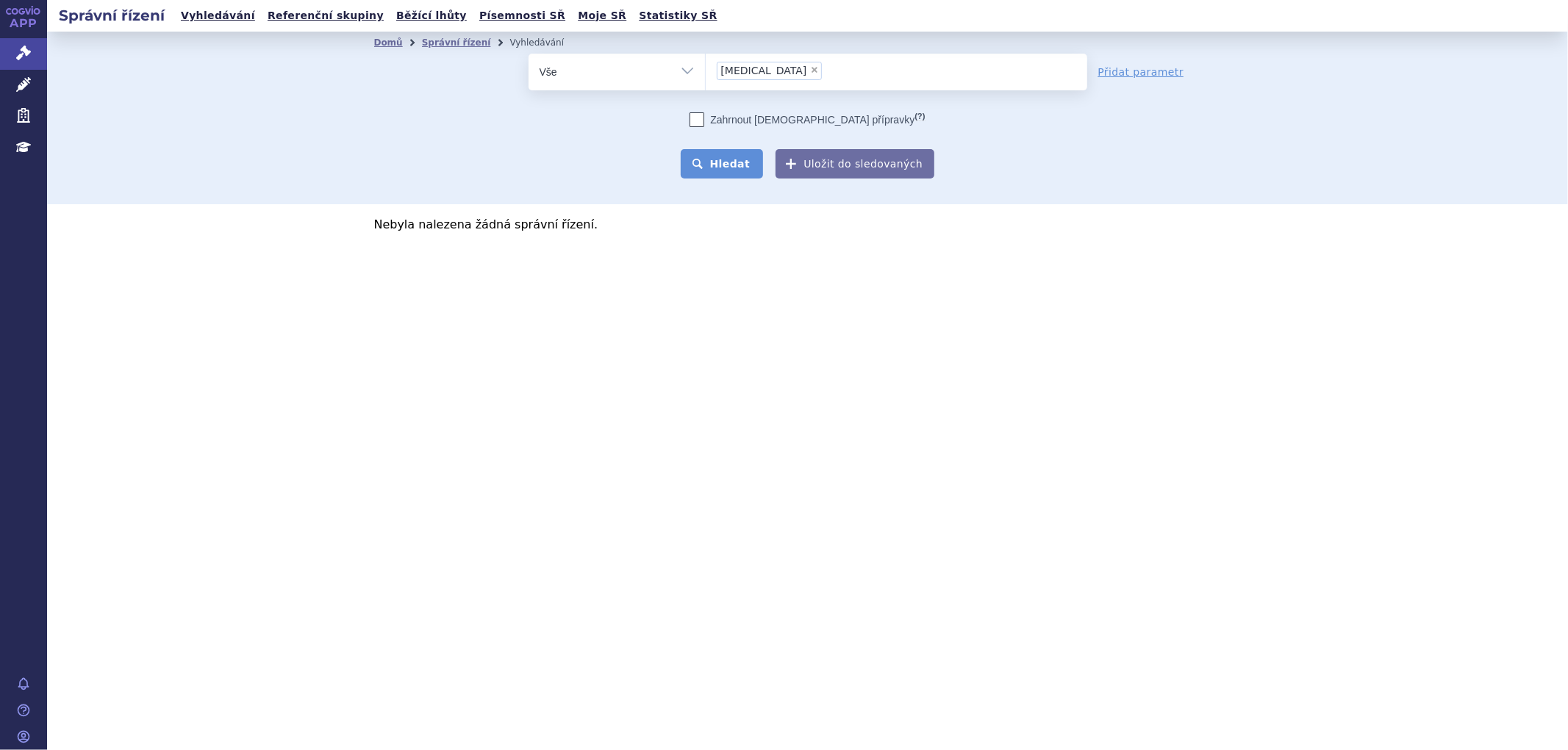
click at [728, 150] on button "Hledat" at bounding box center [722, 163] width 83 height 29
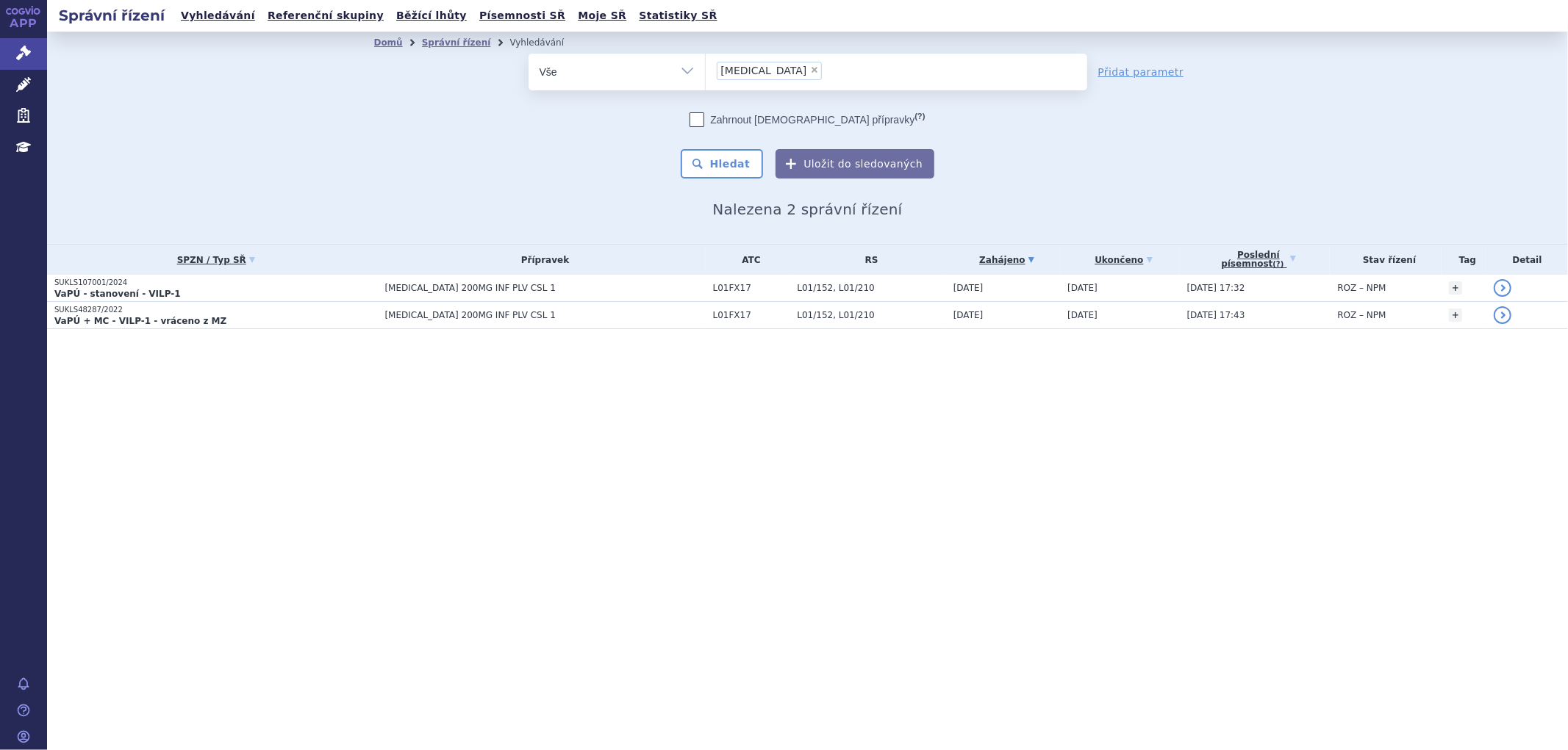
drag, startPoint x: 767, startPoint y: 69, endPoint x: 754, endPoint y: 66, distance: 13.3
click at [810, 69] on span "×" at bounding box center [815, 70] width 9 height 9
click at [705, 69] on select "trodelvy" at bounding box center [705, 71] width 1 height 37
select select
type input "ke"
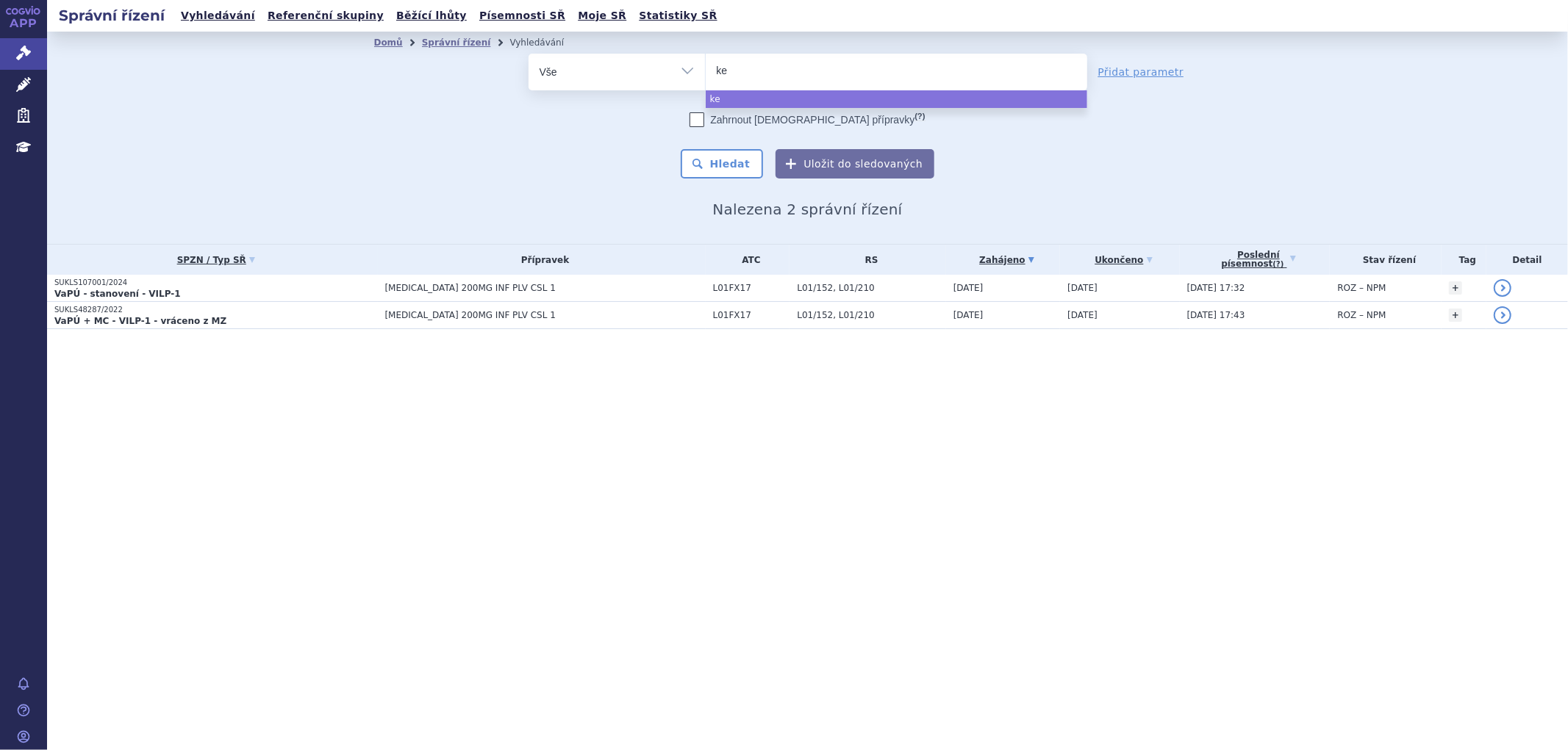
type input "key"
type input "keyt"
type input "keytru"
type input "keytrud"
type input "keytruda"
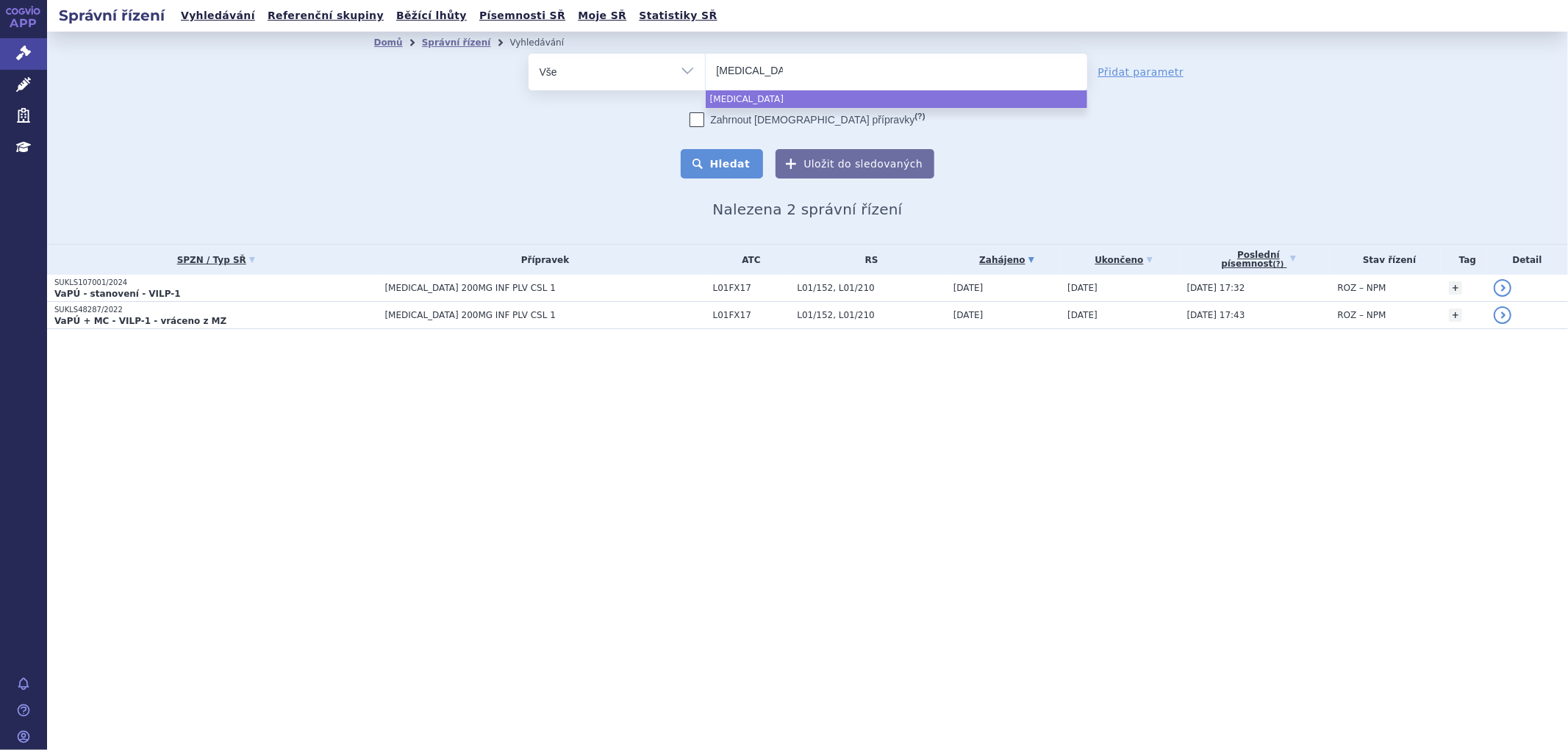
select select "keytruda"
click at [714, 167] on button "Hledat" at bounding box center [722, 163] width 83 height 29
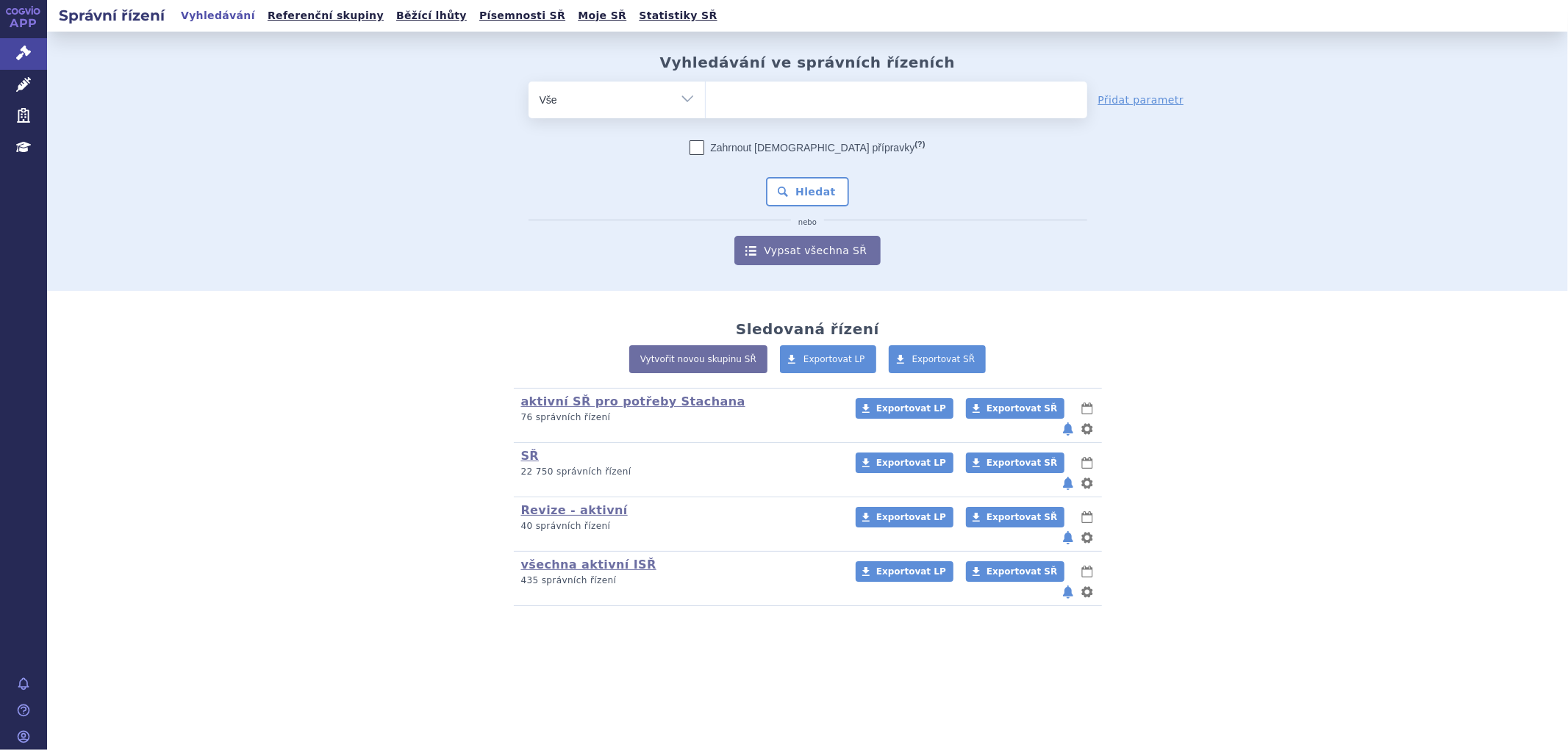
click at [772, 114] on span at bounding box center [896, 100] width 382 height 37
click at [705, 114] on select at bounding box center [705, 99] width 1 height 37
paste input "SUKLS107001/2024"
type input "SUKLS107001/2024"
select select "SUKLS107001/2024"
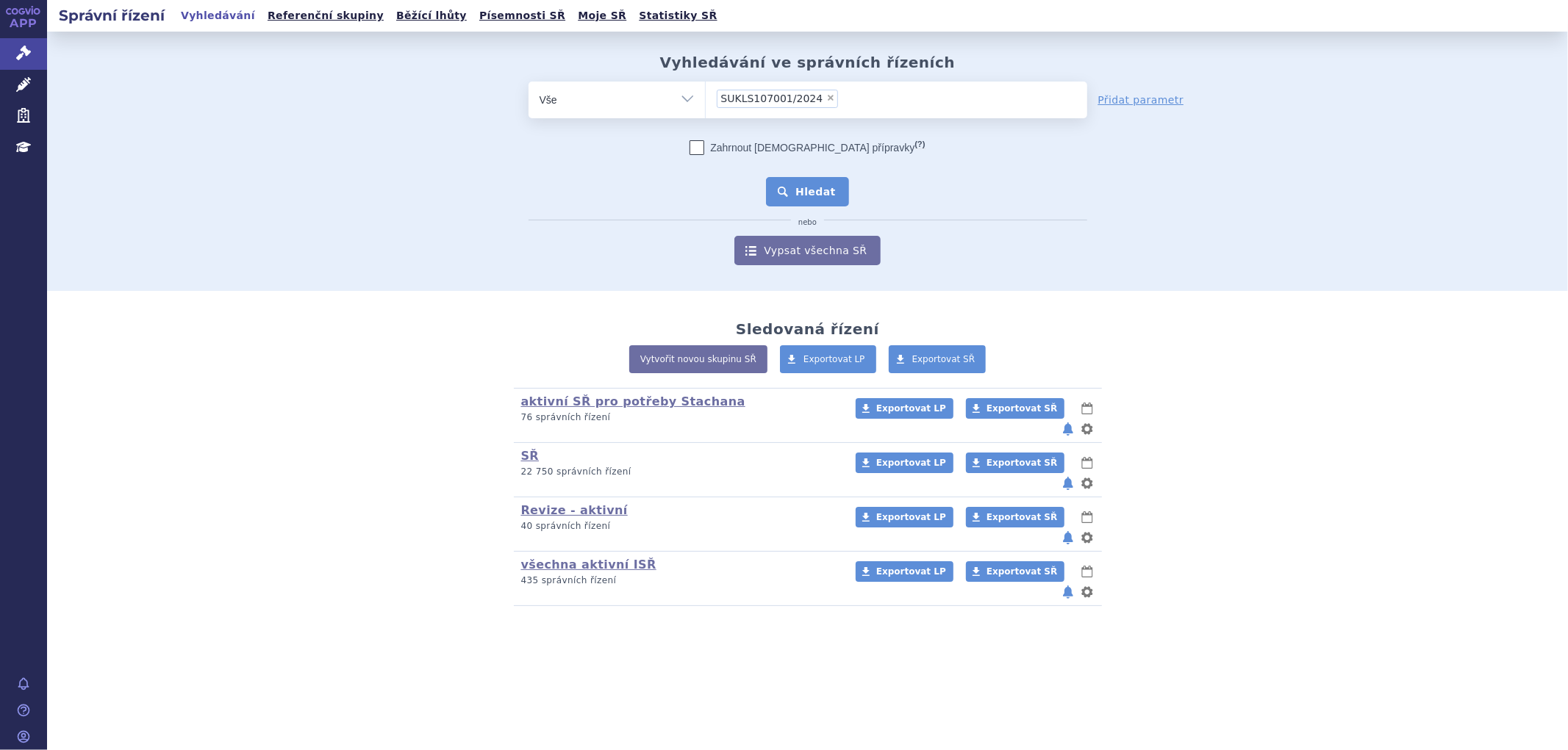
click at [816, 191] on button "Hledat" at bounding box center [807, 192] width 83 height 29
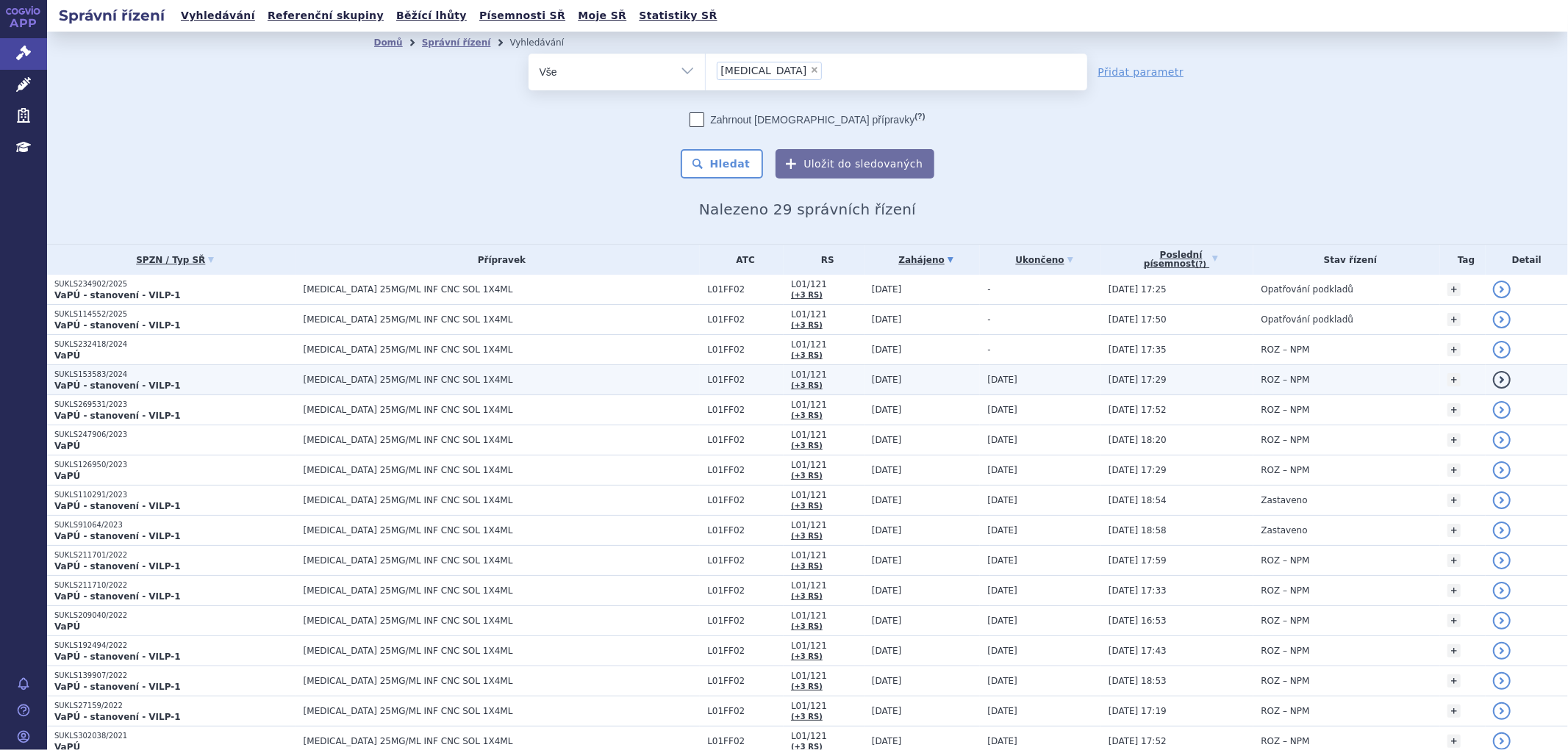
click at [534, 382] on span "[MEDICAL_DATA] 25MG/ML INF CNC SOL 1X4ML" at bounding box center [487, 380] width 368 height 10
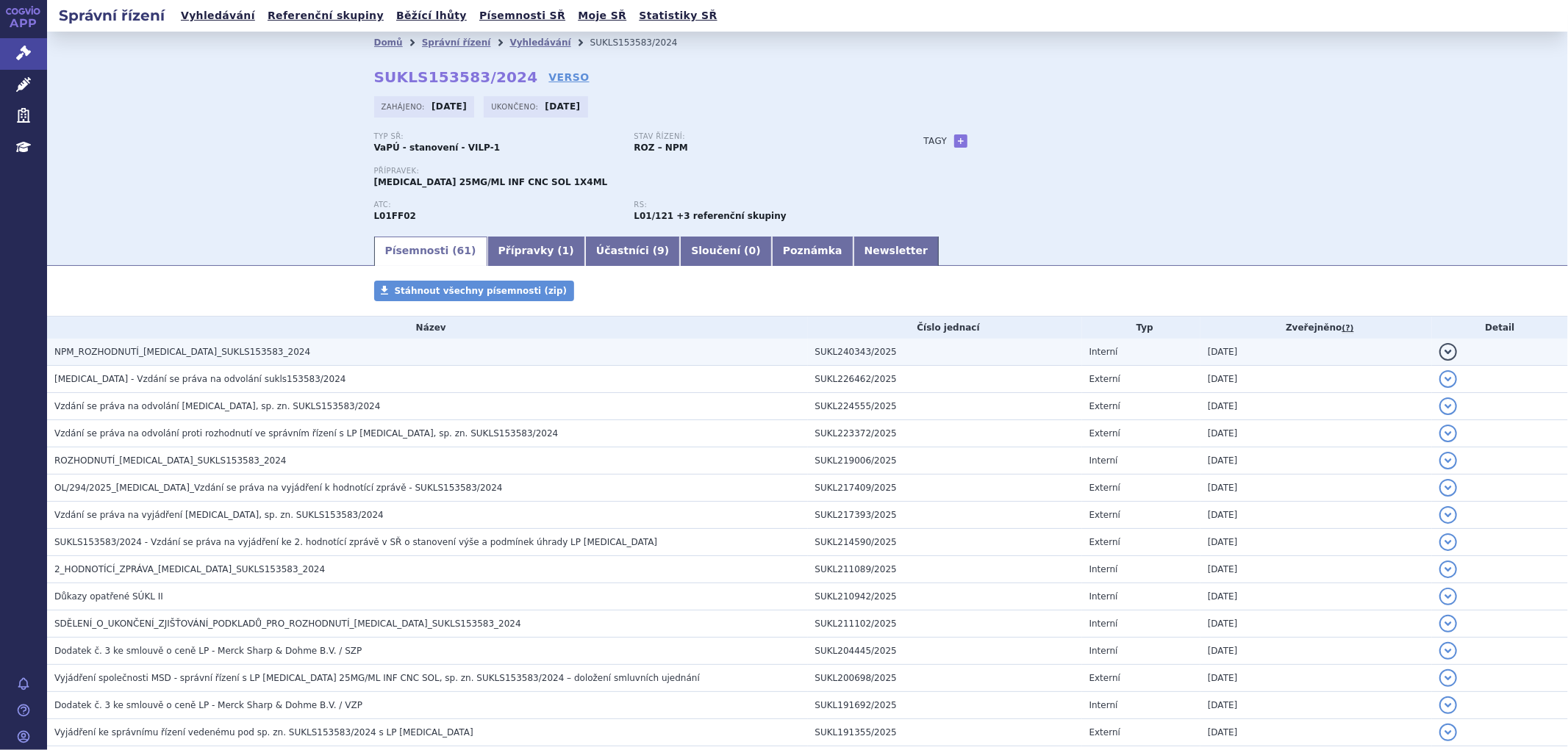
click at [531, 357] on h3 "NPM_ROZHODNUTÍ_[MEDICAL_DATA]_SUKLS153583_2024" at bounding box center [431, 352] width 753 height 15
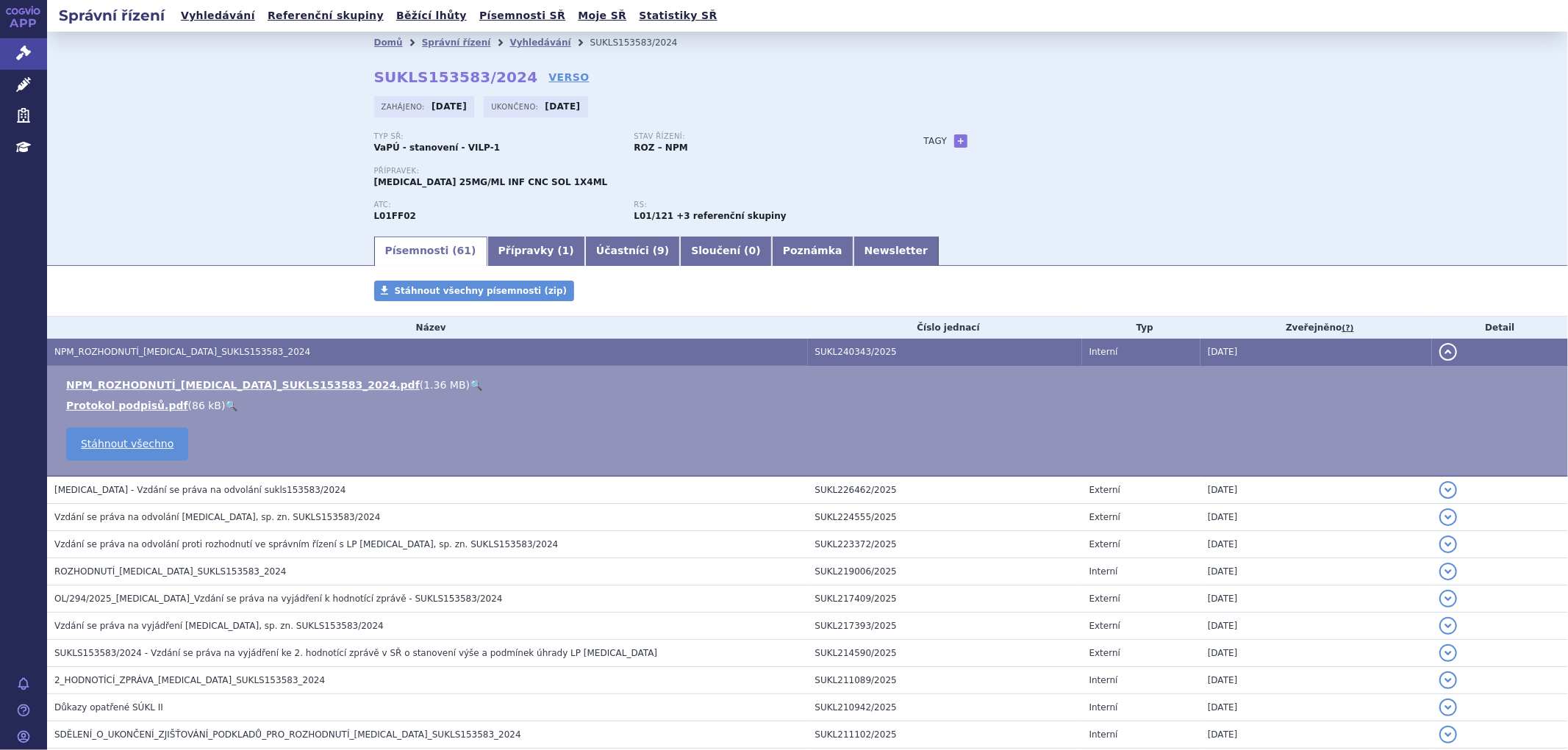
click at [276, 373] on td "NPM_ROZHODNUTÍ_[MEDICAL_DATA]_SUKLS153583_2024.pdf ( 1.36 MB ) 🔍 Protokol podpi…" at bounding box center [807, 421] width 1521 height 111
click at [276, 382] on link "NPM_ROZHODNUTÍ_[MEDICAL_DATA]_SUKLS153583_2024.pdf" at bounding box center [243, 385] width 353 height 12
drag, startPoint x: 368, startPoint y: 79, endPoint x: 502, endPoint y: 79, distance: 134.0
click at [502, 79] on strong "SUKLS153583/2024" at bounding box center [456, 77] width 164 height 18
copy strong "SUKLS153583/2024"
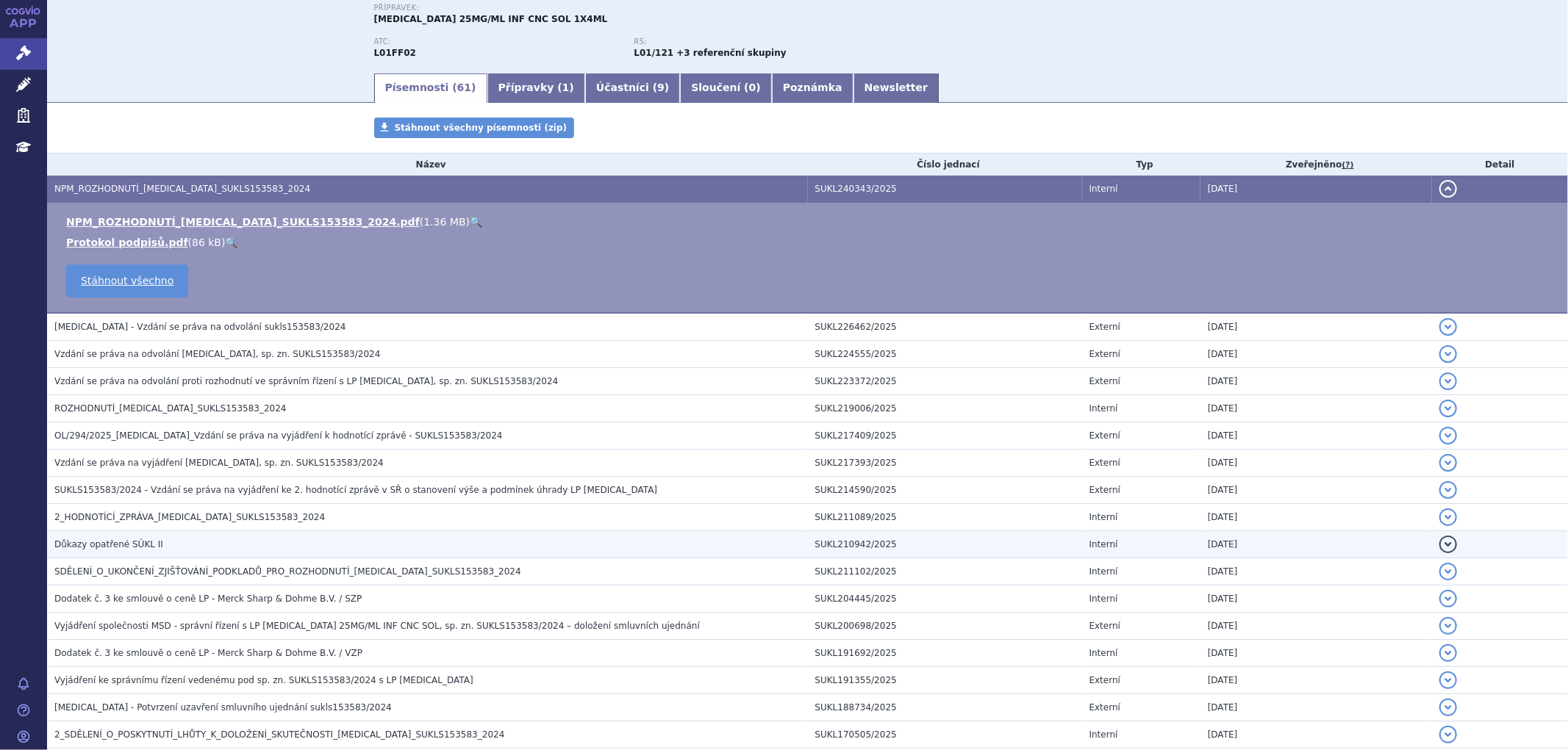
scroll to position [245, 0]
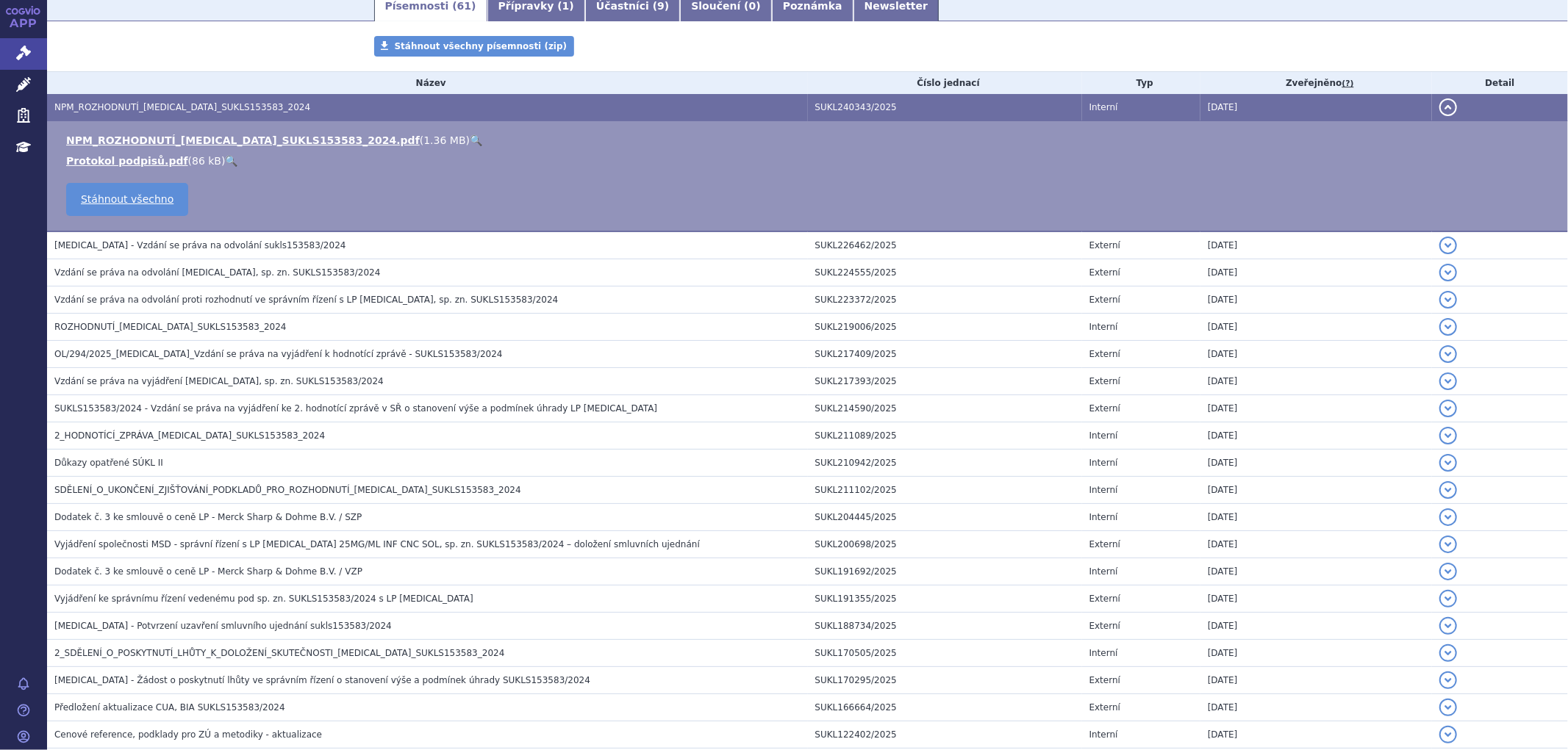
click at [148, 332] on span "ROZHODNUTÍ_[MEDICAL_DATA]_SUKLS153583_2024" at bounding box center [171, 327] width 232 height 10
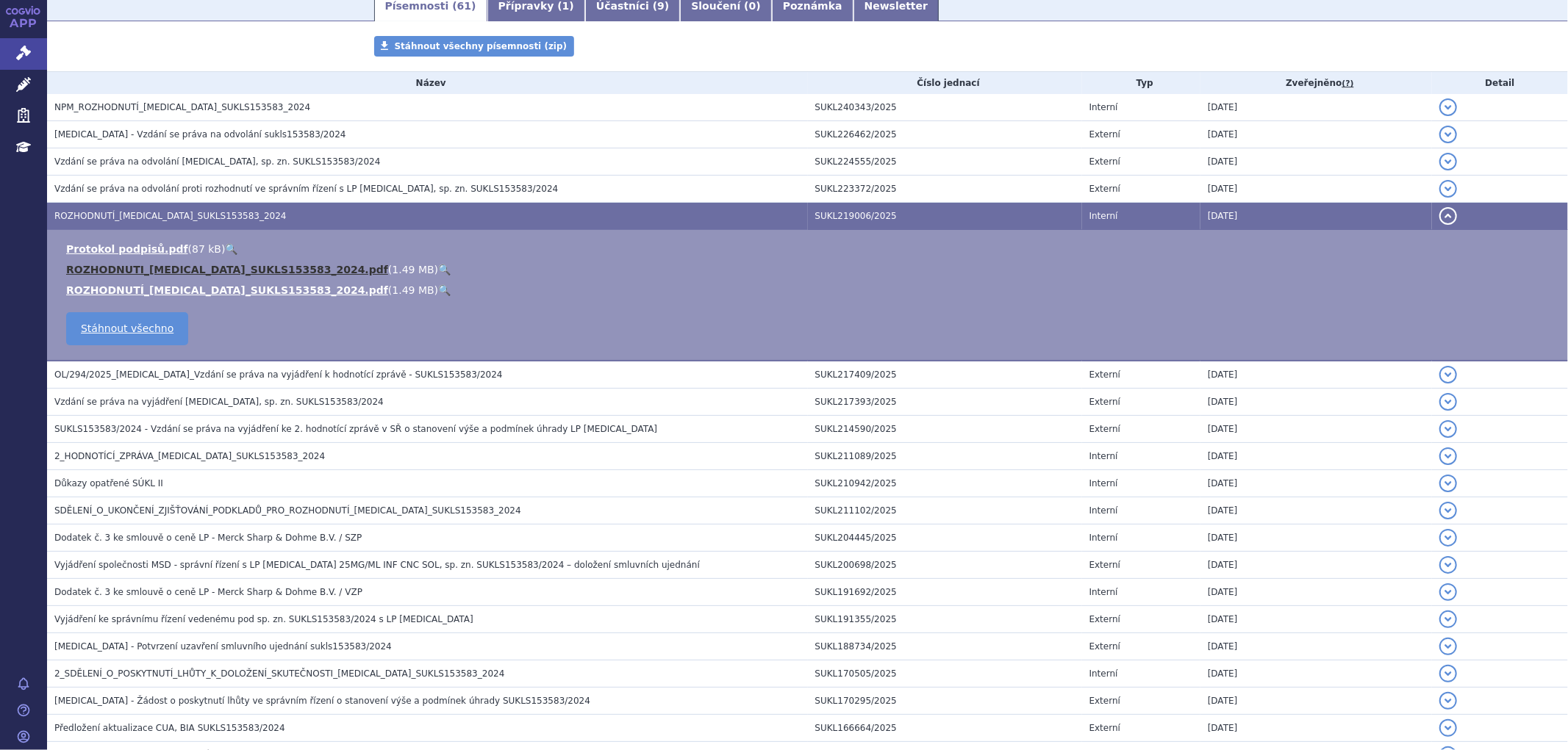
click at [160, 274] on link "ROZHODNUTI_[MEDICAL_DATA]_SUKLS153583_2024.pdf" at bounding box center [227, 269] width 322 height 12
